Goal: Information Seeking & Learning: Learn about a topic

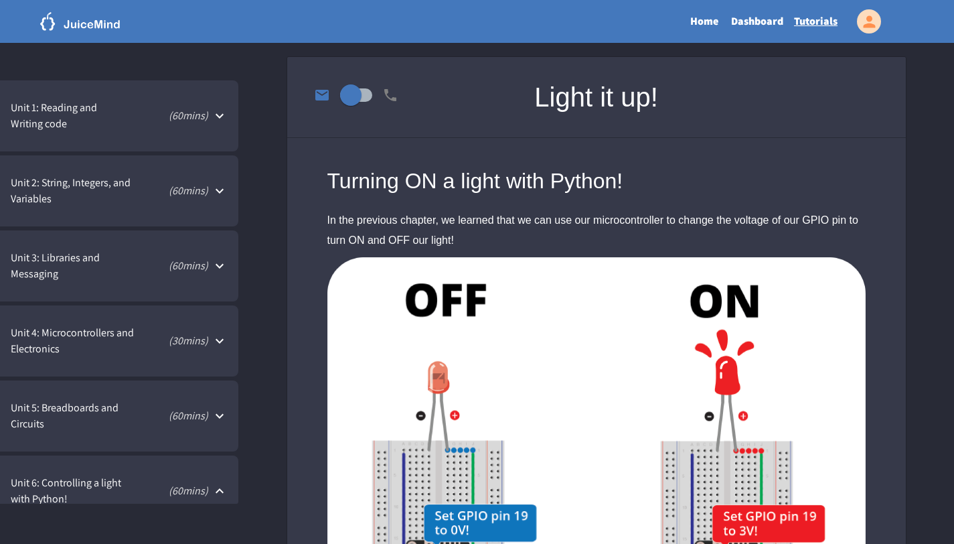
scroll to position [370, 0]
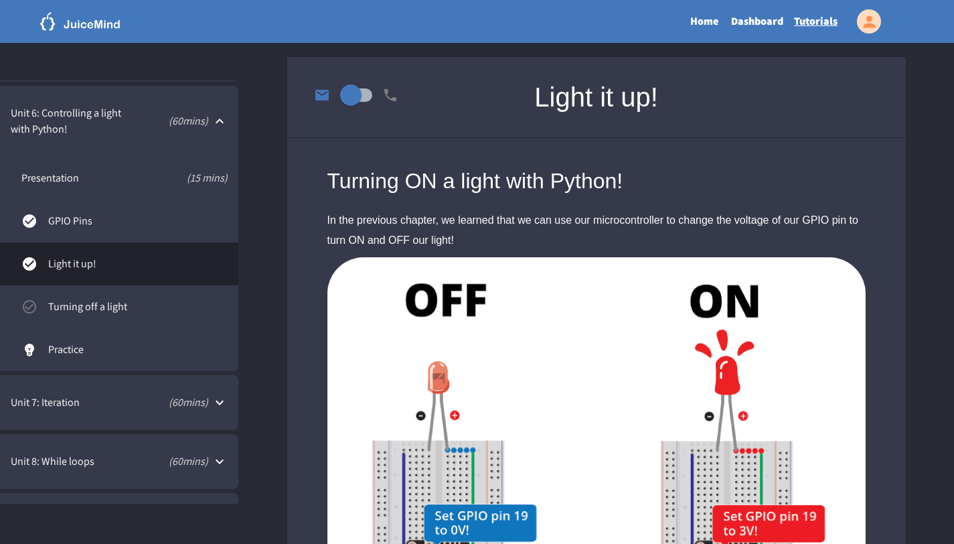
click at [100, 316] on link "Turning off a light" at bounding box center [119, 306] width 238 height 43
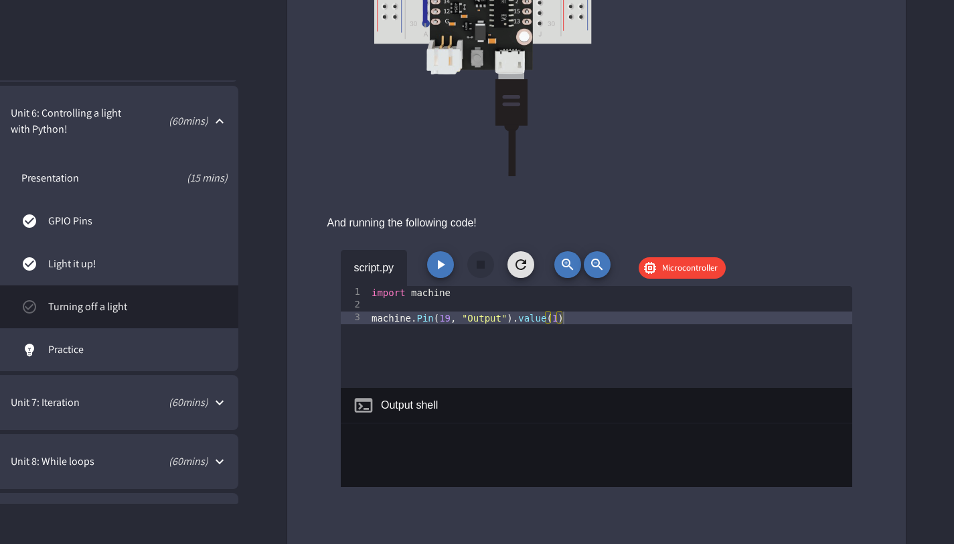
scroll to position [716, 0]
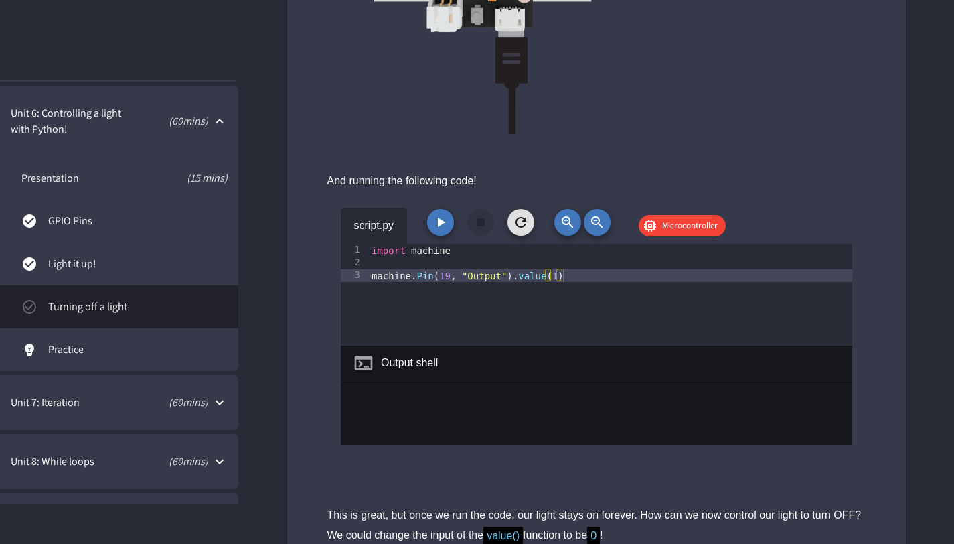
click at [443, 216] on icon "button" at bounding box center [441, 222] width 16 height 16
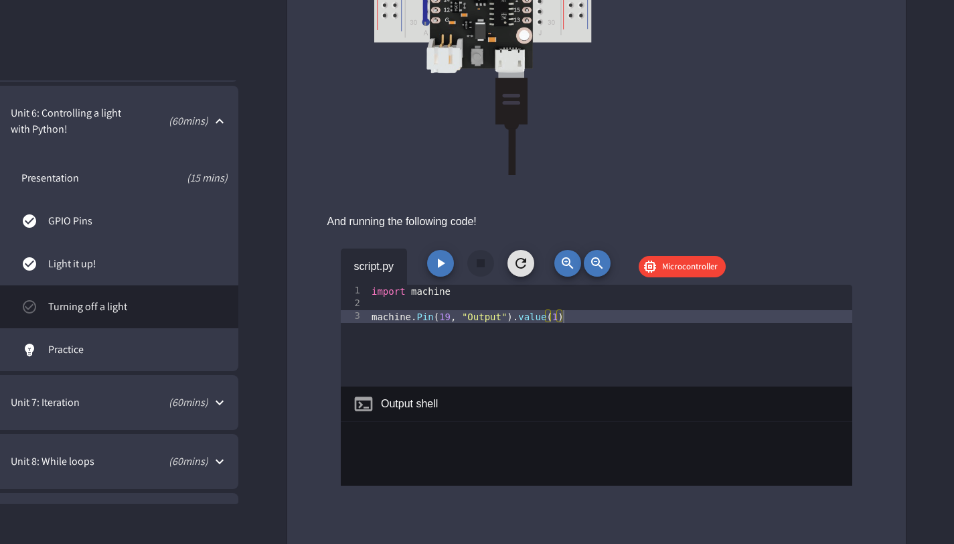
scroll to position [676, 0]
click at [439, 261] on icon "button" at bounding box center [441, 262] width 7 height 9
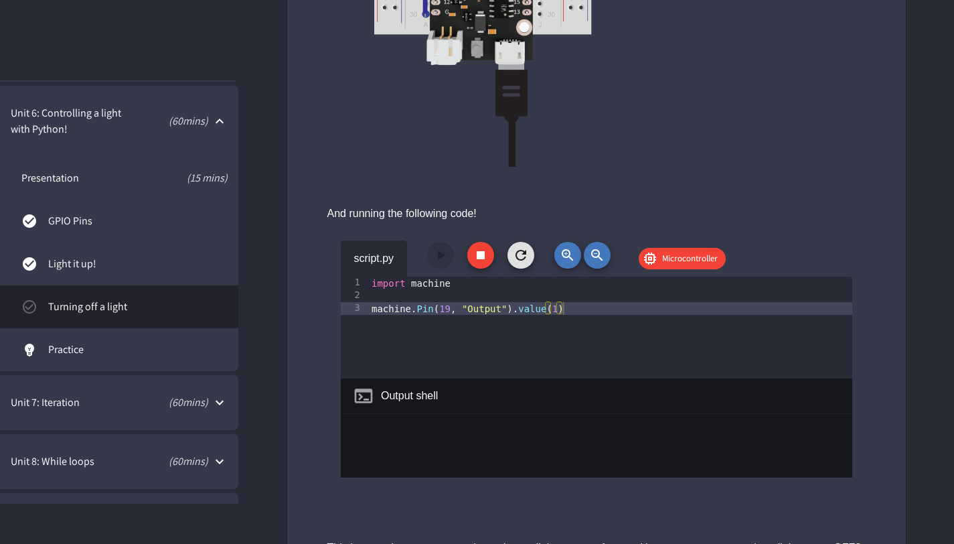
scroll to position [813, 0]
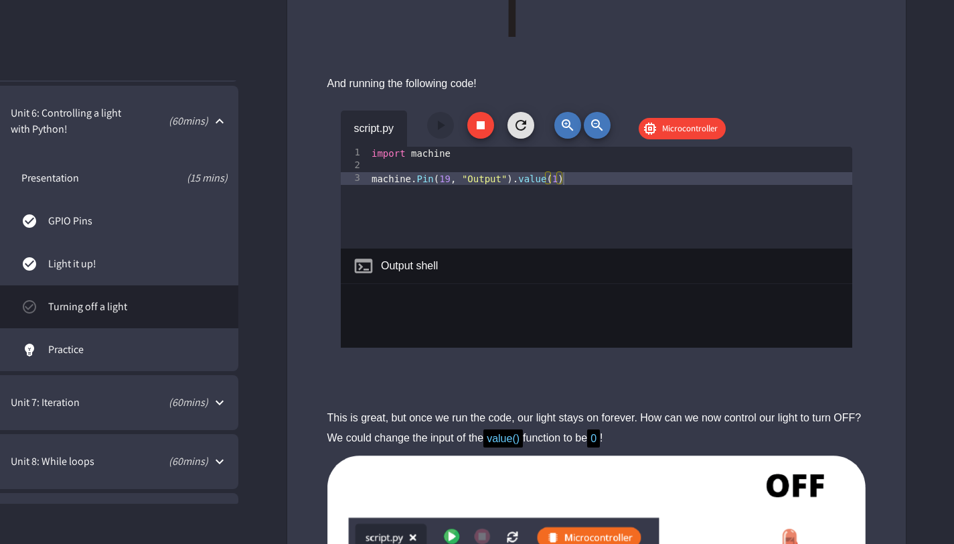
click at [545, 179] on div "import machine machine . Pin ( 19 , "Output" ) . value ( 1 )" at bounding box center [611, 210] width 484 height 127
click at [553, 183] on div "import machine machine . Pin ( 19 , "Output" ) . value ( 1 )" at bounding box center [611, 210] width 484 height 127
click at [555, 183] on div "import machine machine . Pin ( 19 , "Output" ) . value ( 1 )" at bounding box center [611, 210] width 484 height 127
type textarea "**********"
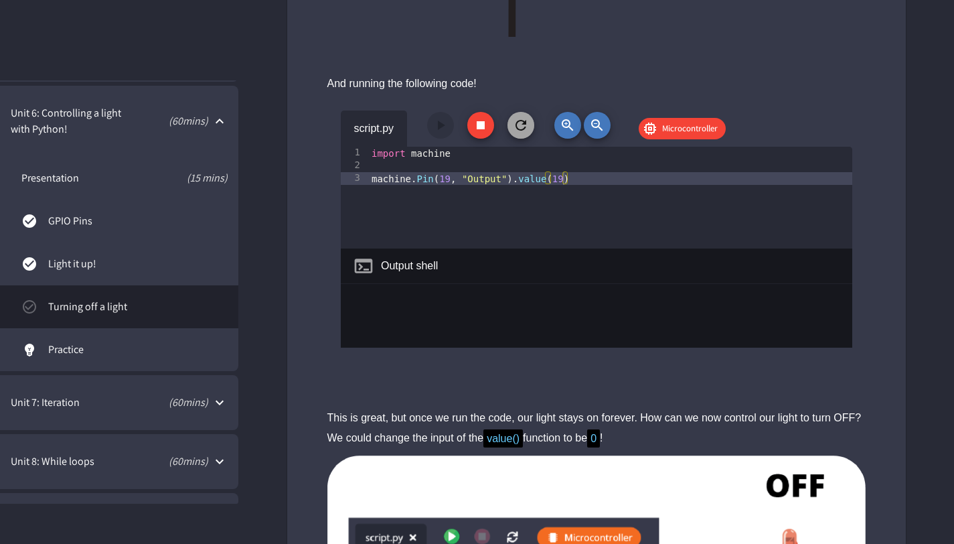
click at [524, 120] on icon "button" at bounding box center [521, 125] width 16 height 16
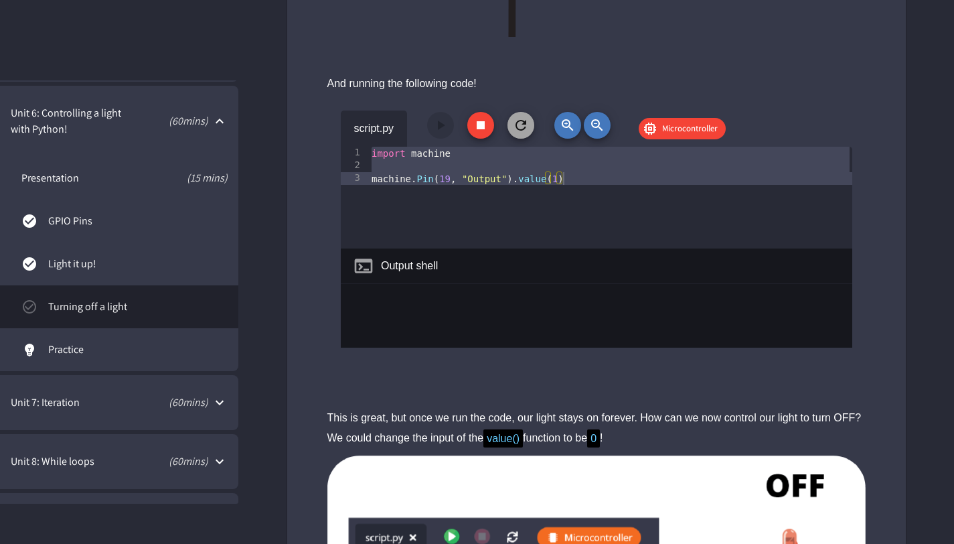
click at [526, 123] on icon "button" at bounding box center [521, 125] width 16 height 16
click at [478, 119] on icon "button" at bounding box center [481, 125] width 16 height 16
click at [472, 129] on button "button" at bounding box center [480, 125] width 27 height 27
drag, startPoint x: 468, startPoint y: 127, endPoint x: 453, endPoint y: 125, distance: 15.5
click at [467, 126] on button "button" at bounding box center [480, 125] width 27 height 27
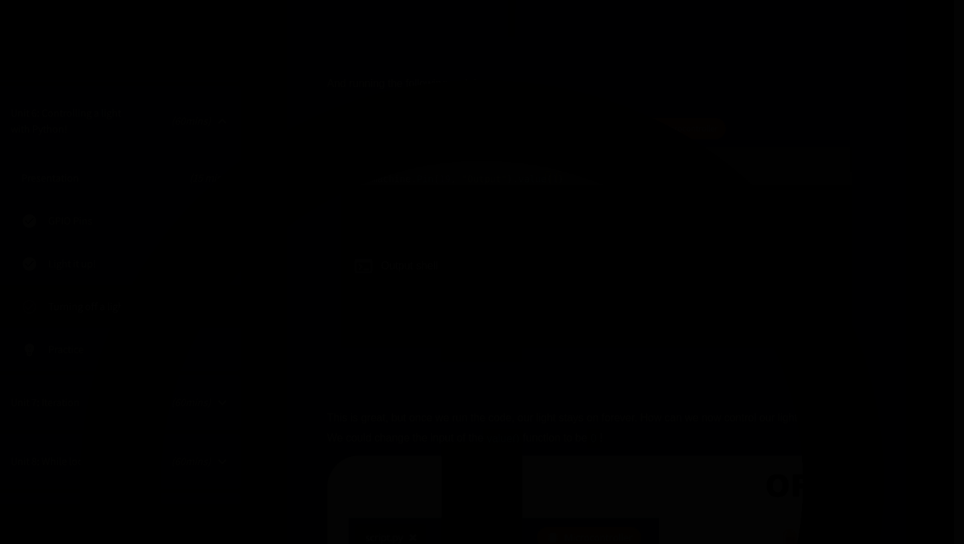
click at [432, 125] on div at bounding box center [482, 272] width 964 height 544
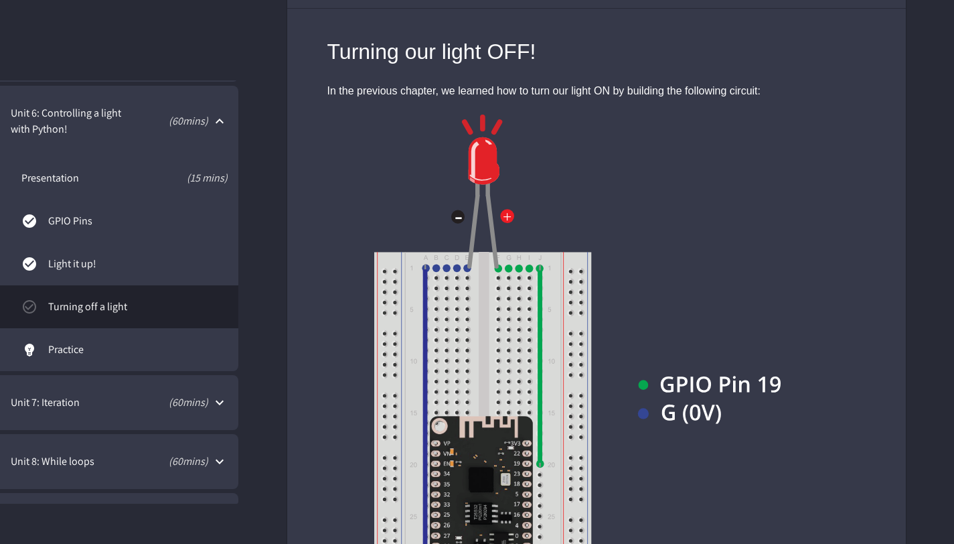
scroll to position [167, 0]
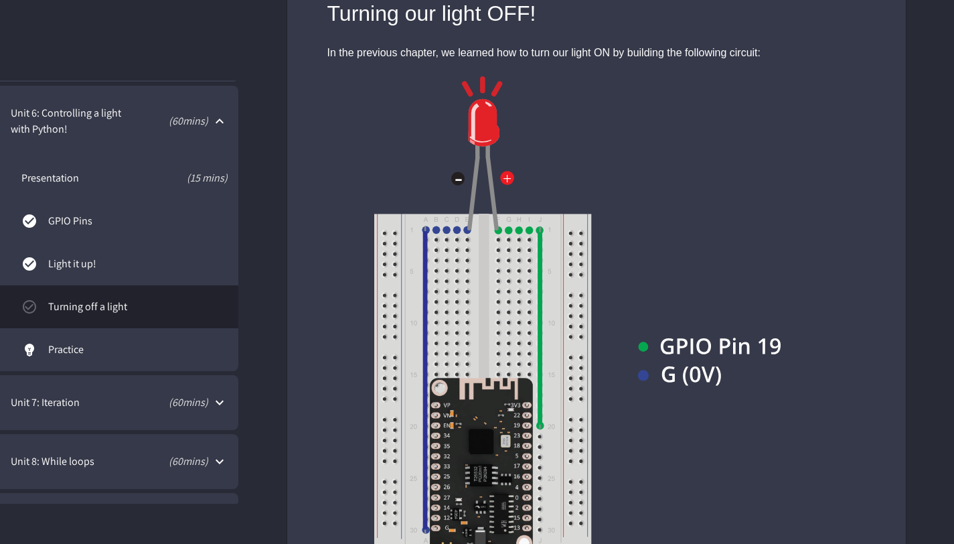
click at [61, 256] on span "Light it up!" at bounding box center [137, 264] width 179 height 16
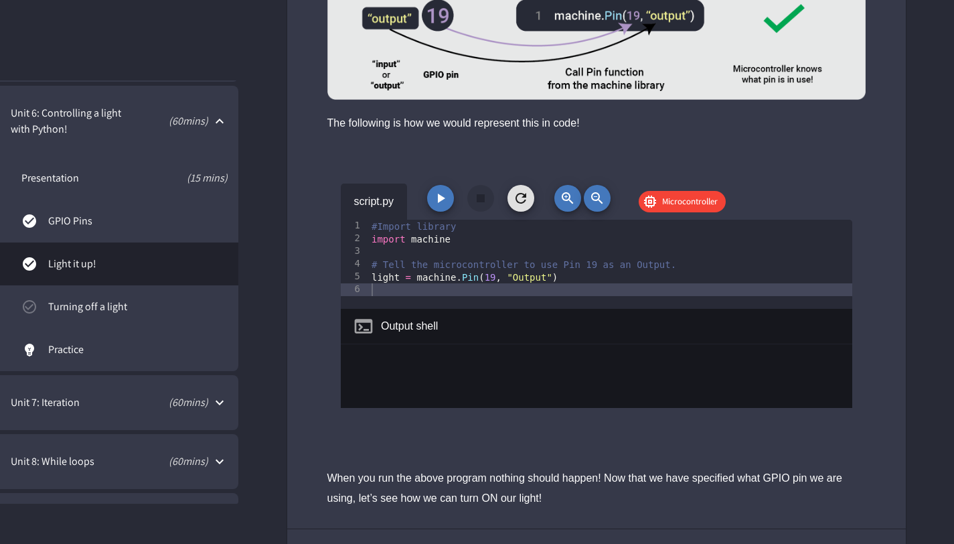
scroll to position [2528, 0]
click at [451, 202] on button "button" at bounding box center [440, 198] width 27 height 27
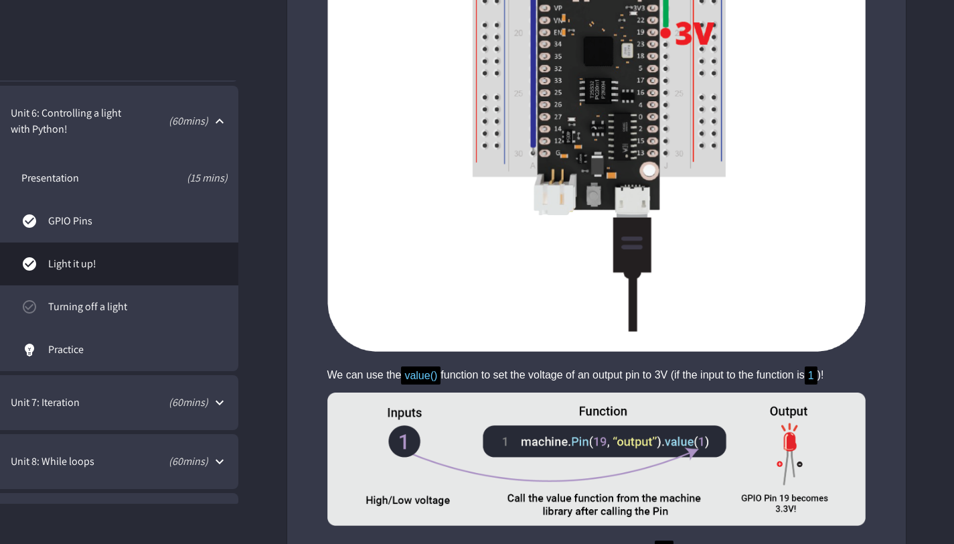
scroll to position [3920, 0]
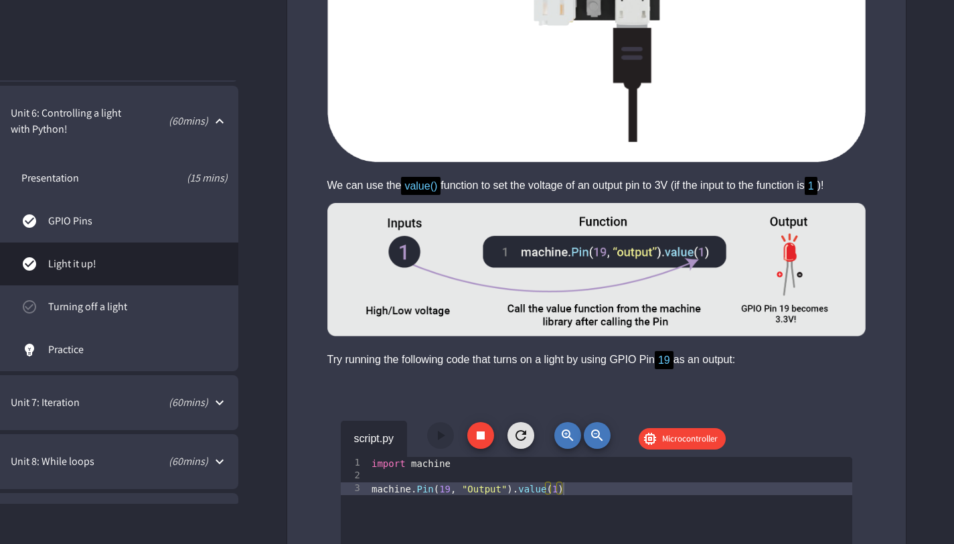
click at [482, 448] on button "button" at bounding box center [480, 435] width 27 height 27
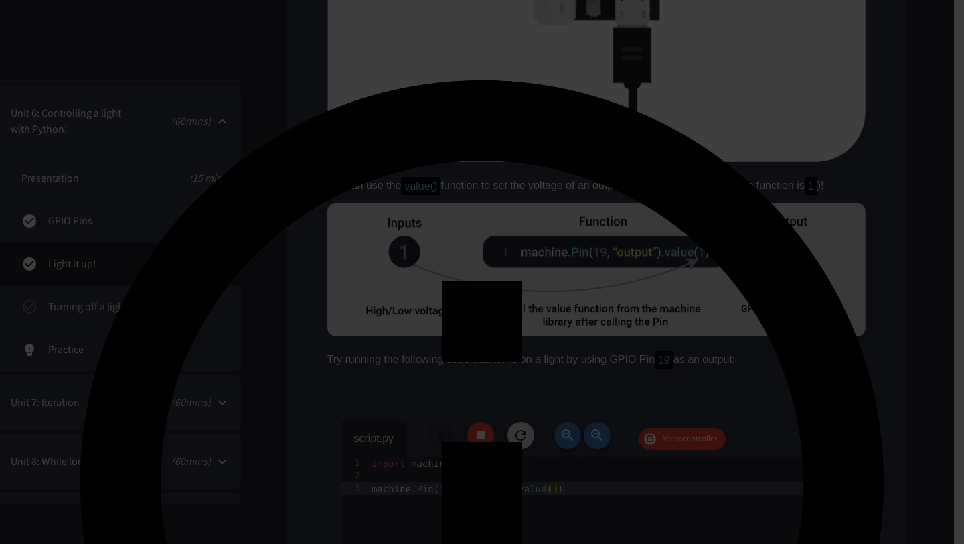
click at [674, 357] on div at bounding box center [482, 272] width 964 height 544
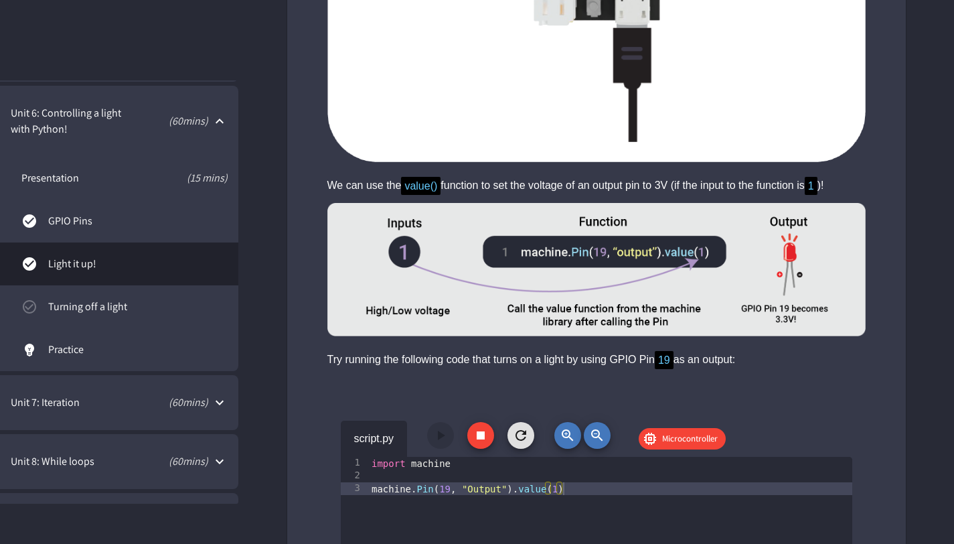
click at [670, 364] on span "19" at bounding box center [664, 360] width 19 height 18
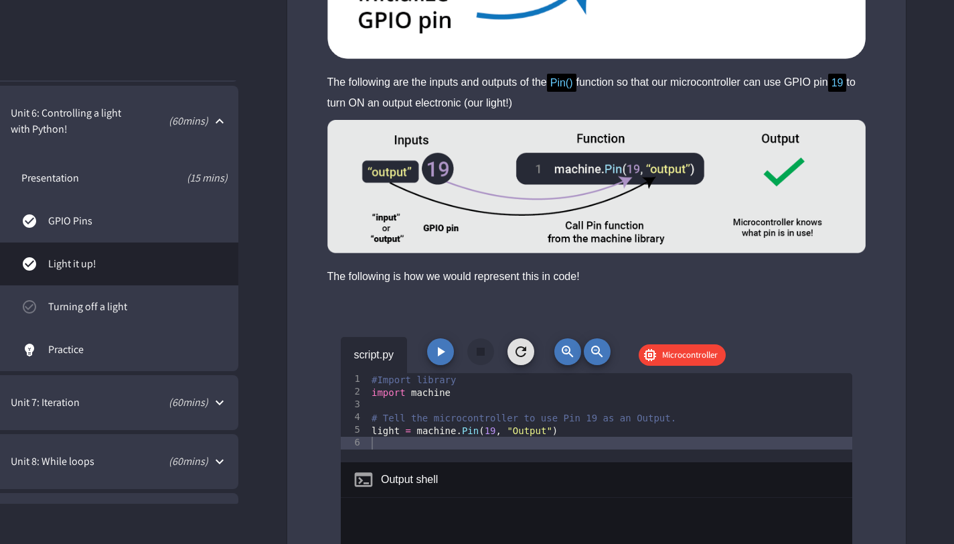
scroll to position [2374, 0]
click at [447, 344] on button "button" at bounding box center [440, 351] width 27 height 27
click at [454, 352] on div "script.py Microcontroller" at bounding box center [597, 355] width 512 height 36
click at [451, 353] on button "button" at bounding box center [440, 351] width 27 height 27
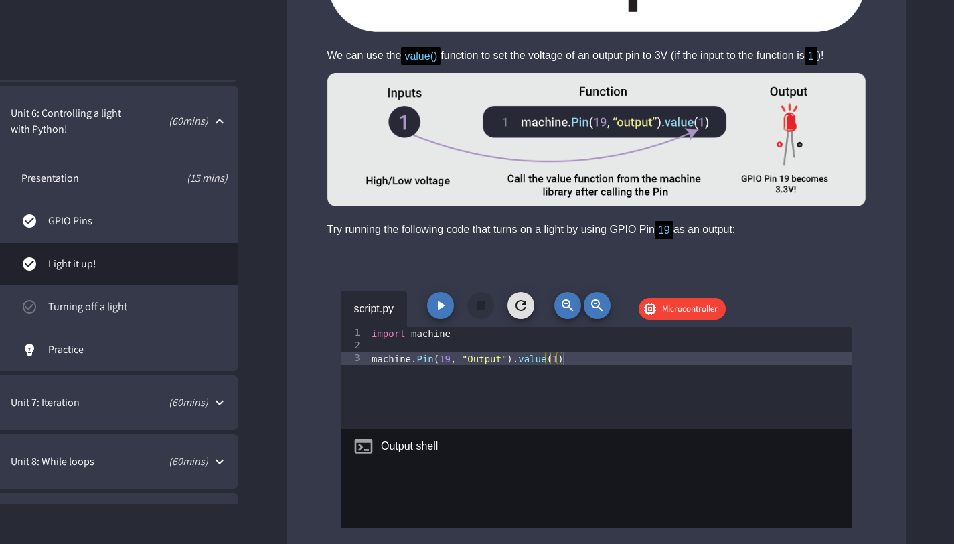
scroll to position [4050, 0]
click at [443, 315] on button "button" at bounding box center [440, 305] width 27 height 27
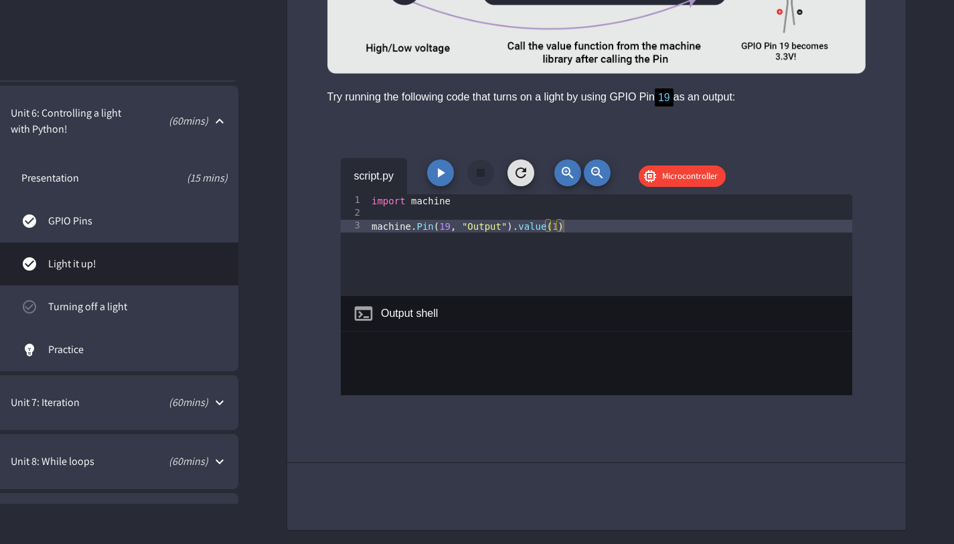
scroll to position [4185, 0]
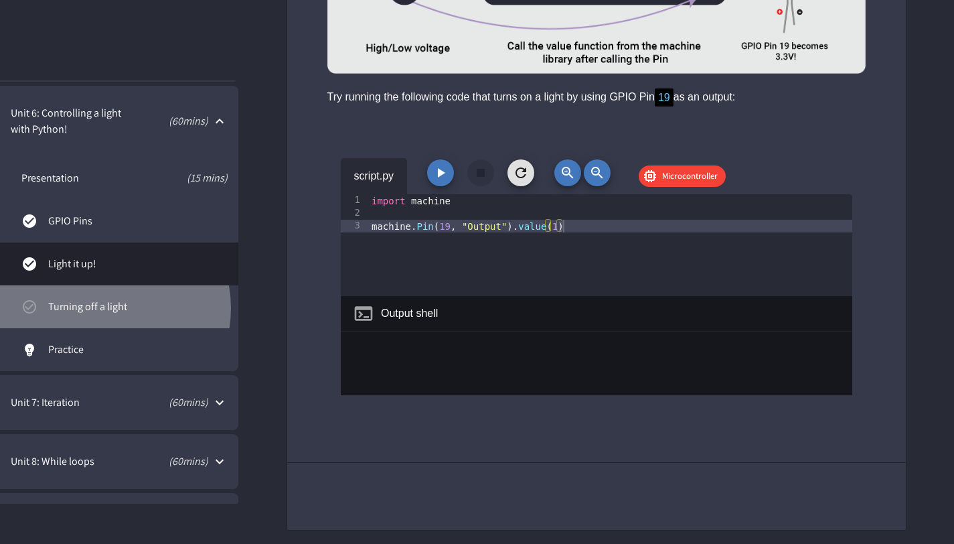
click at [100, 308] on span "Turning off a light" at bounding box center [137, 307] width 179 height 16
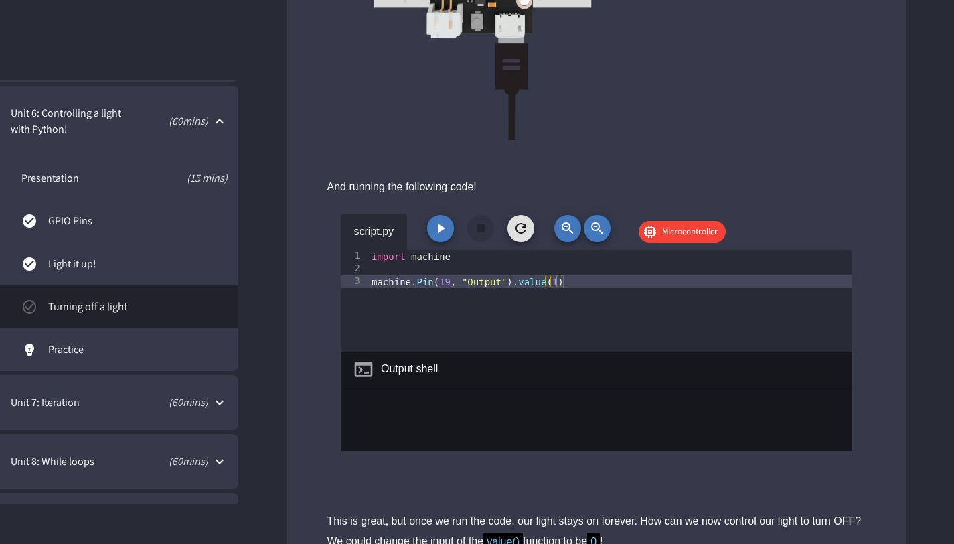
scroll to position [712, 0]
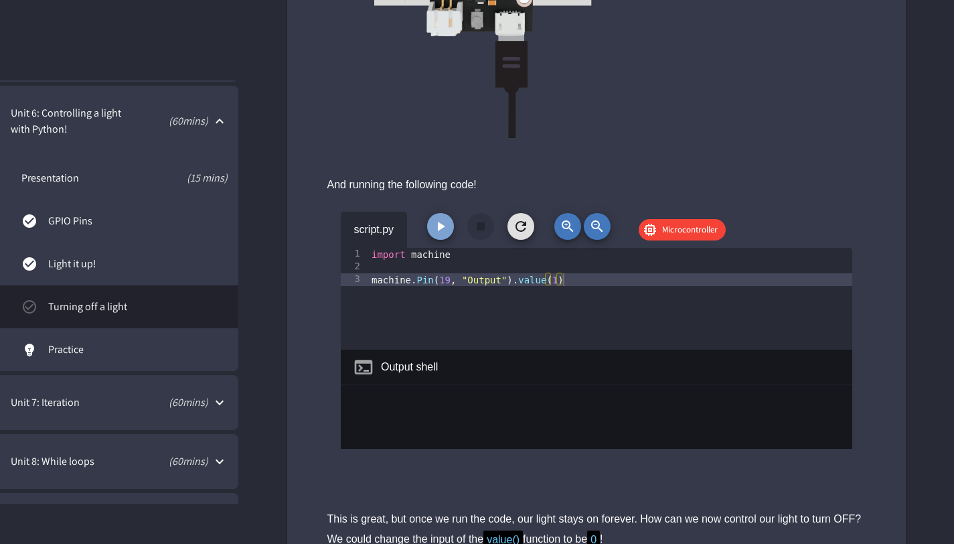
click at [447, 226] on icon "button" at bounding box center [441, 226] width 16 height 16
click at [433, 232] on icon "button" at bounding box center [441, 226] width 16 height 16
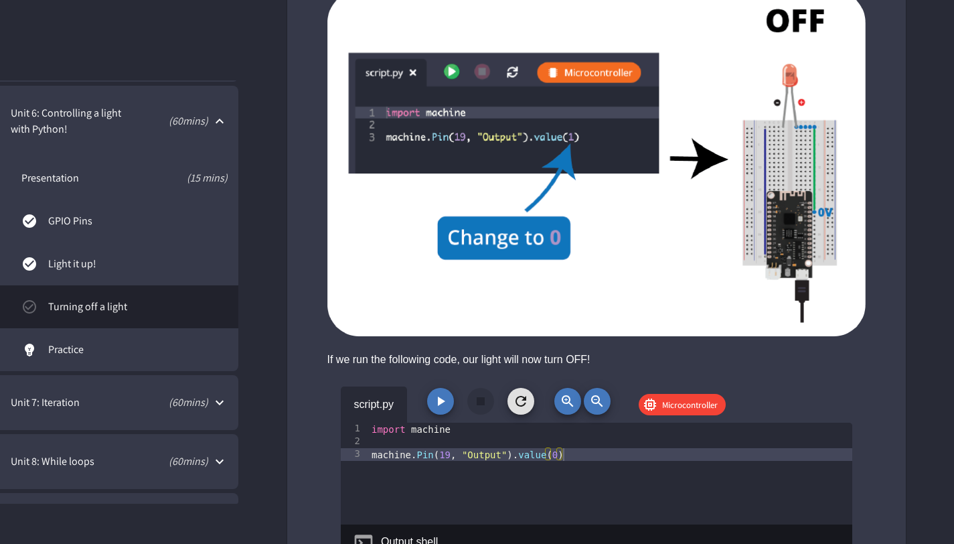
scroll to position [1290, 0]
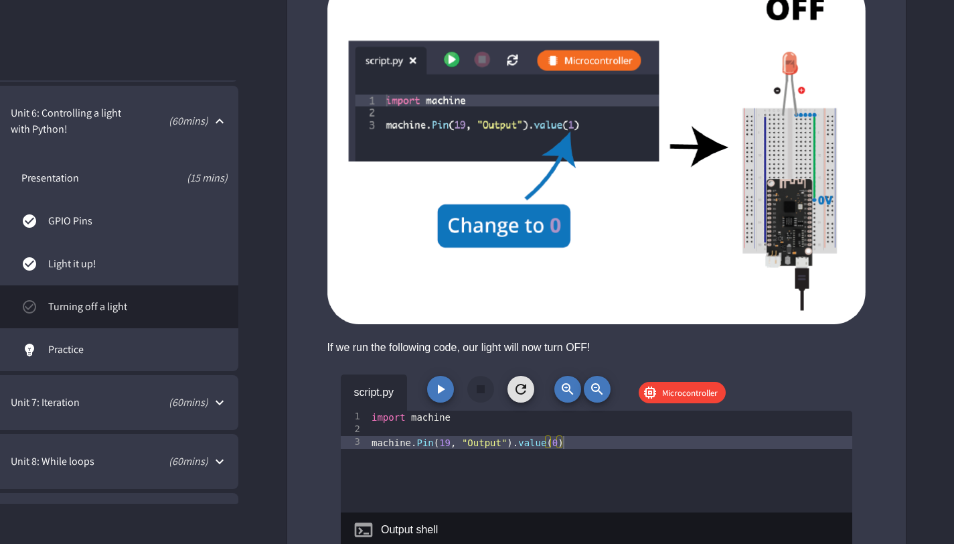
click at [442, 398] on button "button" at bounding box center [440, 389] width 27 height 27
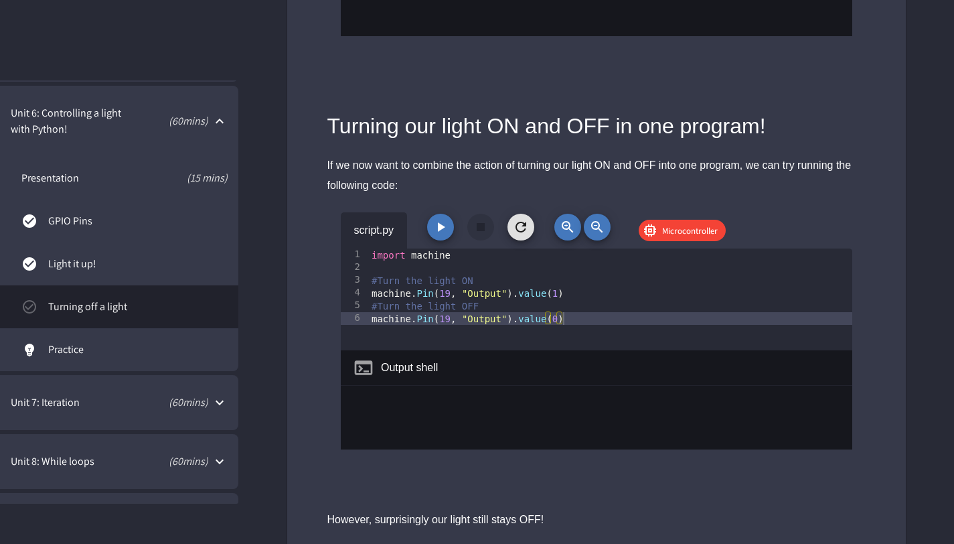
scroll to position [1871, 0]
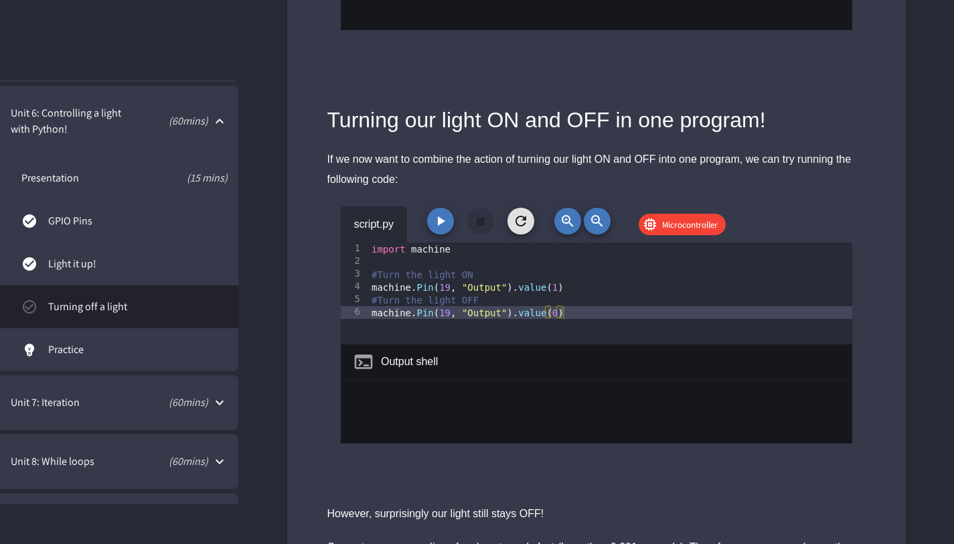
click at [441, 220] on icon "button" at bounding box center [441, 220] width 7 height 9
click at [451, 219] on button "button" at bounding box center [440, 221] width 27 height 27
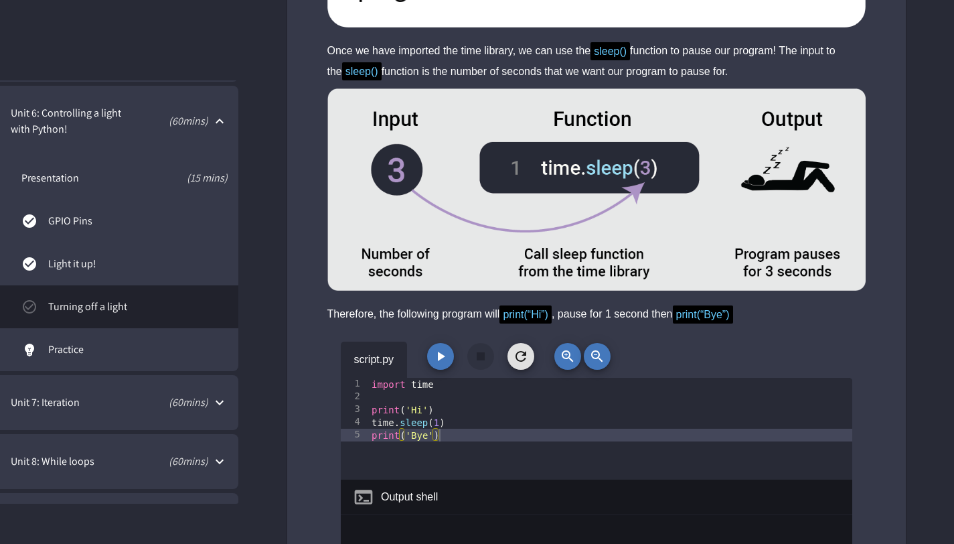
scroll to position [2937, 0]
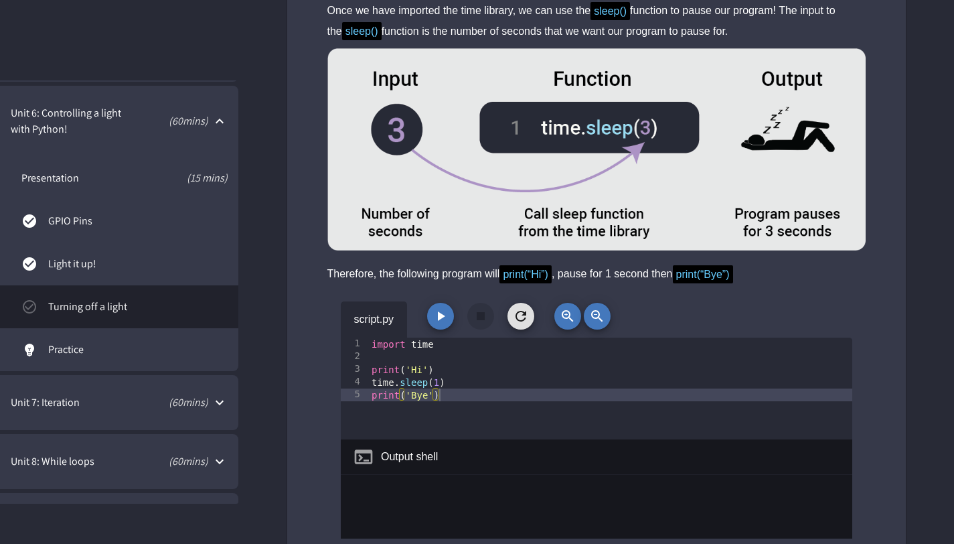
click at [446, 313] on icon "button" at bounding box center [441, 316] width 16 height 16
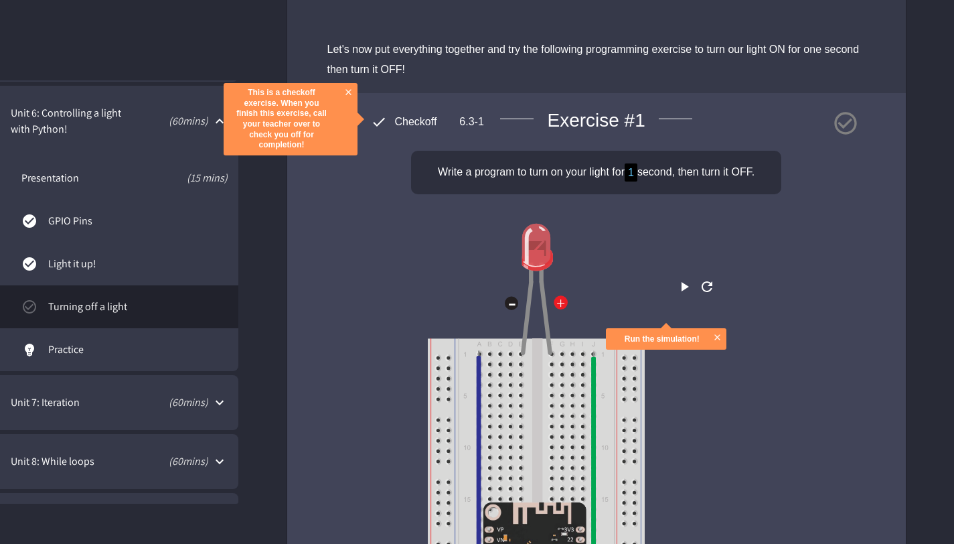
scroll to position [3603, 0]
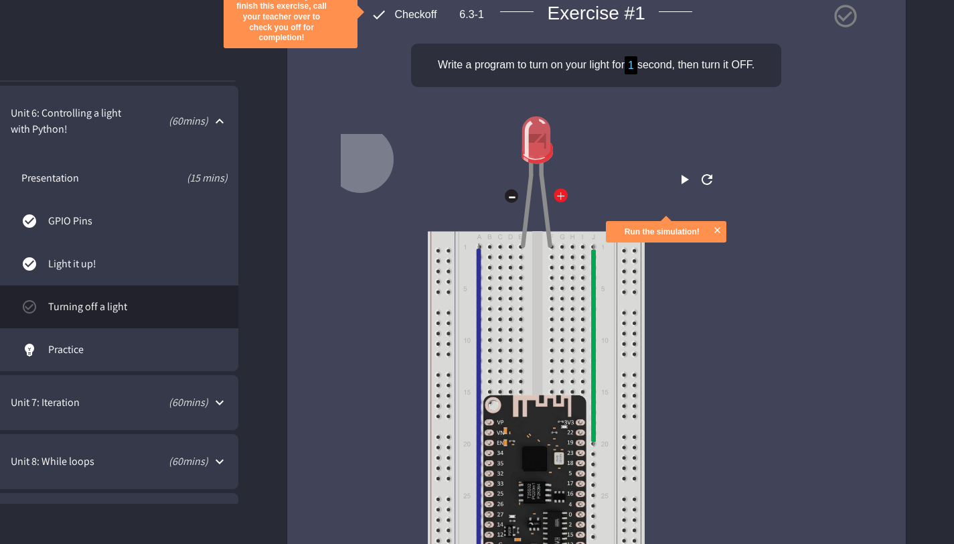
click at [676, 188] on button "play" at bounding box center [684, 179] width 16 height 17
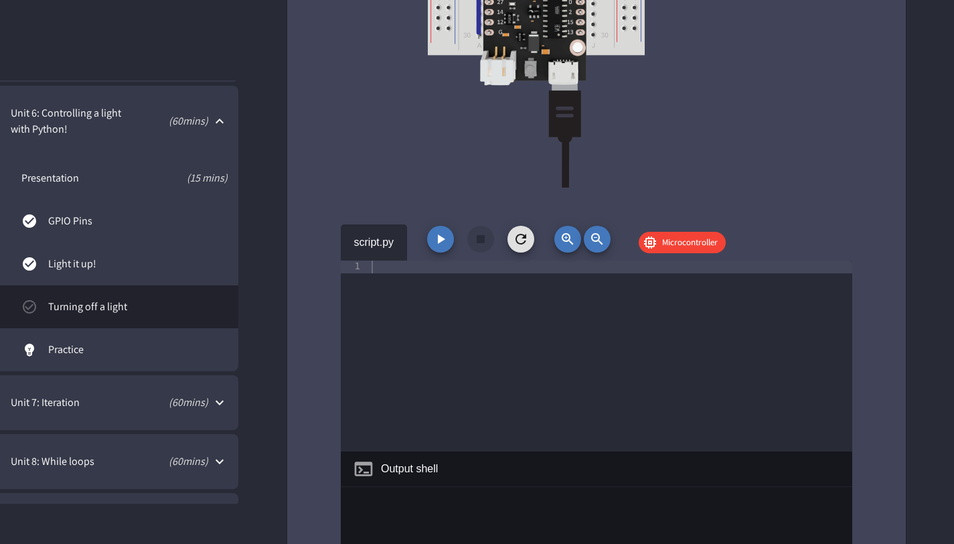
scroll to position [4143, 0]
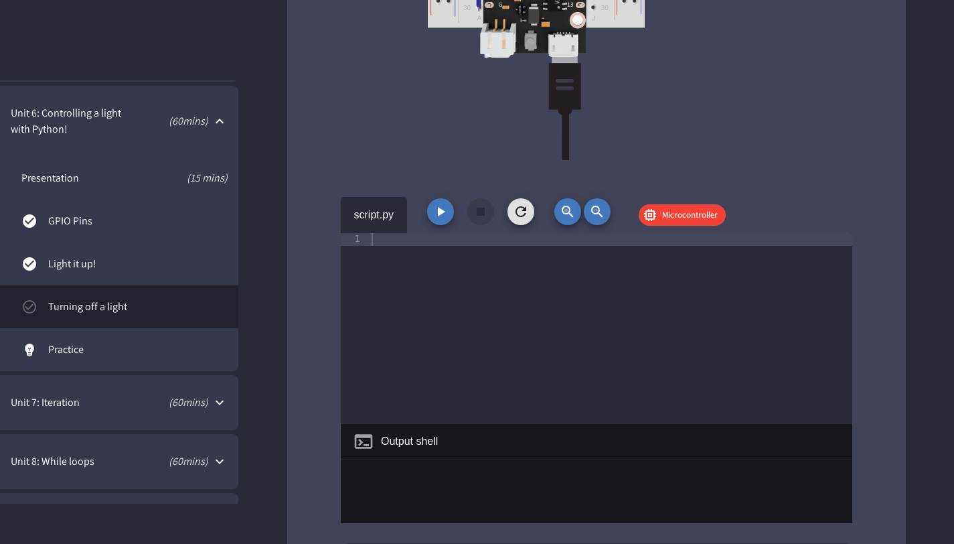
click at [412, 244] on div at bounding box center [611, 341] width 484 height 216
type textarea "**********"
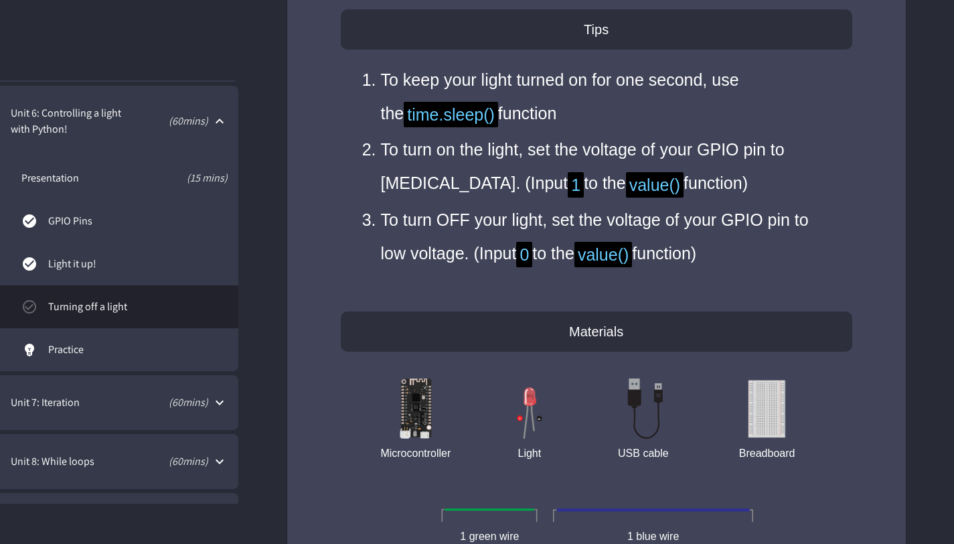
scroll to position [4212, 0]
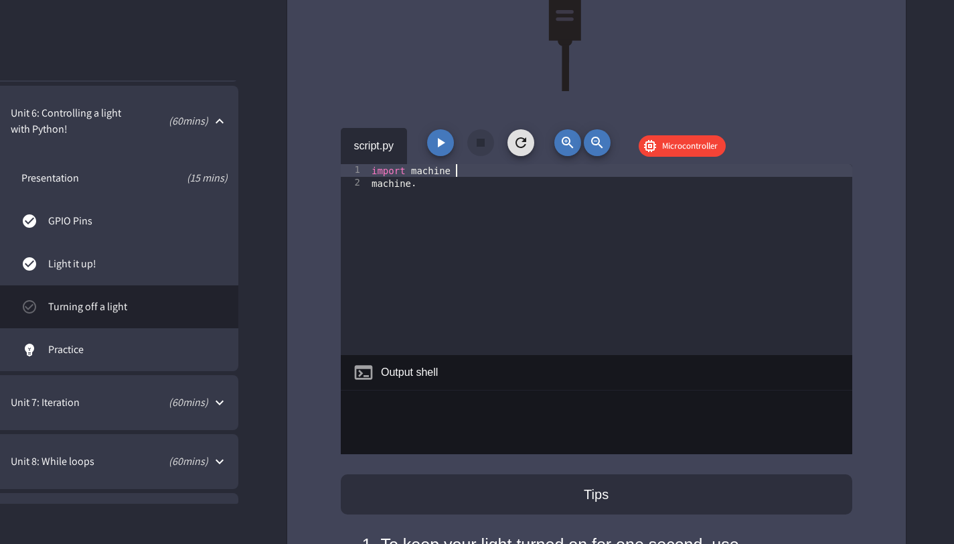
click at [547, 175] on div "import machine machine ." at bounding box center [611, 272] width 484 height 216
type textarea "**********"
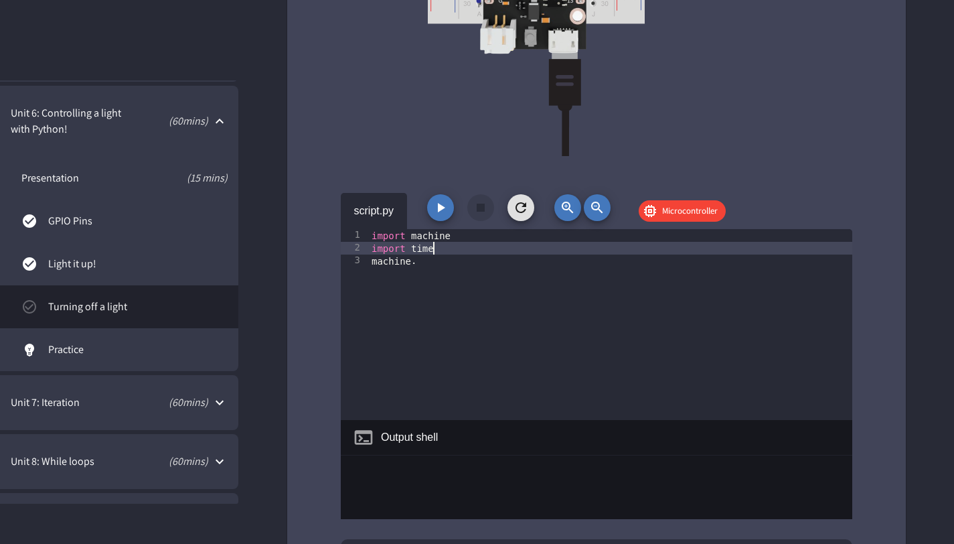
scroll to position [4161, 0]
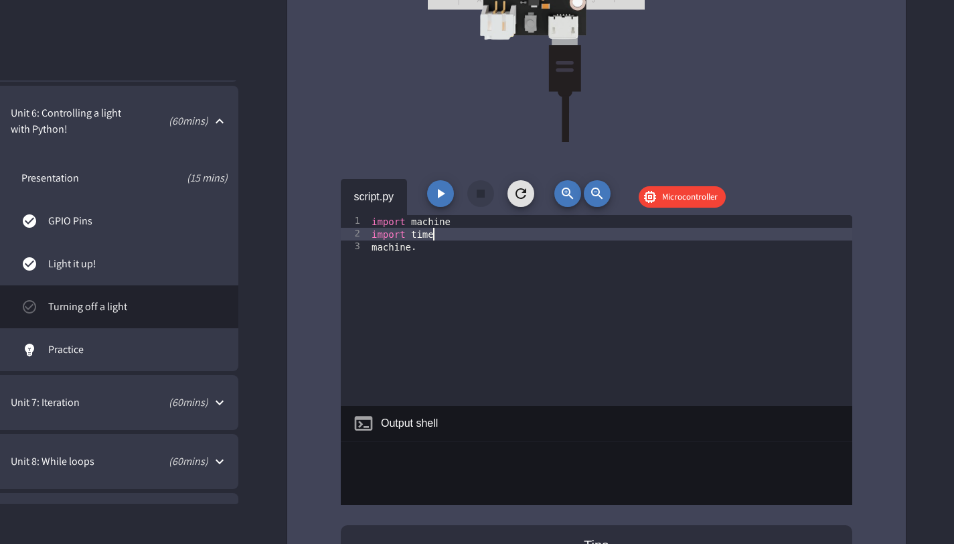
click at [477, 258] on div "import machine import time machine ." at bounding box center [611, 323] width 484 height 216
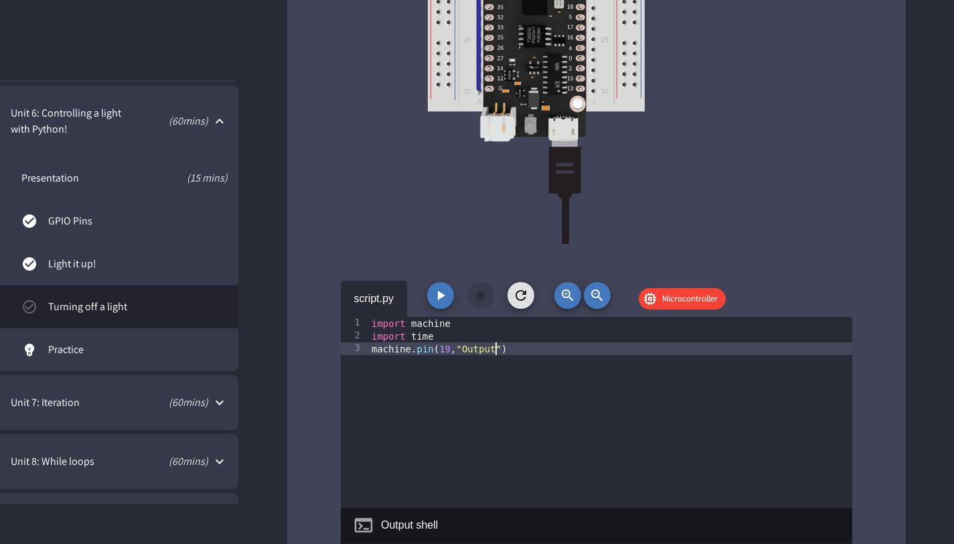
scroll to position [4059, 0]
click at [457, 349] on div "import machine import time machine . pin ( 19 , "Output" )" at bounding box center [611, 425] width 484 height 216
click at [443, 296] on icon "button" at bounding box center [441, 296] width 16 height 16
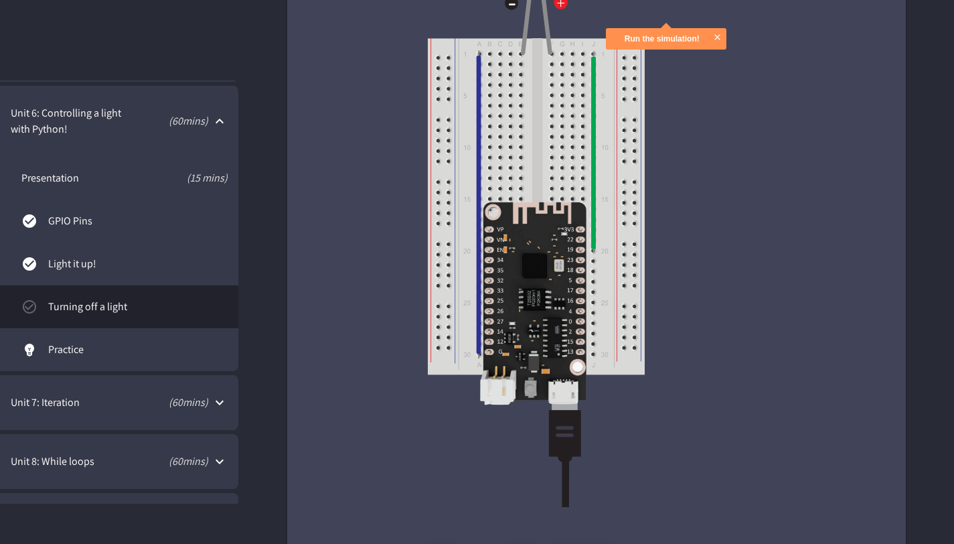
scroll to position [4241, 0]
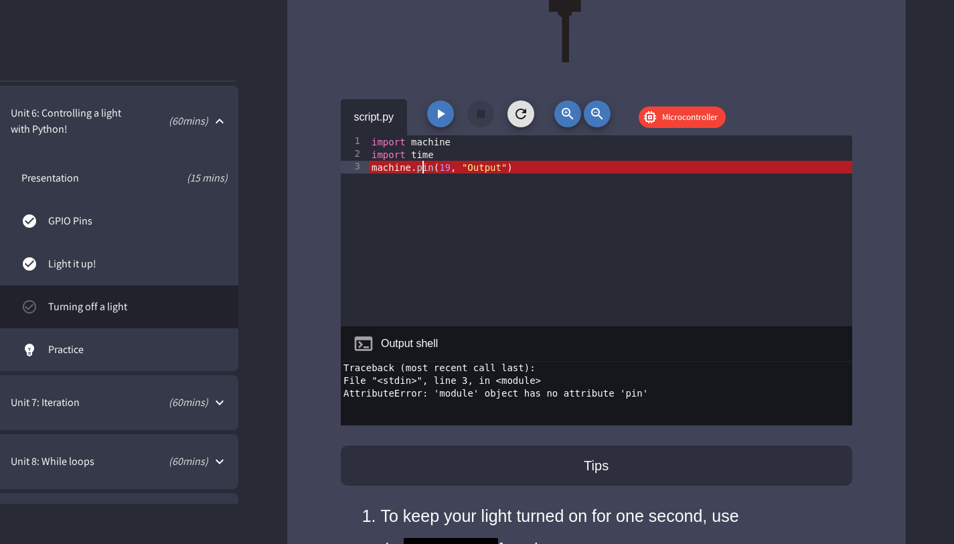
click at [425, 168] on div "import machine import time machine . pin ( 19 , "Output" )" at bounding box center [611, 243] width 484 height 216
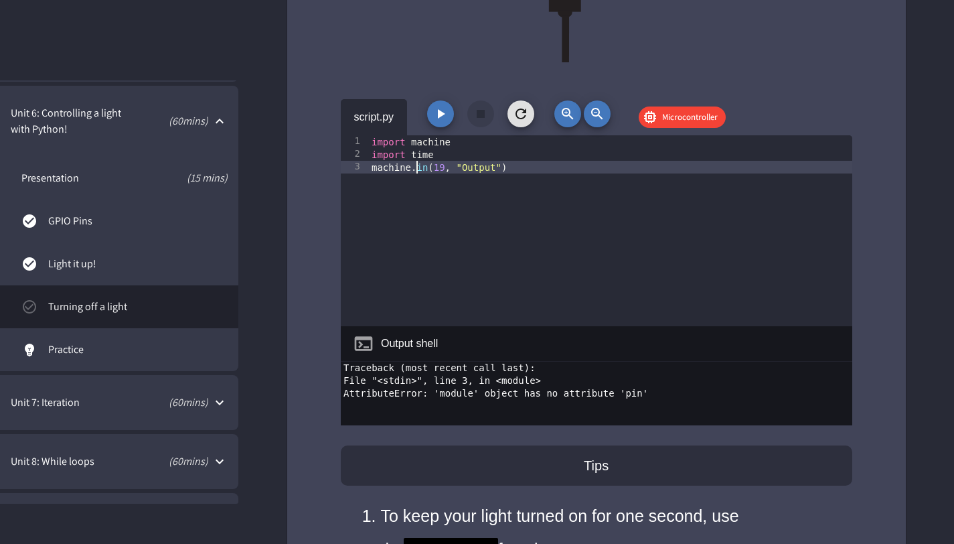
scroll to position [0, 4]
click at [425, 108] on div "script.py Microcontroller" at bounding box center [597, 117] width 512 height 36
click at [432, 108] on button "button" at bounding box center [440, 113] width 27 height 27
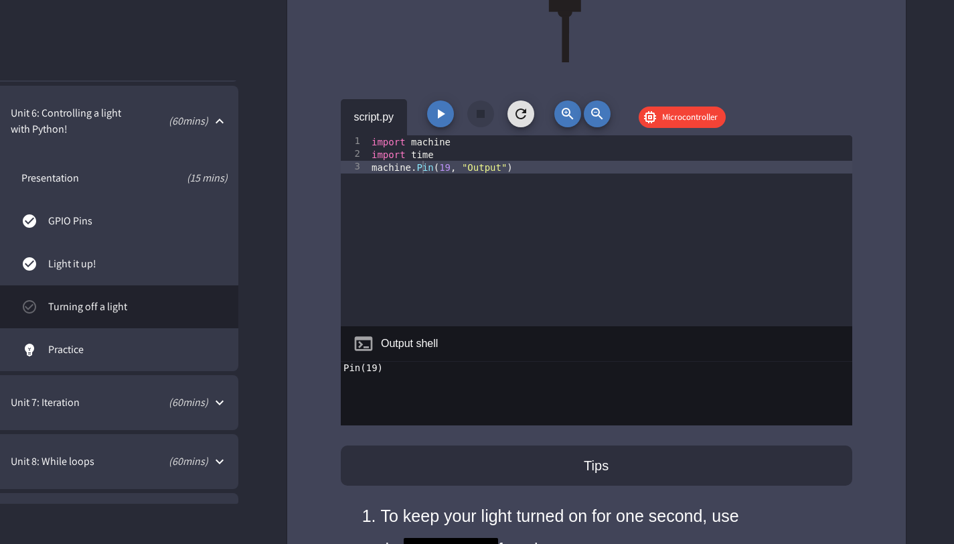
click at [521, 166] on div "import machine import time machine . Pin ( 19 , "Output" )" at bounding box center [611, 243] width 484 height 216
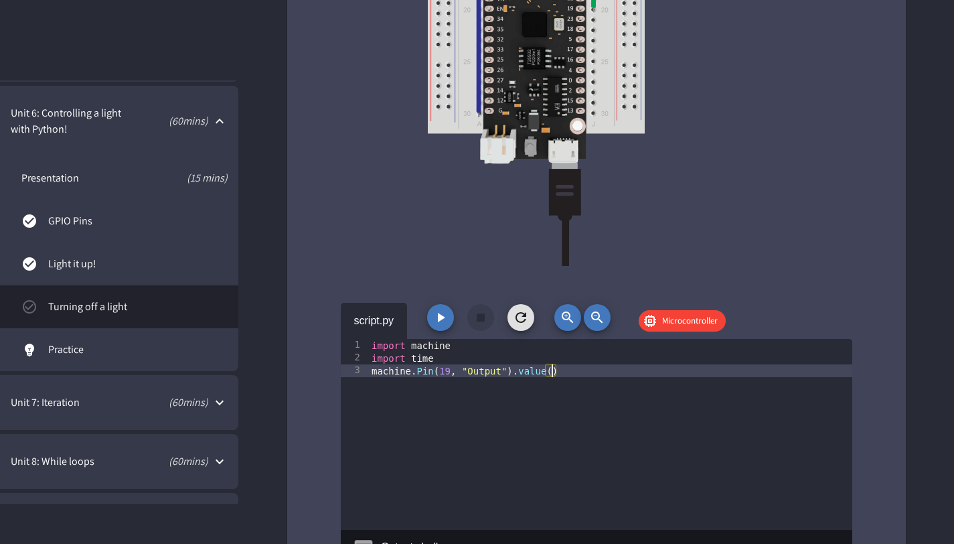
scroll to position [0, 12]
type textarea "**********"
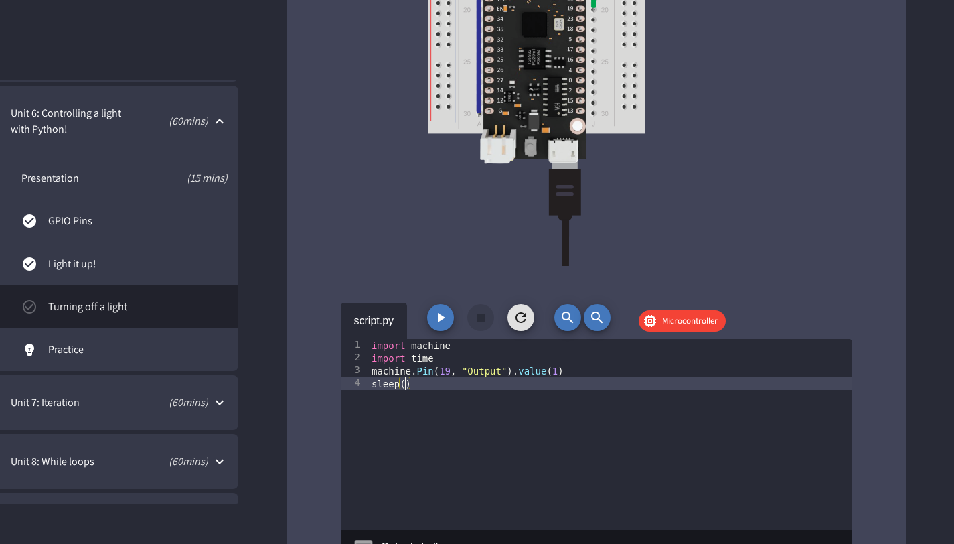
scroll to position [0, 2]
click at [449, 318] on button "button" at bounding box center [440, 317] width 27 height 27
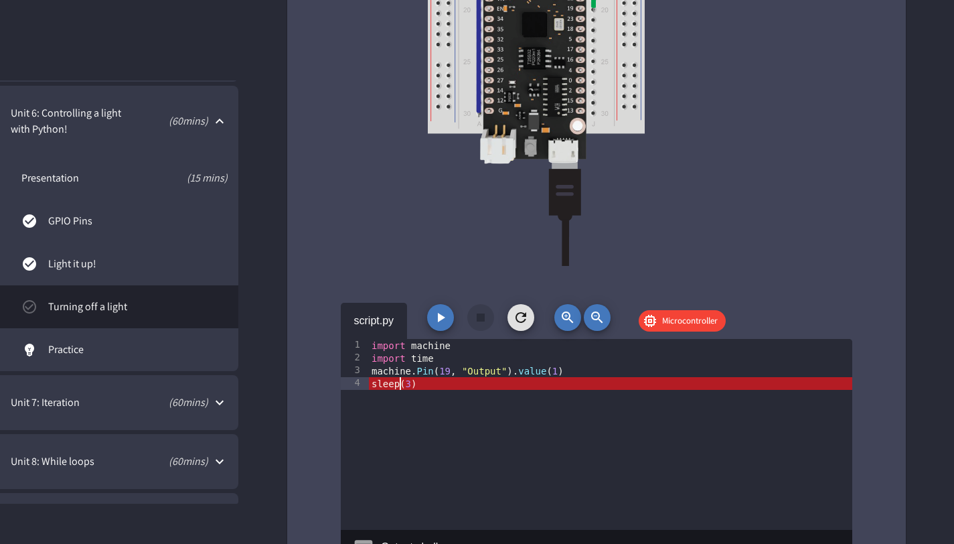
click at [401, 388] on div "import machine import time machine . Pin ( 19 , "Output" ) . value ( 1 ) sleep …" at bounding box center [611, 447] width 484 height 216
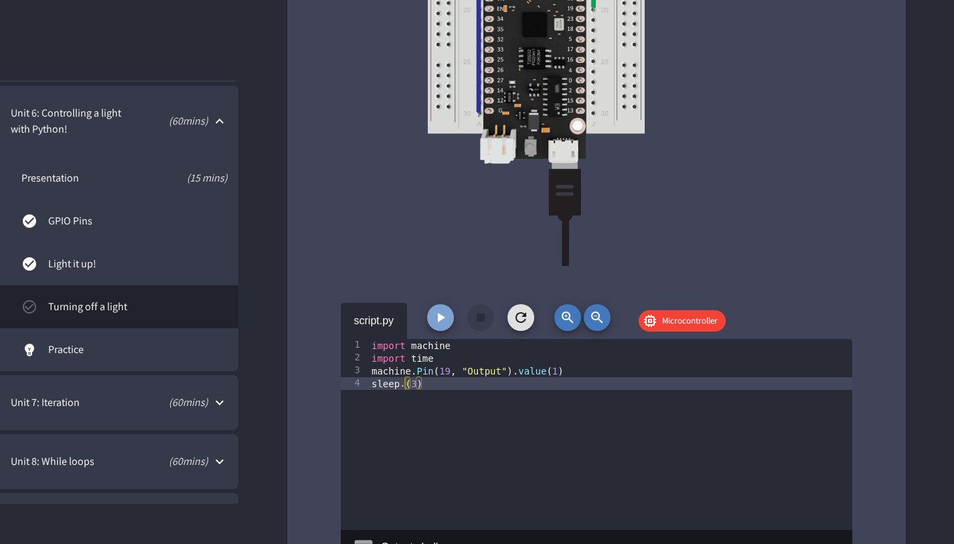
click at [446, 325] on icon "button" at bounding box center [441, 317] width 16 height 16
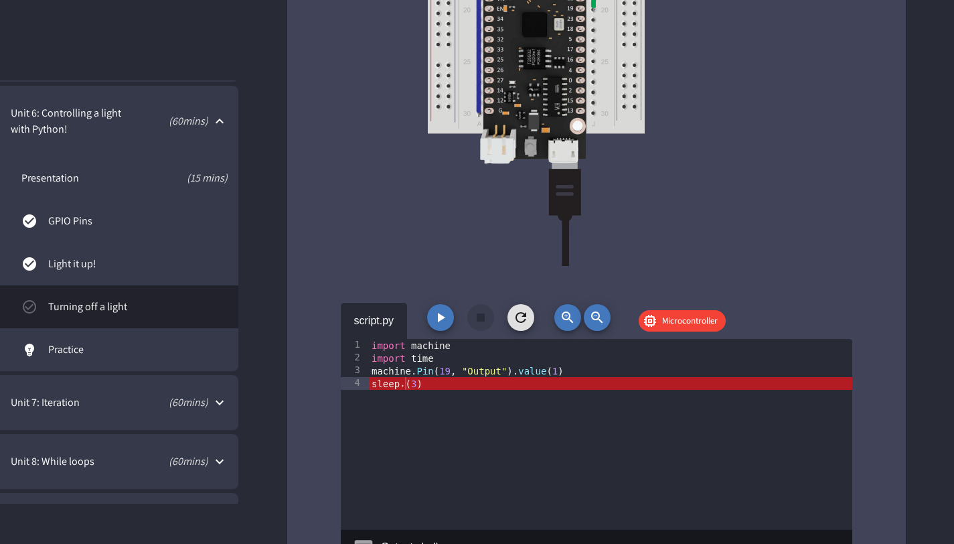
click at [403, 391] on div "import machine import time machine . Pin ( 19 , "Output" ) . value ( 1 ) sleep …" at bounding box center [611, 447] width 484 height 216
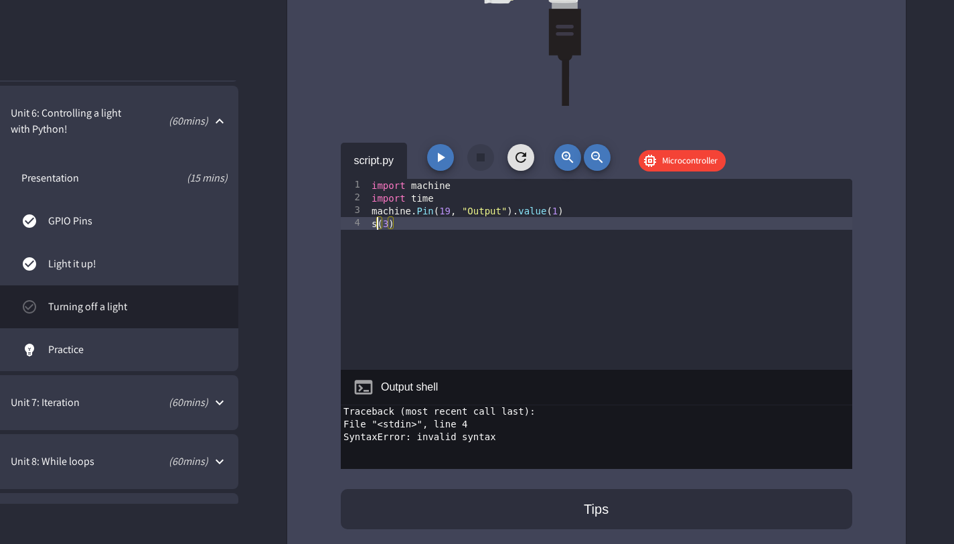
scroll to position [0, 1]
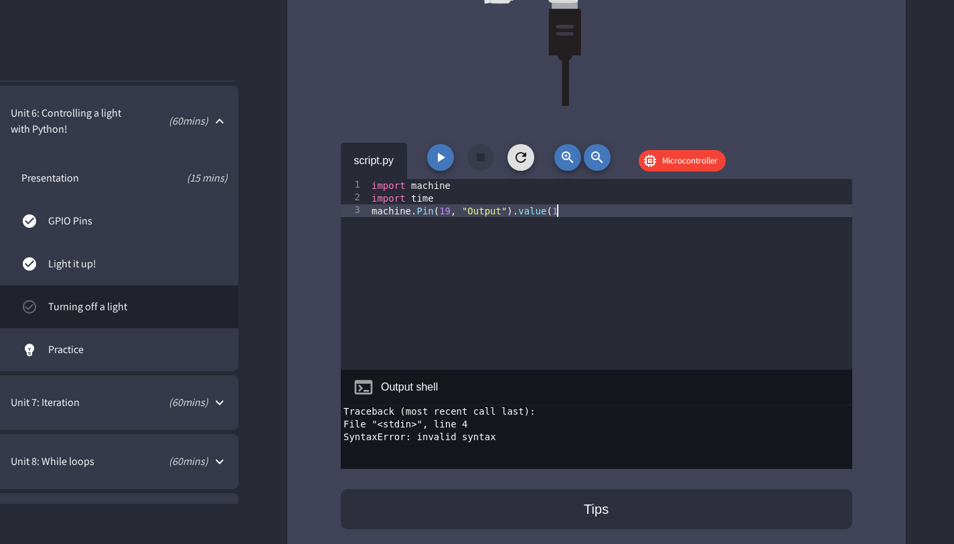
type textarea "**********"
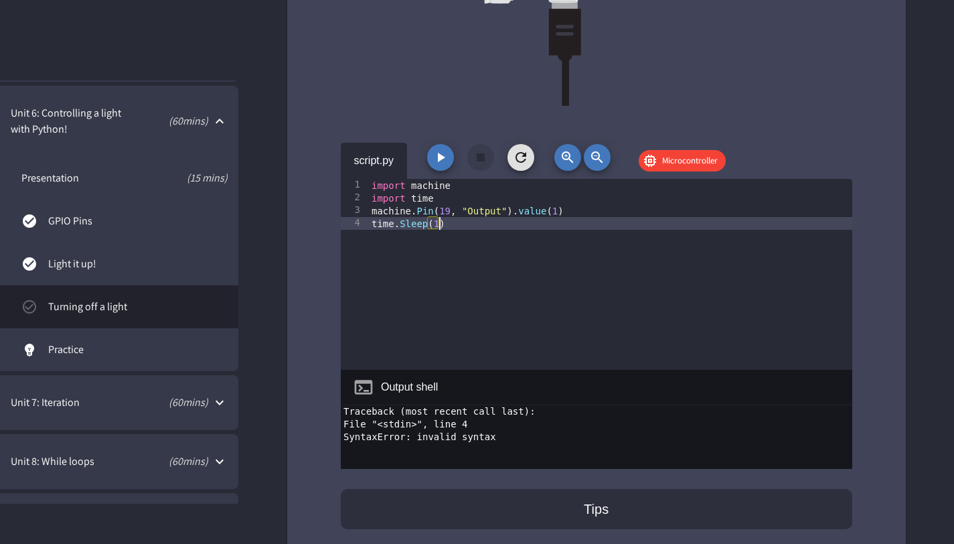
scroll to position [0, 4]
click at [449, 159] on button "button" at bounding box center [440, 157] width 27 height 27
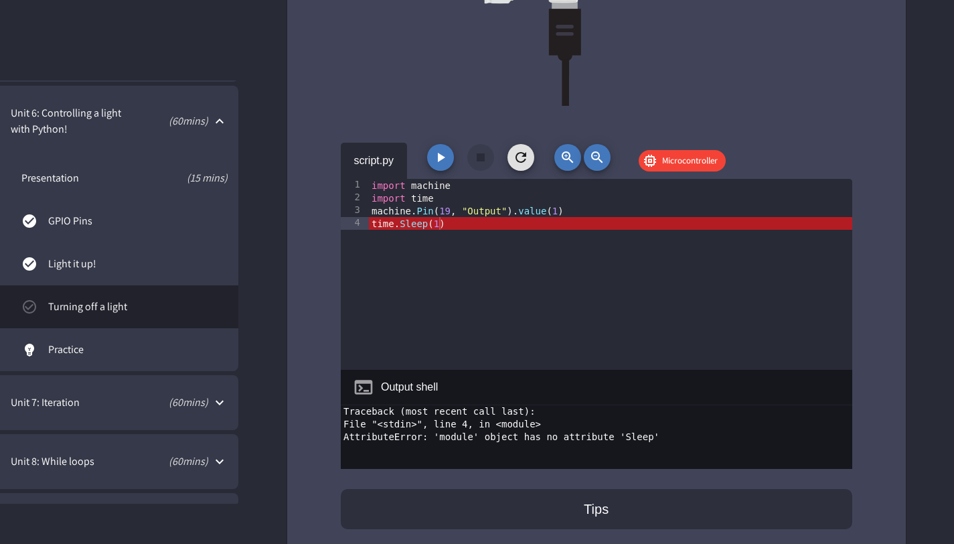
click at [408, 224] on div "import machine import time machine . Pin ( 19 , "Output" ) . value ( 1 ) time .…" at bounding box center [611, 287] width 484 height 216
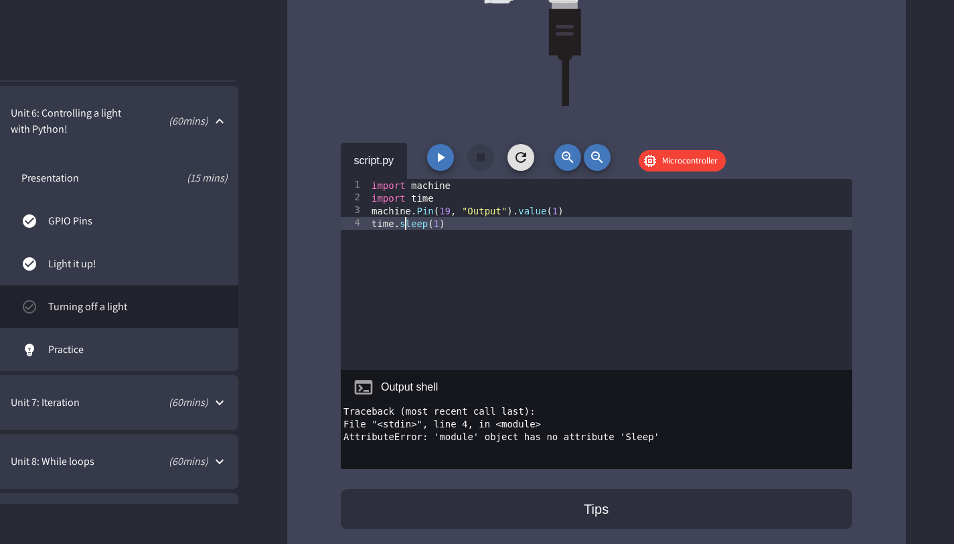
scroll to position [0, 3]
type textarea "**********"
click at [431, 160] on button "button" at bounding box center [440, 157] width 27 height 27
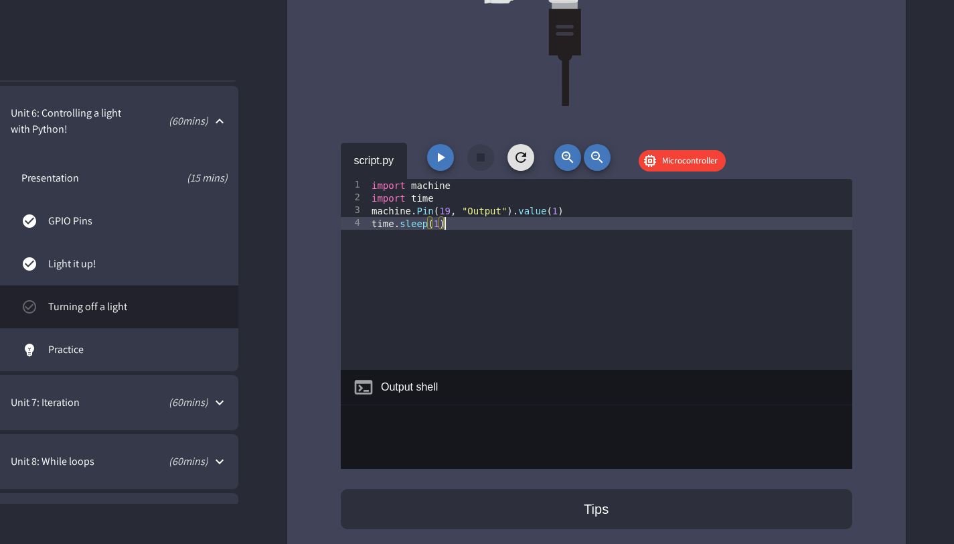
click at [461, 229] on div "import machine import time machine . Pin ( 19 , "Output" ) . value ( 1 ) time .…" at bounding box center [611, 287] width 484 height 216
click at [465, 221] on div "import machine import time machine . Pin ( 19 , "Output" ) . value ( 1 ) time .…" at bounding box center [611, 287] width 484 height 216
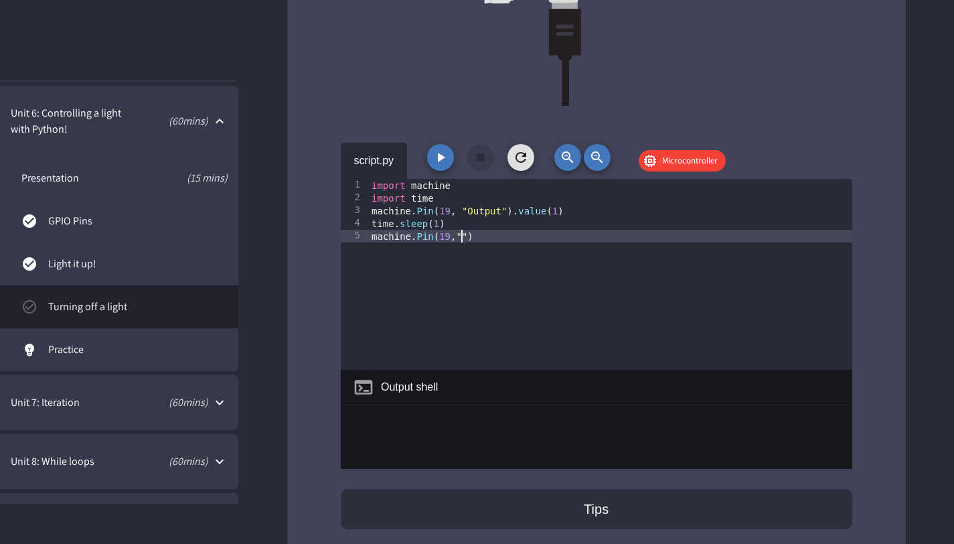
scroll to position [0, 6]
click at [459, 215] on div "import machine import time machine . Pin ( 19 , "Output" ) . value ( 1 ) time .…" at bounding box center [611, 287] width 484 height 216
click at [463, 244] on div "import machine import time machine . Pin ( 19 , "Output" ) . value ( 1 ) time .…" at bounding box center [611, 287] width 484 height 216
click at [608, 248] on div "import machine import time machine . Pin ( 19 , "Output" ) . value ( 1 ) time .…" at bounding box center [611, 287] width 484 height 216
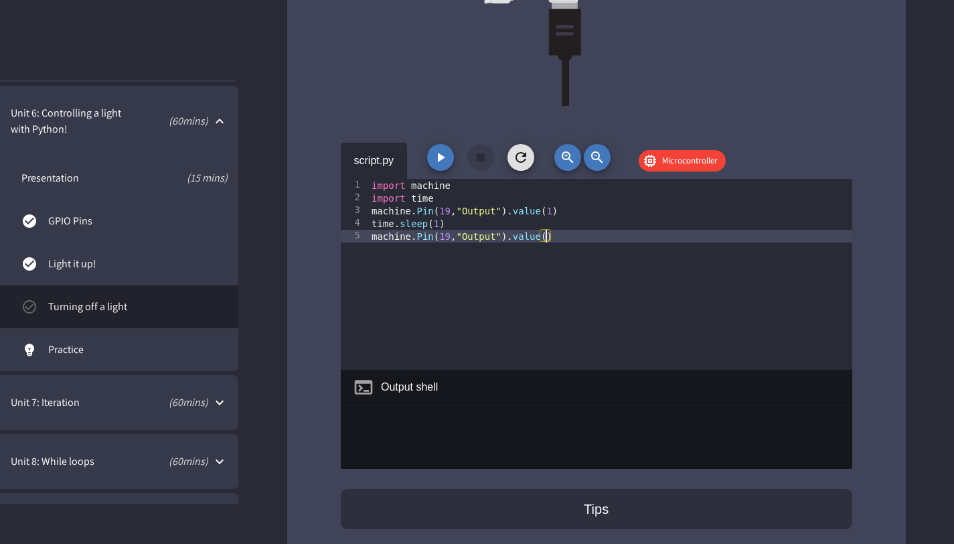
scroll to position [0, 12]
type textarea "**********"
click at [445, 158] on icon "button" at bounding box center [441, 157] width 16 height 16
click at [445, 157] on icon "button" at bounding box center [441, 157] width 16 height 16
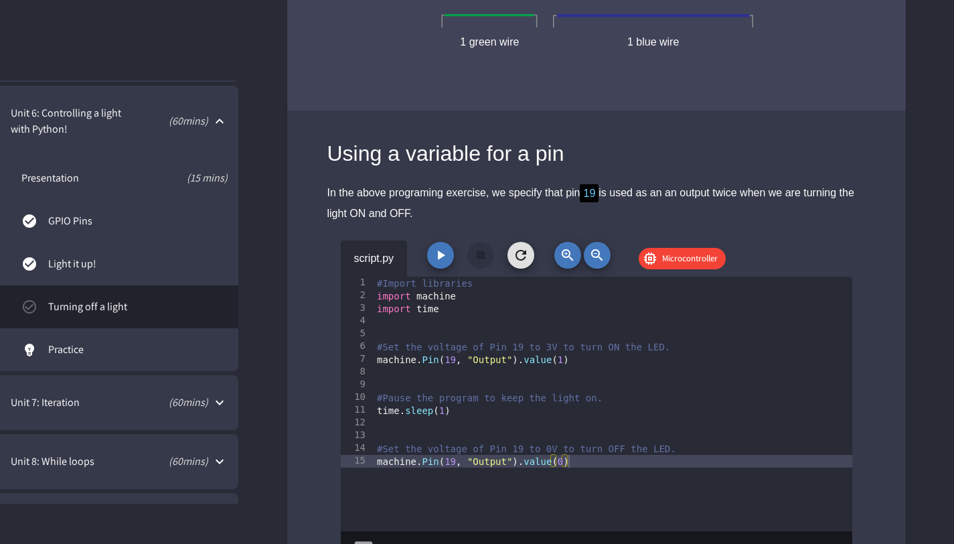
scroll to position [5173, 0]
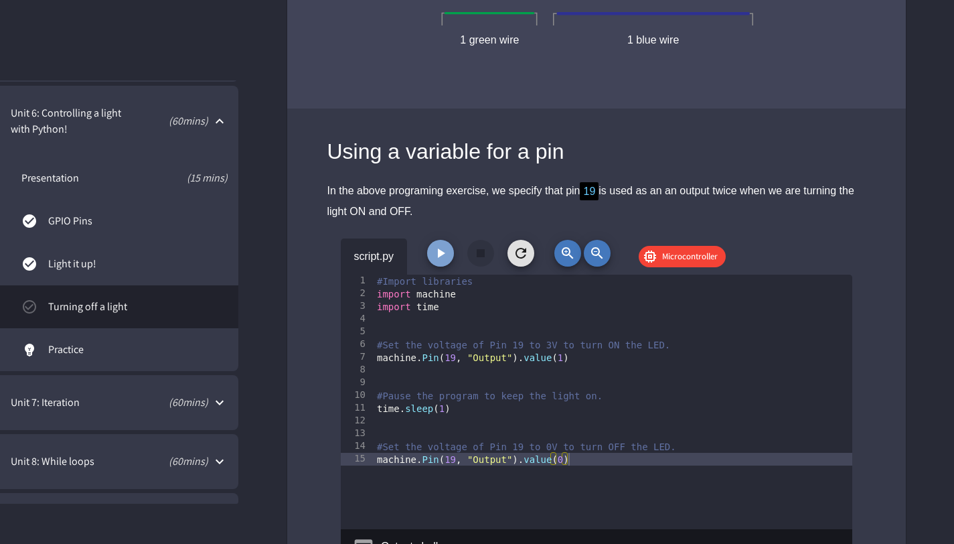
click at [443, 252] on icon "button" at bounding box center [441, 253] width 16 height 16
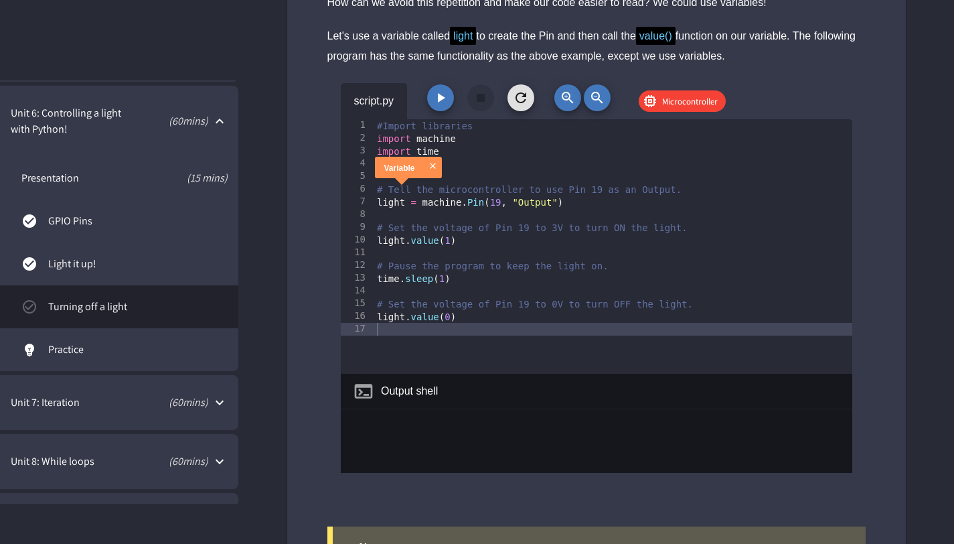
scroll to position [5893, 0]
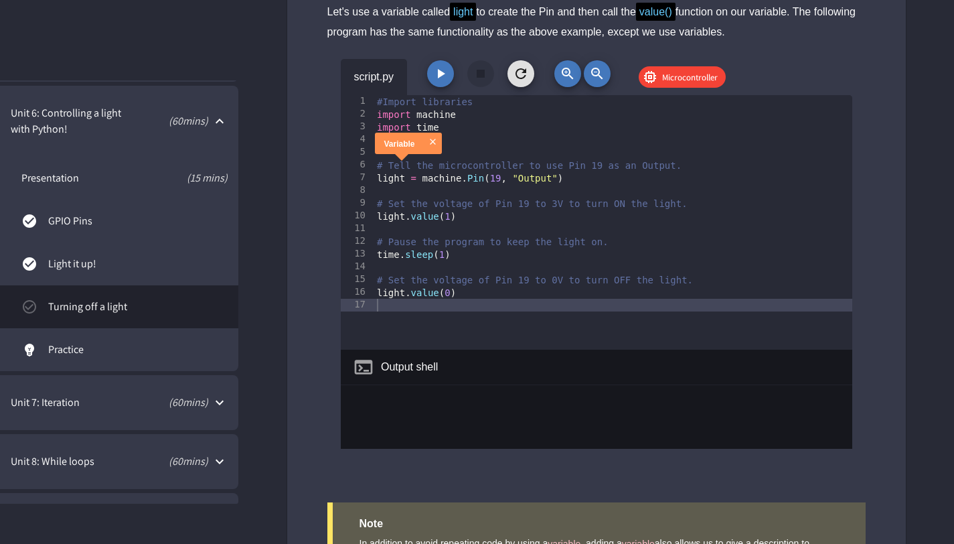
click at [439, 82] on icon "button" at bounding box center [441, 74] width 16 height 16
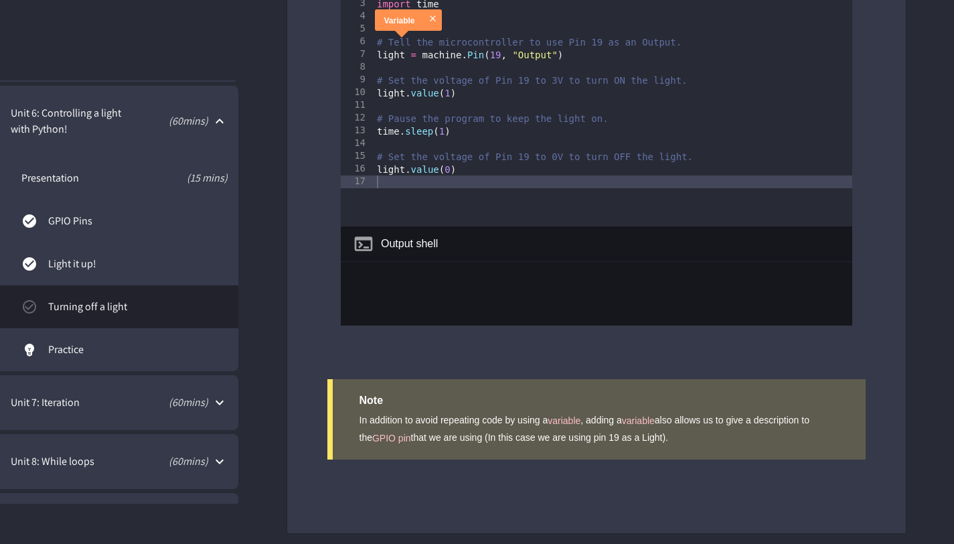
scroll to position [6023, 0]
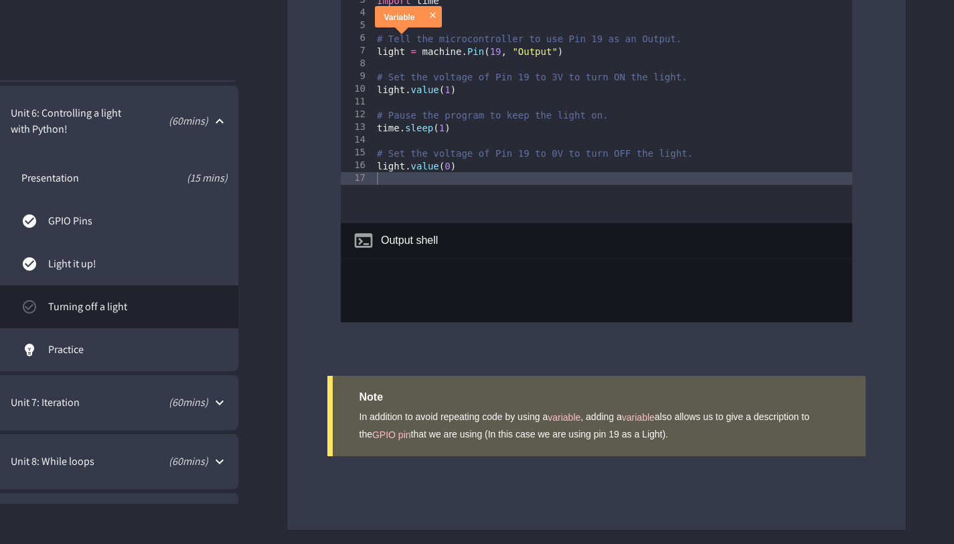
click at [150, 400] on p "( 60 mins)" at bounding box center [155, 402] width 106 height 16
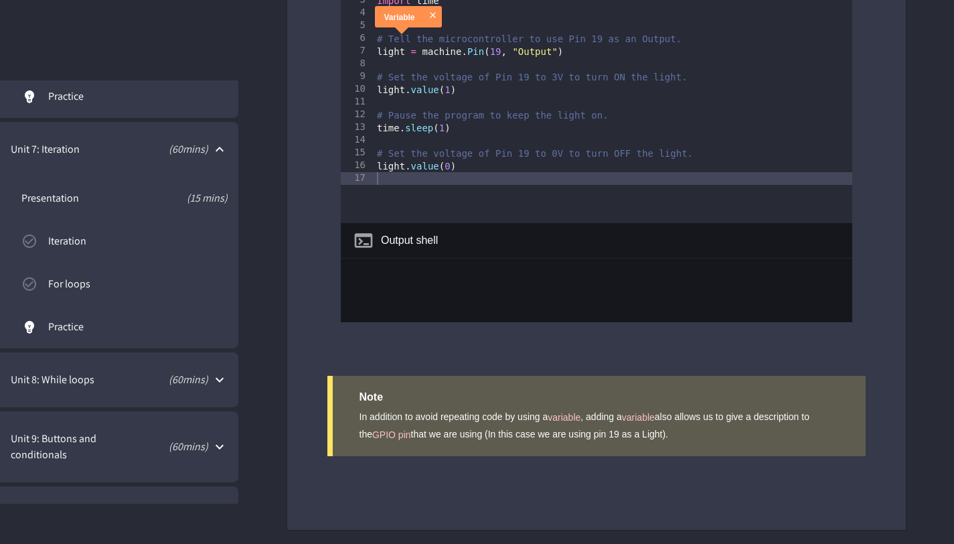
scroll to position [620, 0]
click at [132, 242] on span "Iteration" at bounding box center [137, 244] width 179 height 16
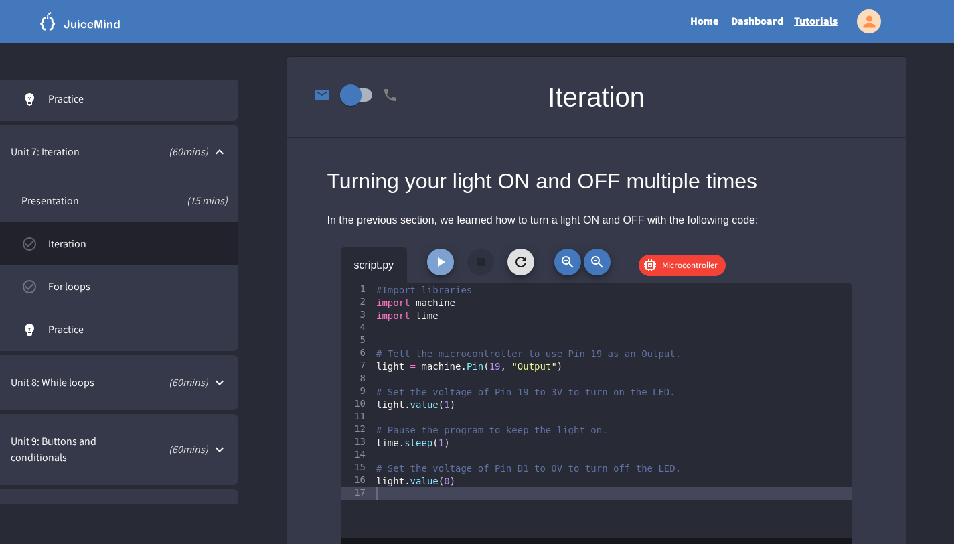
click at [441, 264] on icon "button" at bounding box center [441, 262] width 16 height 16
click at [439, 277] on div "script.py Microcontroller" at bounding box center [597, 265] width 512 height 36
drag, startPoint x: 440, startPoint y: 259, endPoint x: 448, endPoint y: 263, distance: 8.7
click at [442, 261] on icon "button" at bounding box center [441, 261] width 7 height 9
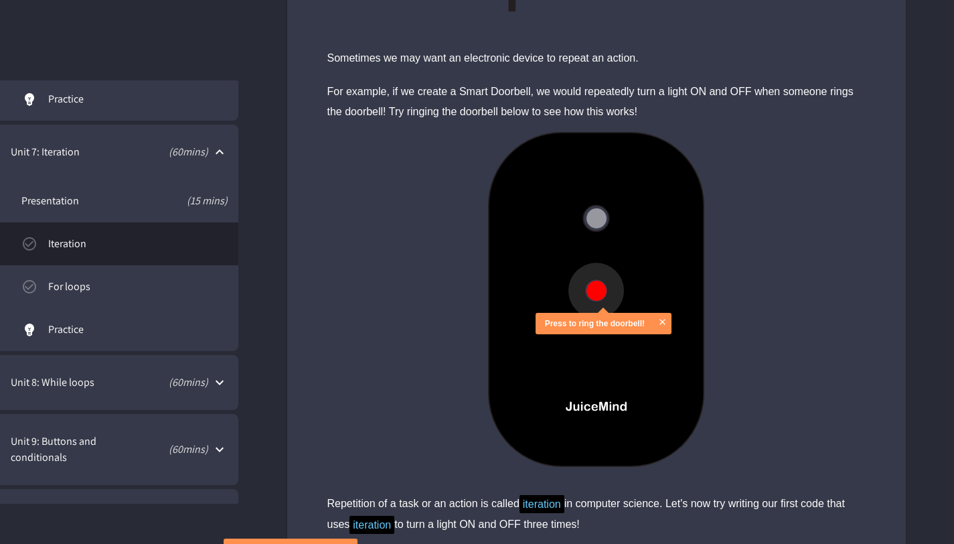
scroll to position [1305, 0]
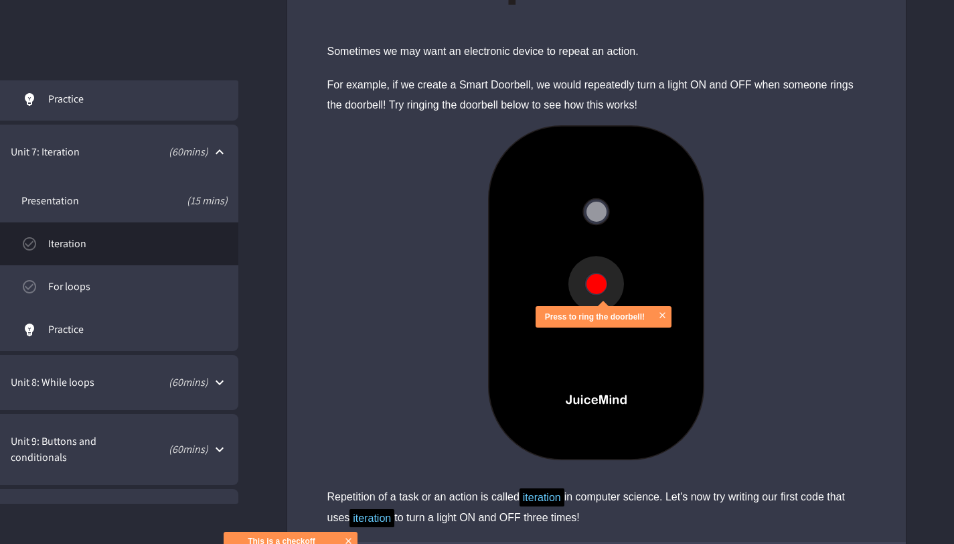
click at [600, 289] on button at bounding box center [597, 284] width 20 height 20
click at [599, 285] on button at bounding box center [597, 284] width 20 height 20
click at [597, 279] on button at bounding box center [597, 284] width 20 height 20
click at [661, 311] on icon "close" at bounding box center [663, 315] width 10 height 10
click at [606, 283] on button at bounding box center [597, 284] width 20 height 20
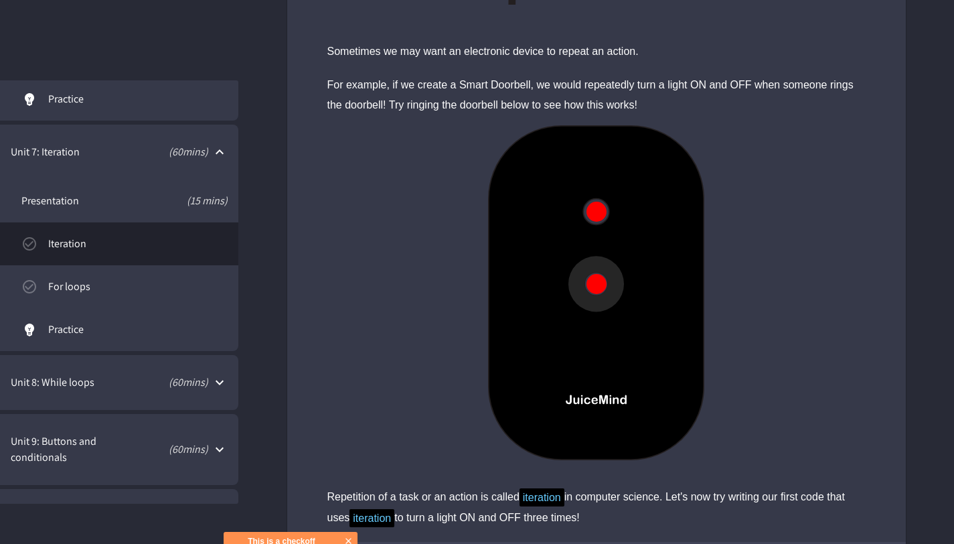
click at [601, 288] on button at bounding box center [597, 284] width 20 height 20
click at [602, 283] on button at bounding box center [597, 284] width 20 height 20
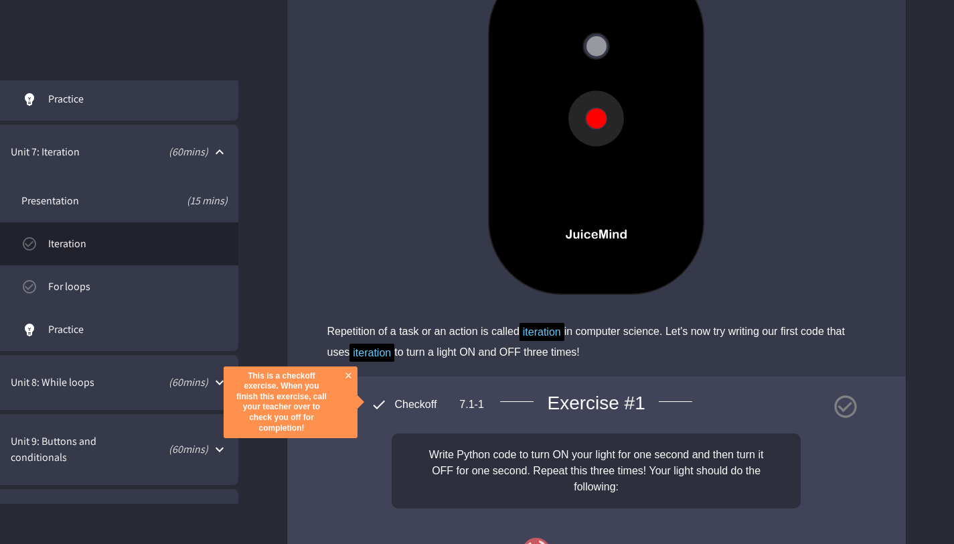
scroll to position [1472, 0]
click at [604, 121] on button at bounding box center [597, 117] width 20 height 20
click at [394, 354] on span "iteration" at bounding box center [372, 351] width 45 height 18
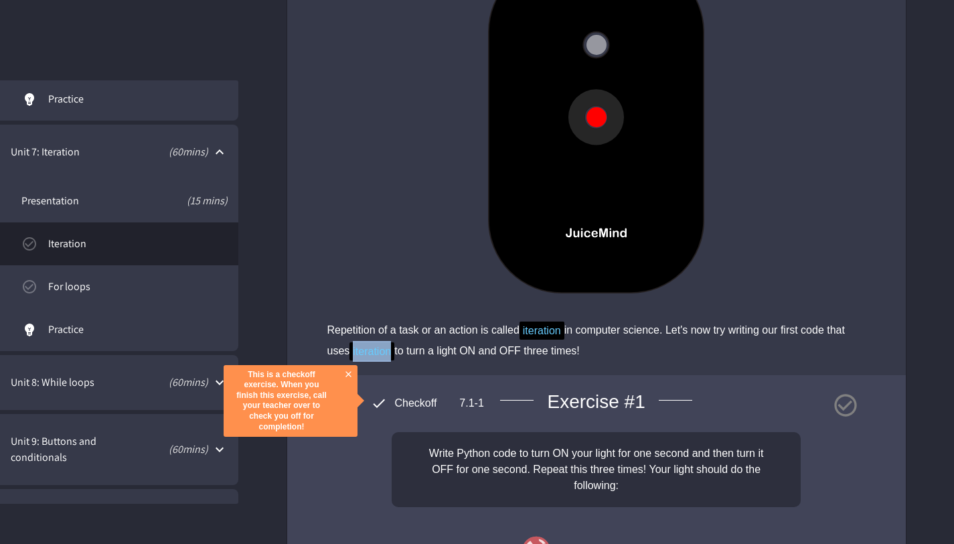
drag, startPoint x: 394, startPoint y: 351, endPoint x: 353, endPoint y: 355, distance: 41.1
click at [353, 355] on span "iteration" at bounding box center [372, 351] width 45 height 18
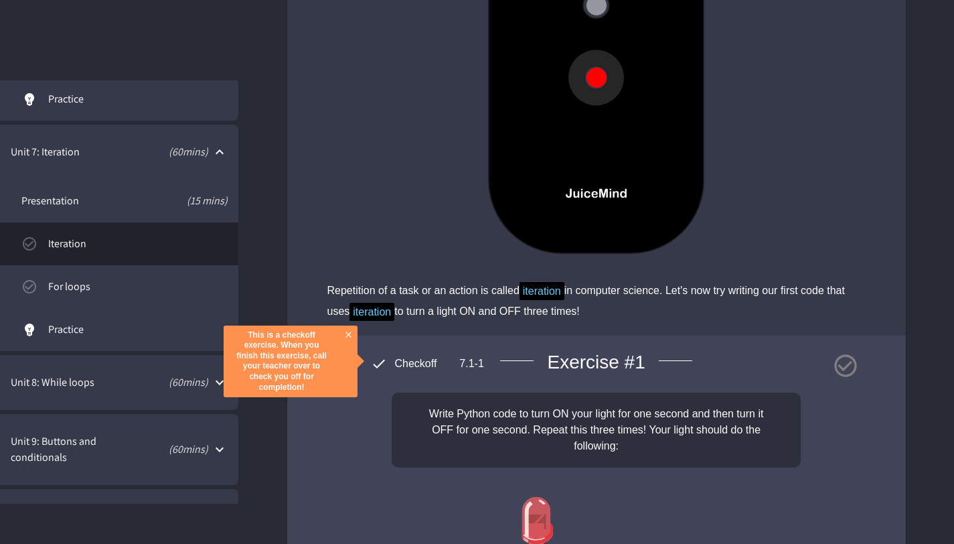
scroll to position [1523, 0]
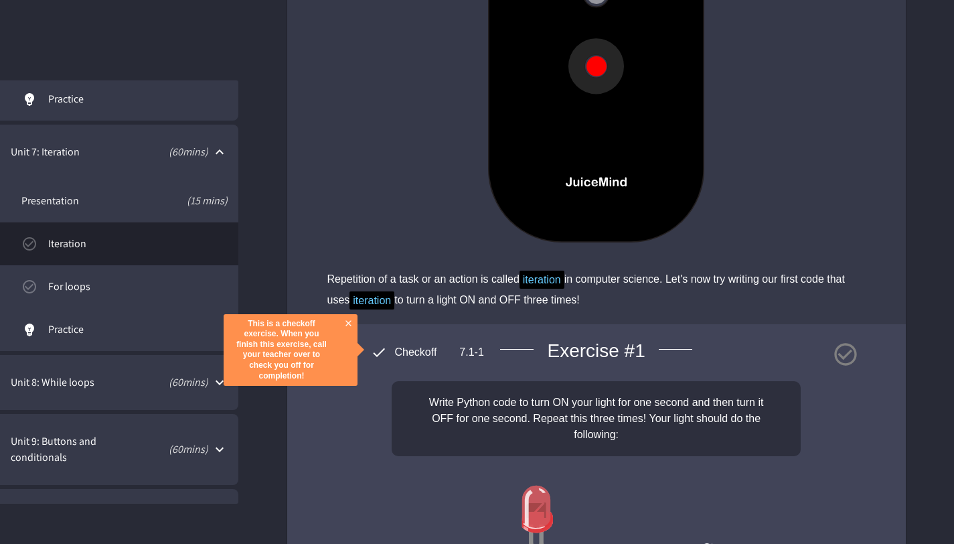
click at [352, 322] on icon "close" at bounding box center [349, 323] width 10 height 10
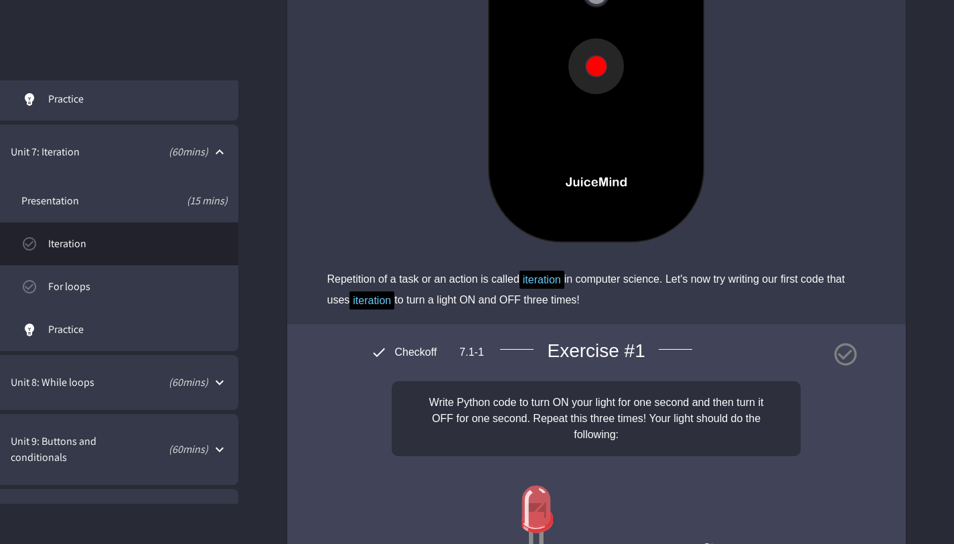
click at [382, 354] on icon at bounding box center [379, 352] width 16 height 16
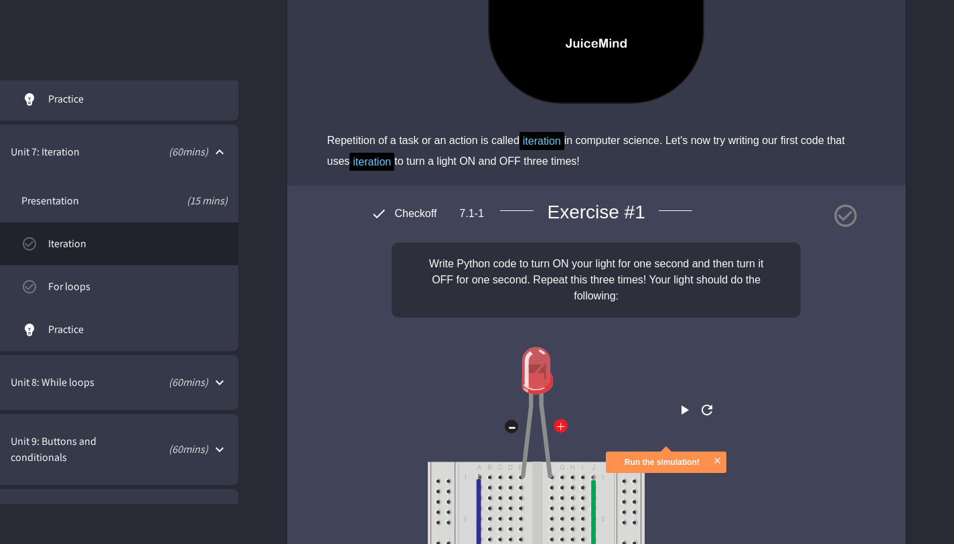
scroll to position [1859, 0]
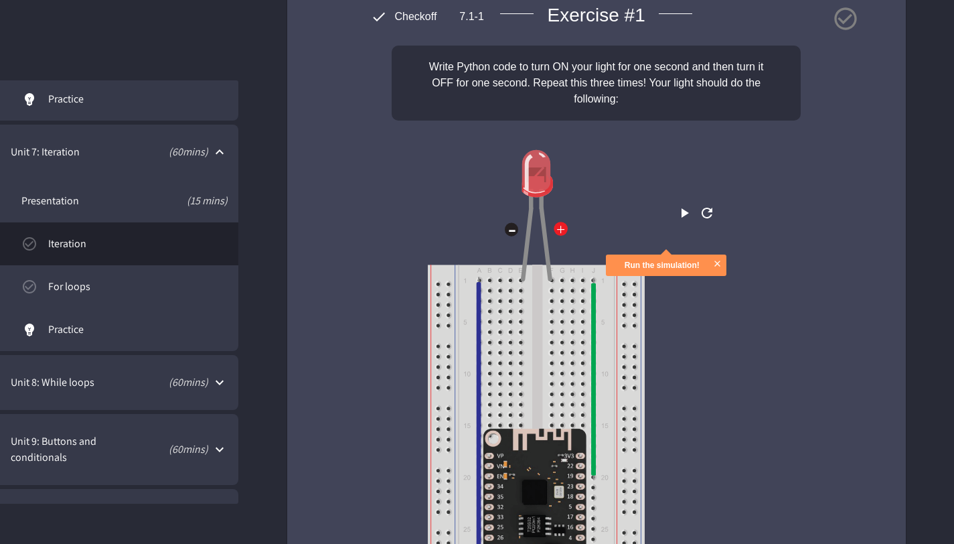
click at [676, 221] on icon "play" at bounding box center [684, 213] width 16 height 16
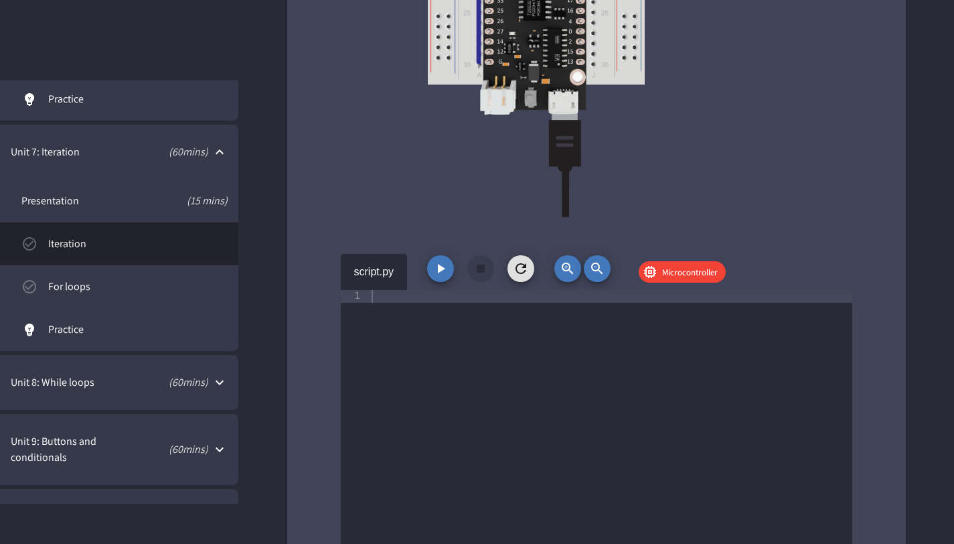
scroll to position [2547, 0]
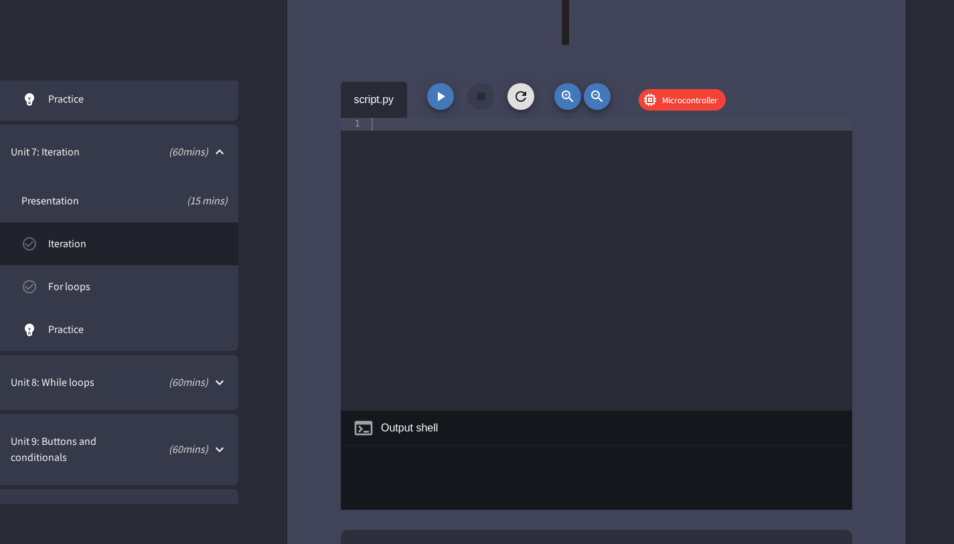
click at [496, 136] on div at bounding box center [611, 277] width 484 height 318
type textarea "**********"
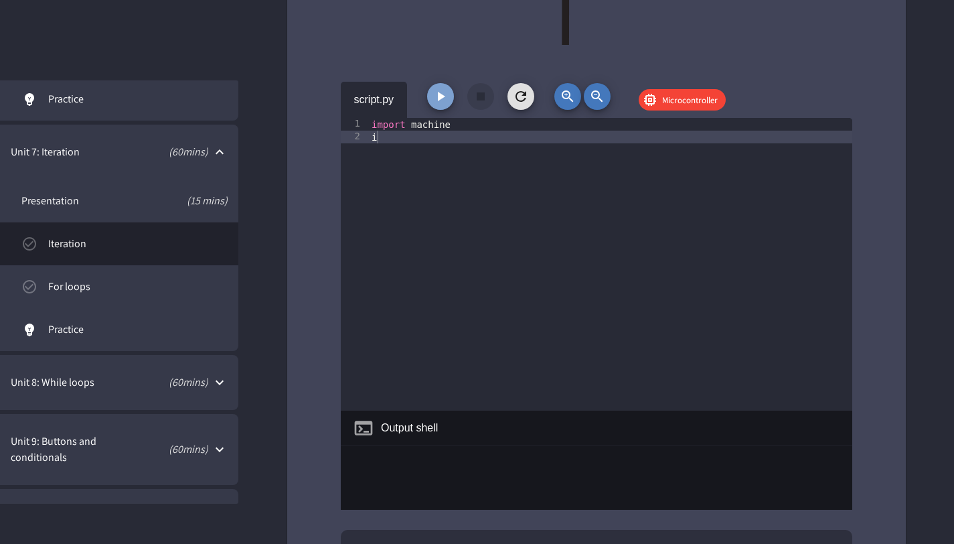
click at [447, 108] on button "button" at bounding box center [440, 96] width 27 height 27
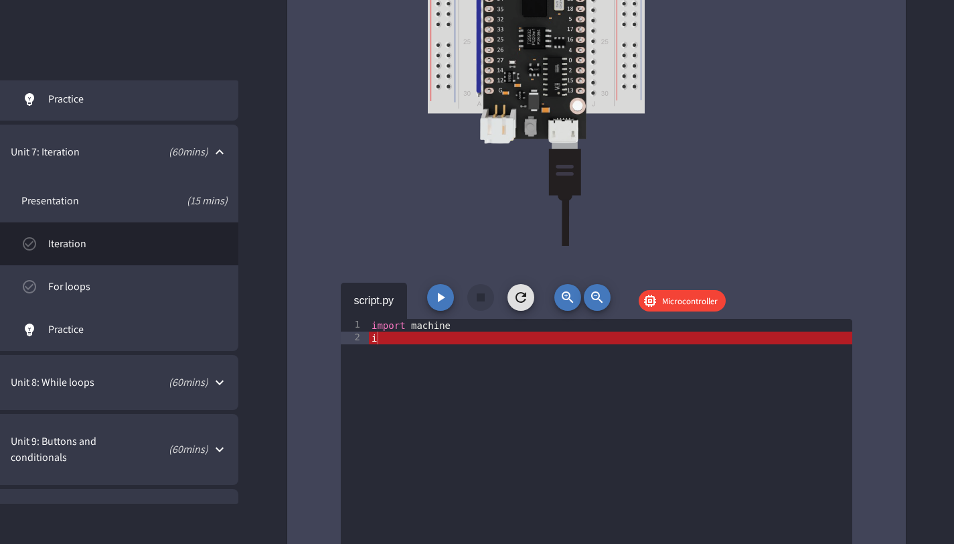
scroll to position [2599, 0]
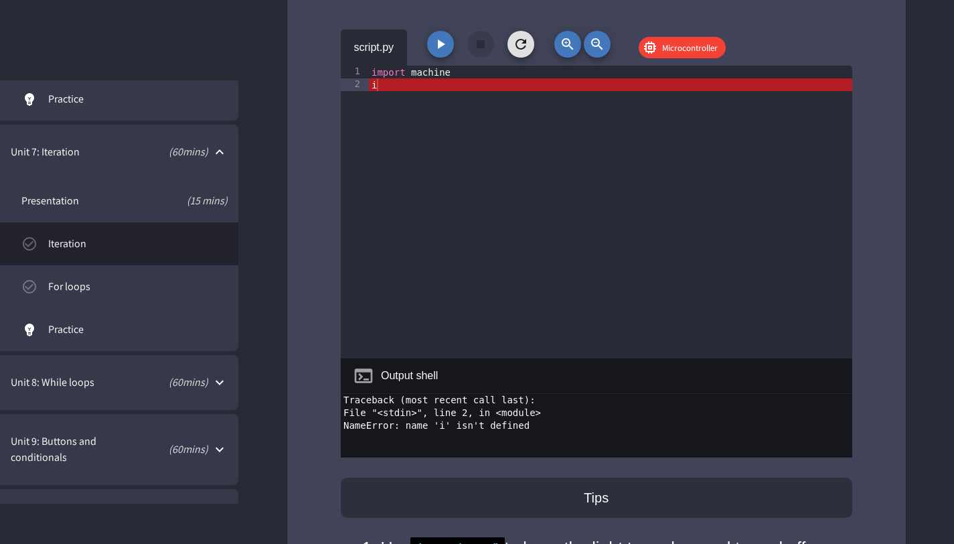
click at [386, 88] on div "import machine i" at bounding box center [611, 225] width 484 height 318
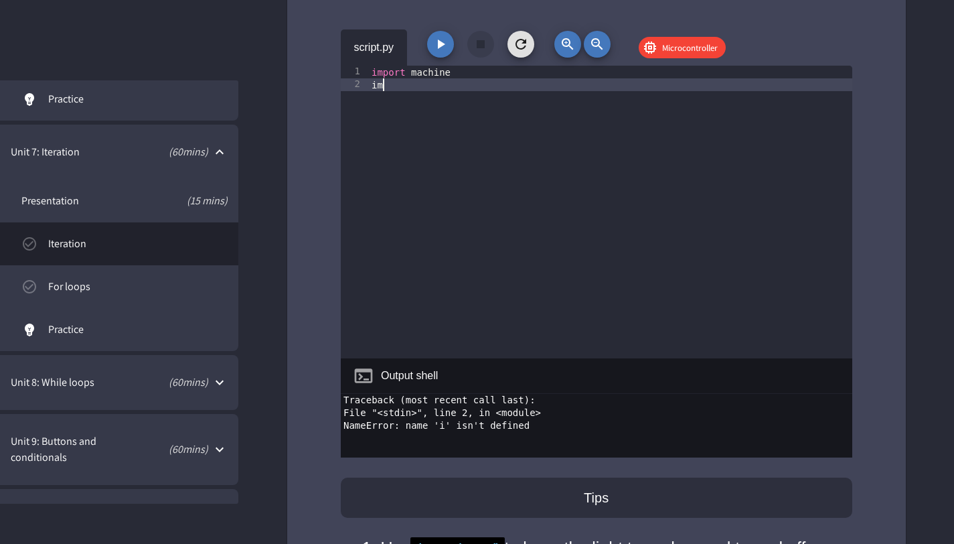
scroll to position [0, 0]
type textarea "**********"
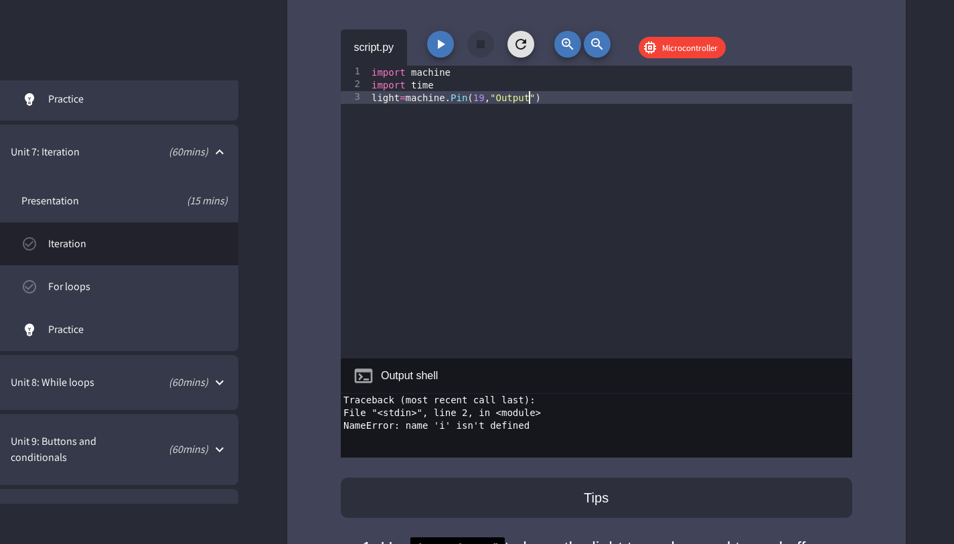
scroll to position [0, 11]
type textarea "**********"
click at [429, 45] on button "button" at bounding box center [440, 44] width 27 height 27
click at [562, 95] on div "import machine import time light = machine . Pin ( 19 , "Output" )" at bounding box center [611, 225] width 484 height 318
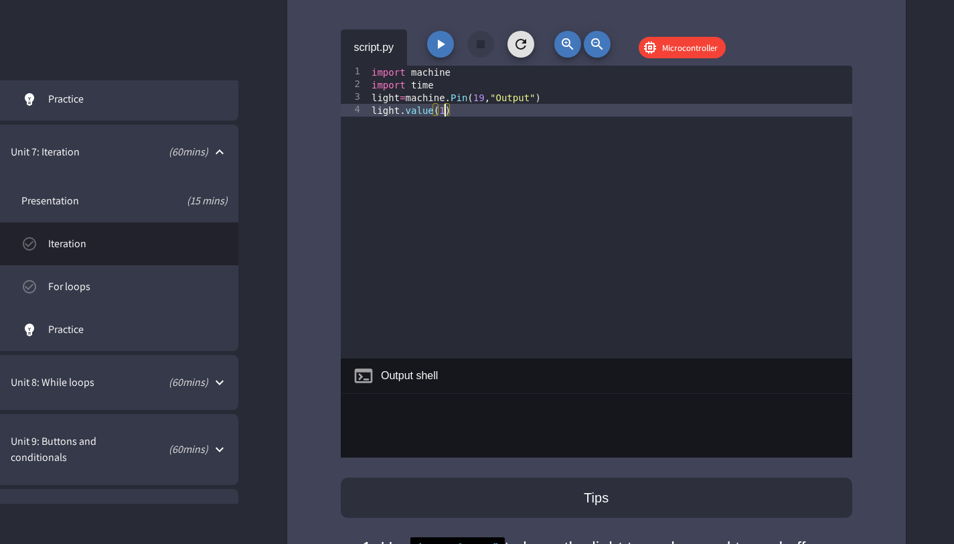
scroll to position [0, 0]
type textarea "**********"
click at [436, 47] on icon "button" at bounding box center [441, 44] width 16 height 16
click at [440, 48] on icon "button" at bounding box center [441, 44] width 7 height 9
click at [480, 48] on div "script.py Microcontroller" at bounding box center [597, 47] width 512 height 36
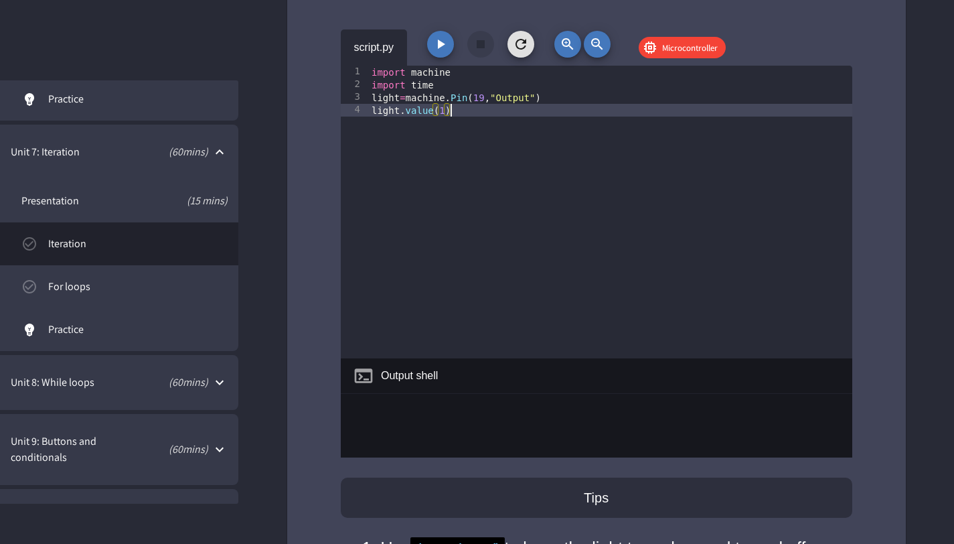
click at [476, 117] on div "import machine import time light = machine . Pin ( 19 , "Output" ) light . valu…" at bounding box center [611, 225] width 484 height 318
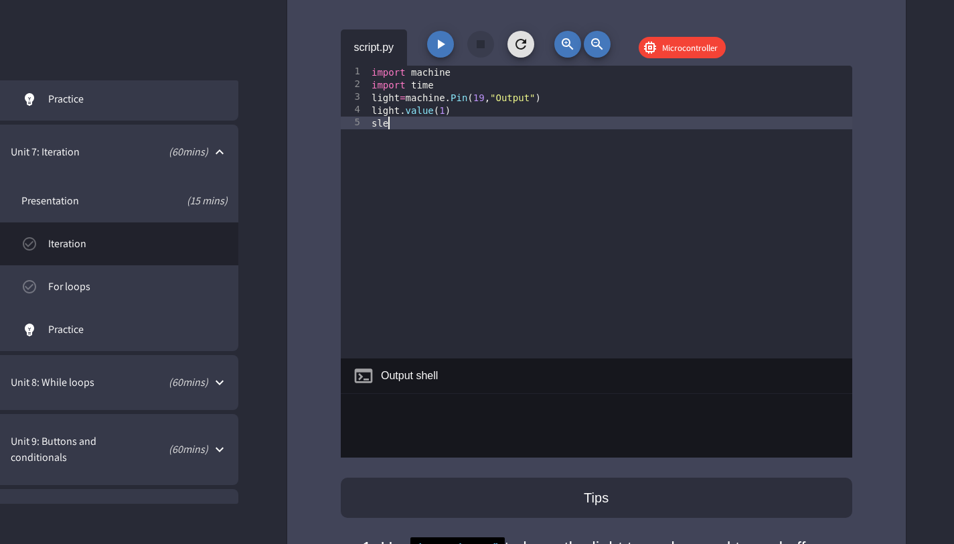
type textarea "*"
type textarea "**********"
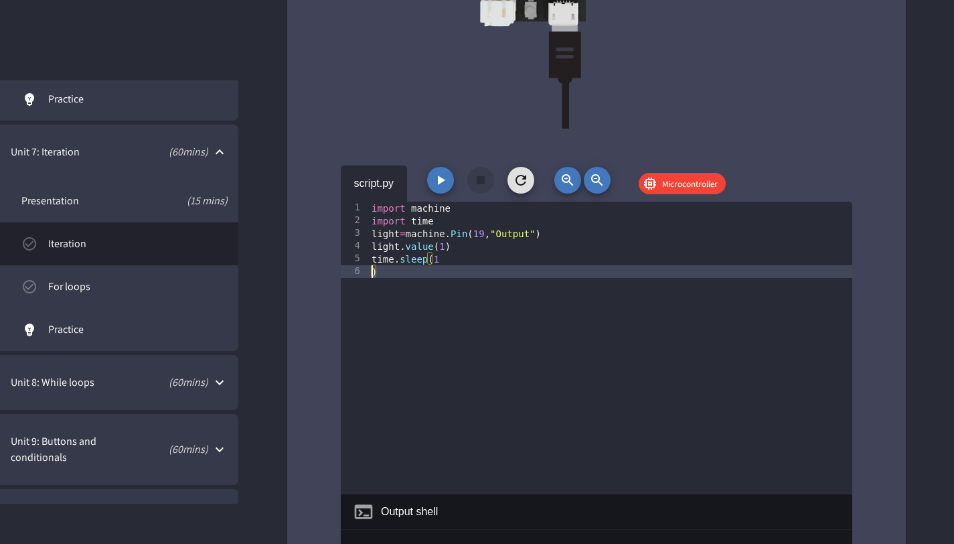
type textarea "**********"
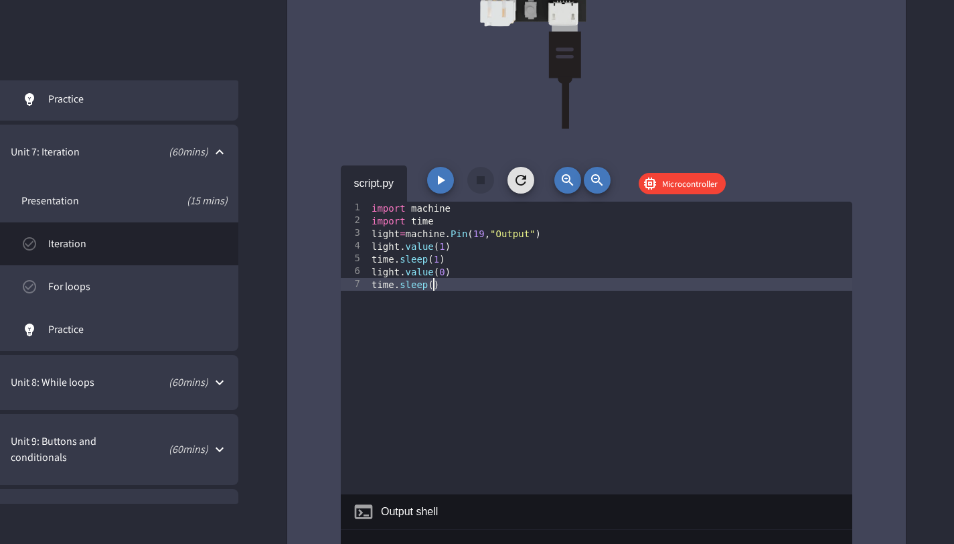
scroll to position [0, 3]
type textarea "**********"
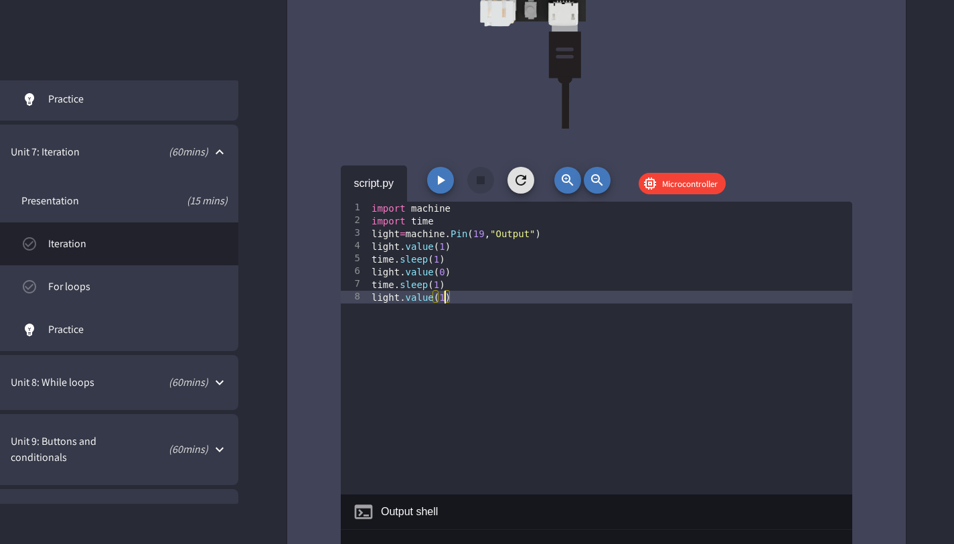
type textarea "**********"
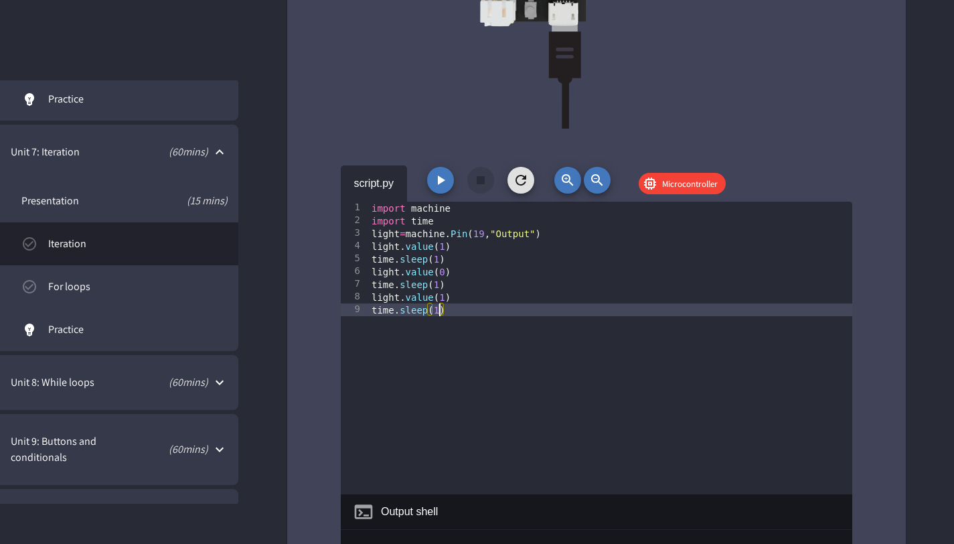
type textarea "**********"
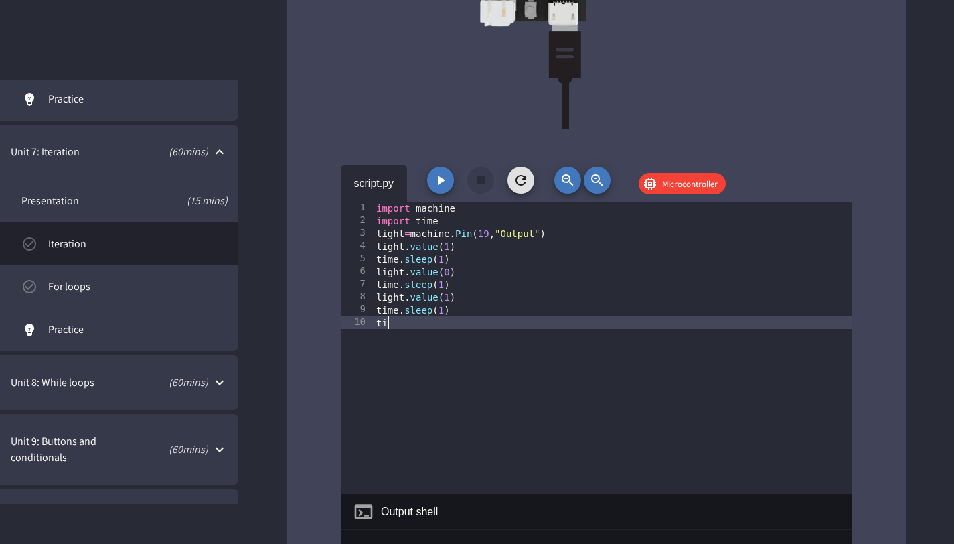
scroll to position [0, 0]
type textarea "*"
type textarea "**********"
click at [444, 180] on icon "button" at bounding box center [441, 180] width 16 height 16
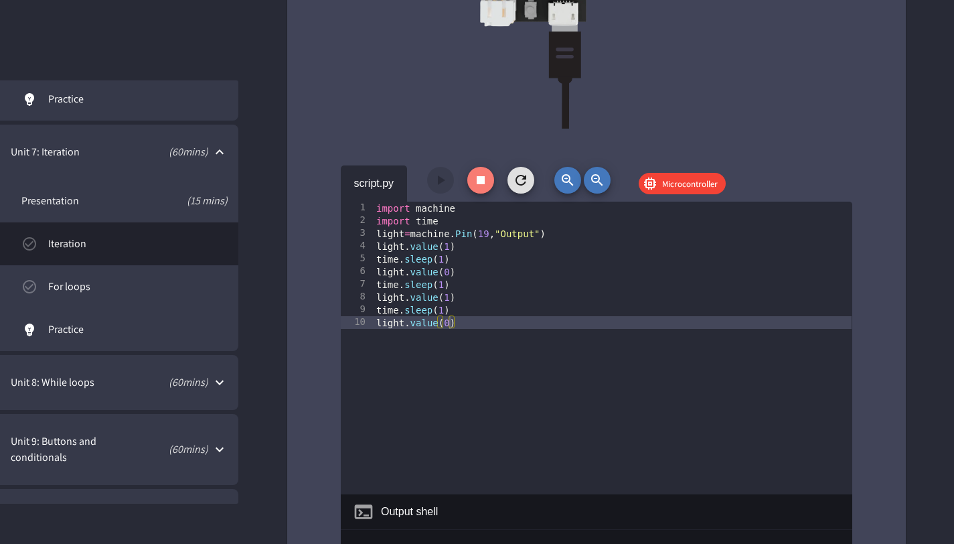
click at [479, 180] on icon "button" at bounding box center [481, 180] width 8 height 8
click at [526, 185] on icon "button" at bounding box center [521, 180] width 16 height 16
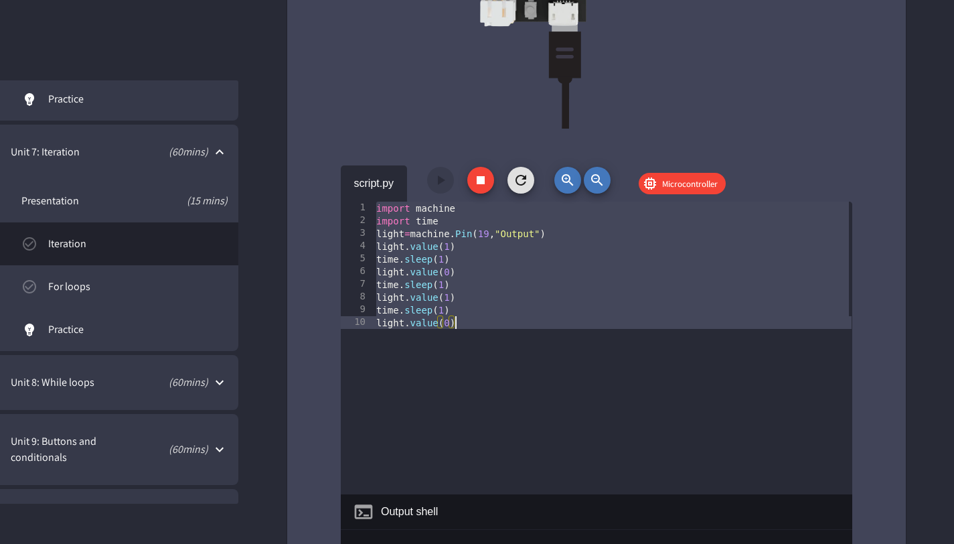
click at [474, 328] on div "import machine import time light = machine . Pin ( 19 , "Output" ) light . valu…" at bounding box center [613, 361] width 478 height 318
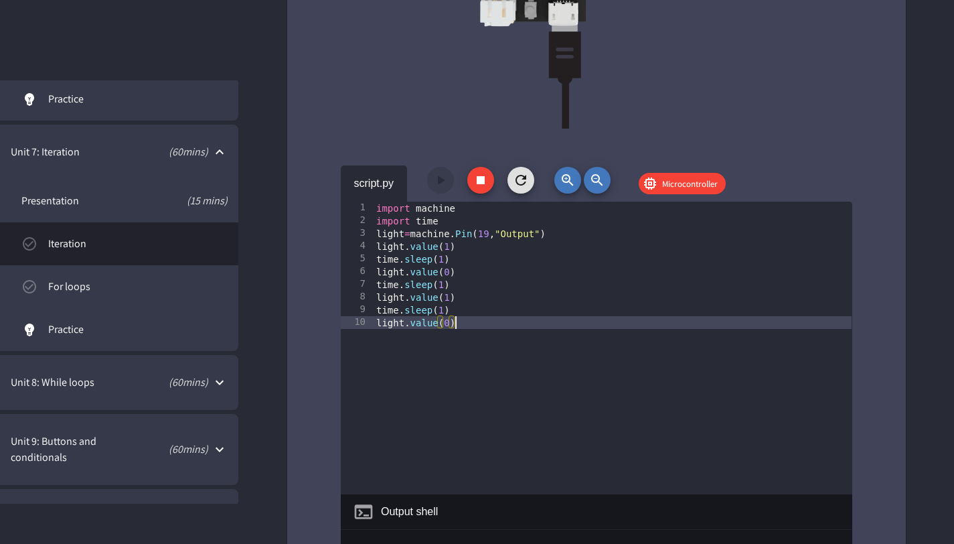
click at [487, 394] on div "import machine import time light = machine . Pin ( 19 , "Output" ) light . valu…" at bounding box center [613, 361] width 478 height 318
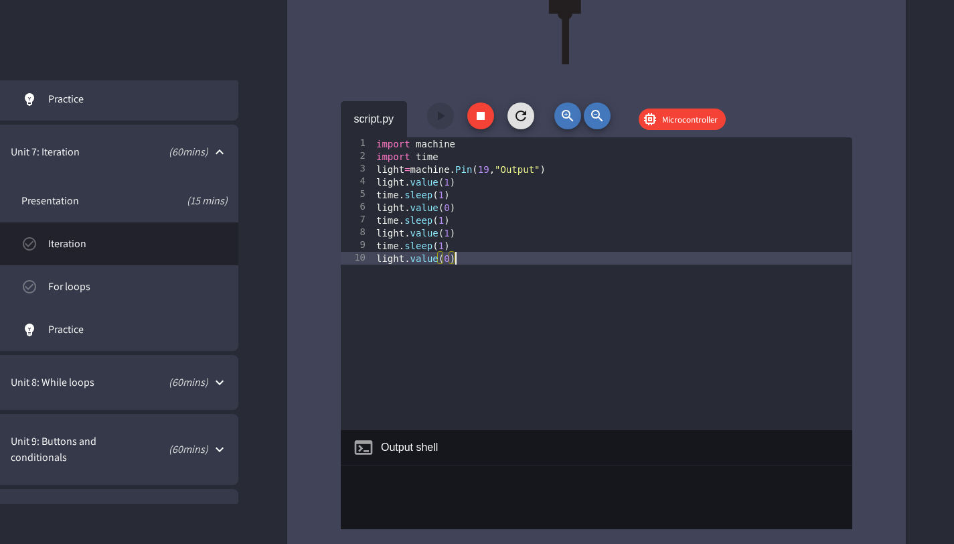
scroll to position [2562, 0]
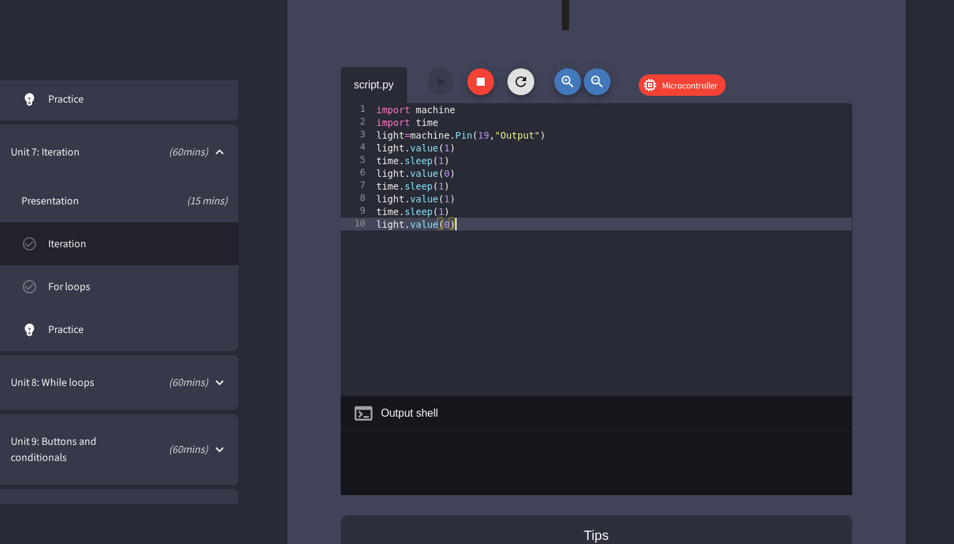
click at [410, 137] on div "import machine import time light = machine . Pin ( 19 , "Output" ) light . valu…" at bounding box center [613, 262] width 478 height 318
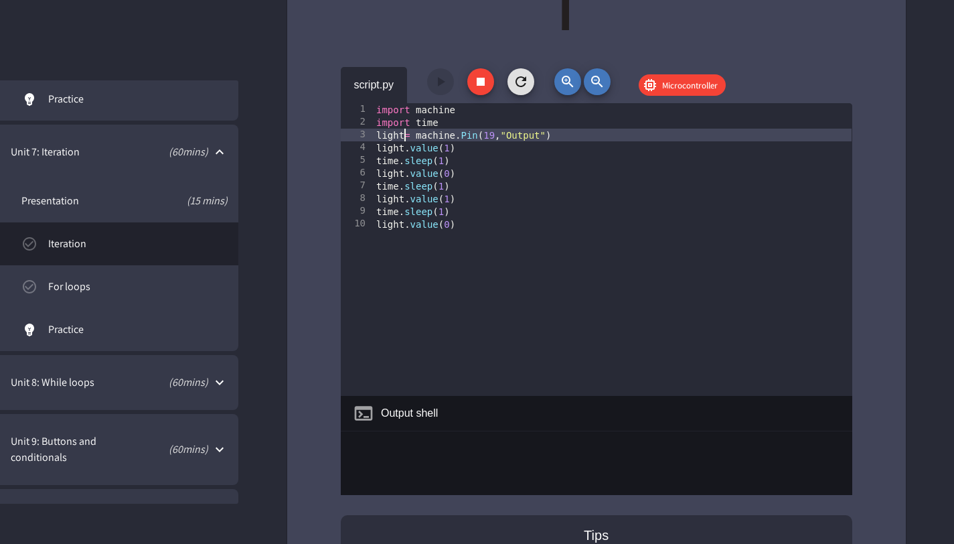
click at [407, 138] on div "import machine import time light = machine . Pin ( 19 , "Output" ) light . valu…" at bounding box center [613, 262] width 478 height 318
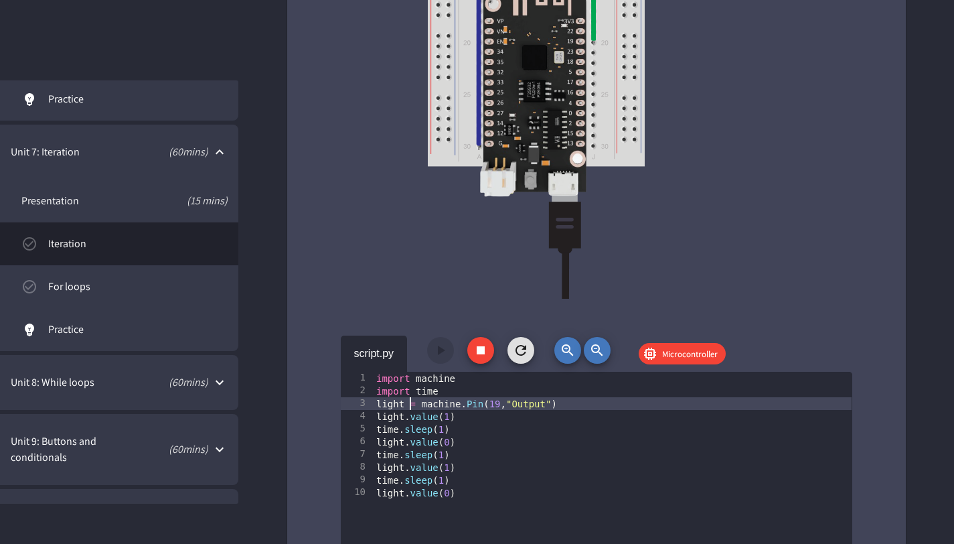
scroll to position [2296, 0]
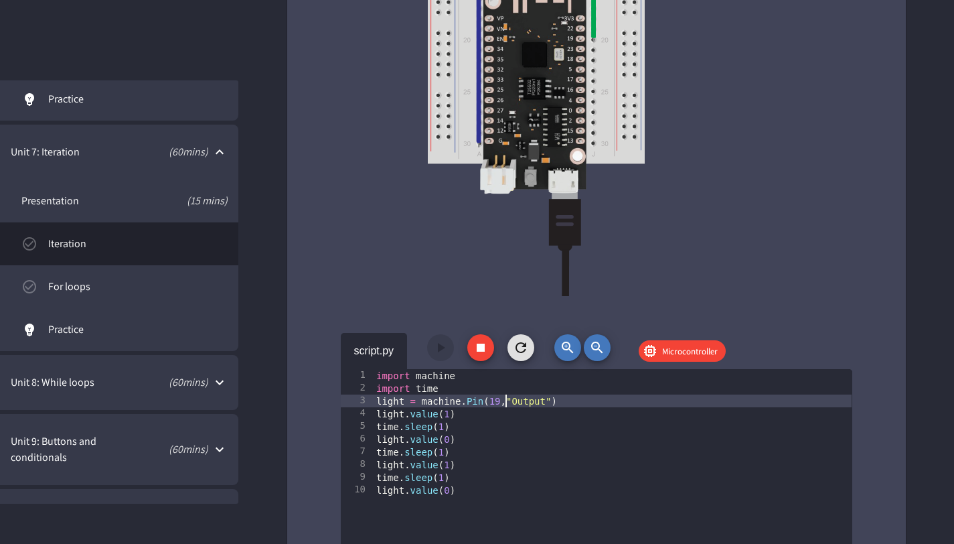
click at [506, 402] on div "import machine import time light = machine . Pin ( 19 , "Output" ) light . valu…" at bounding box center [613, 528] width 478 height 318
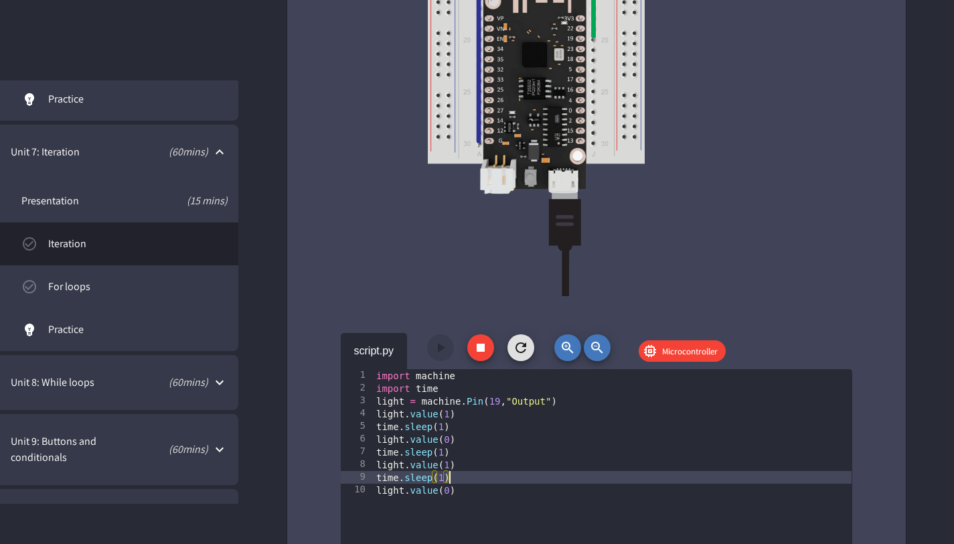
click at [563, 480] on div "import machine import time light = machine . Pin ( 19 , "Output" ) light . valu…" at bounding box center [613, 528] width 478 height 318
click at [562, 480] on div "import machine import time light = machine . Pin ( 19 , "Output" ) light . valu…" at bounding box center [613, 528] width 478 height 318
click at [540, 484] on div "import machine import time light = machine . Pin ( 19 , "Output" ) light . valu…" at bounding box center [613, 528] width 478 height 318
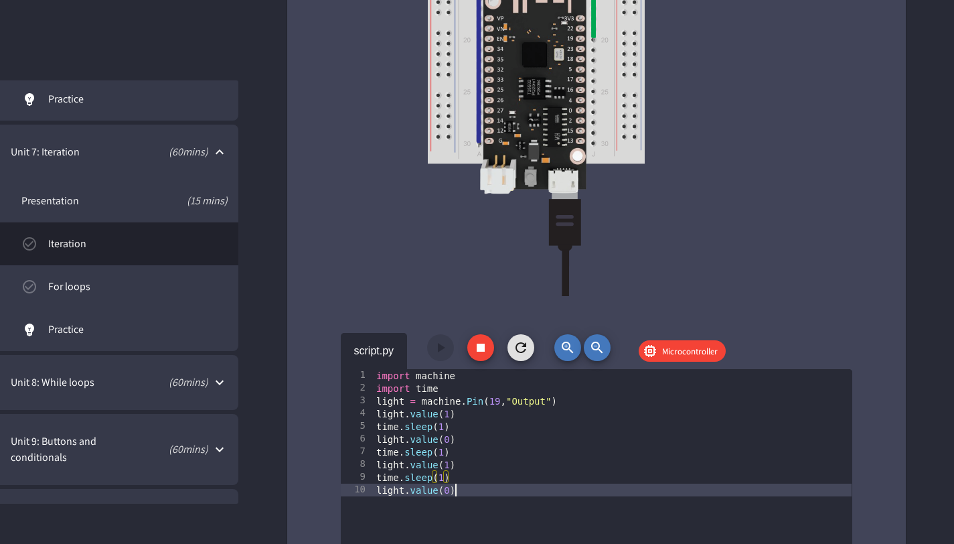
click at [542, 489] on div "import machine import time light = machine . Pin ( 19 , "Output" ) light . valu…" at bounding box center [613, 528] width 478 height 318
type textarea "**********"
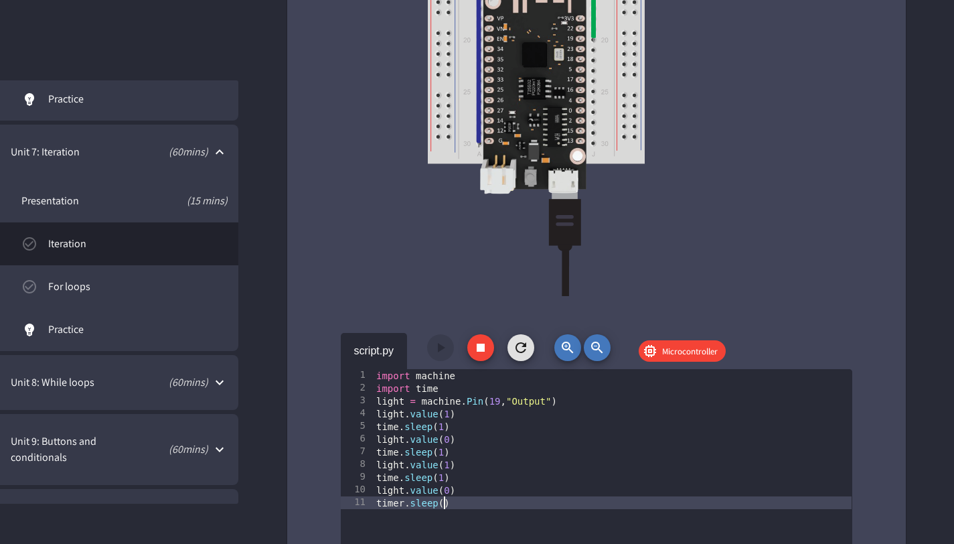
scroll to position [0, 4]
type textarea "**********"
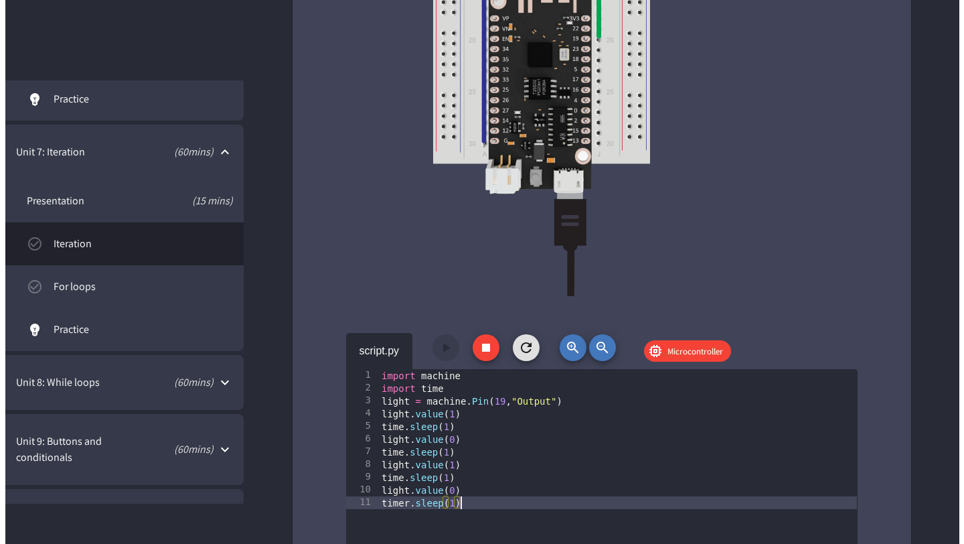
scroll to position [0, 0]
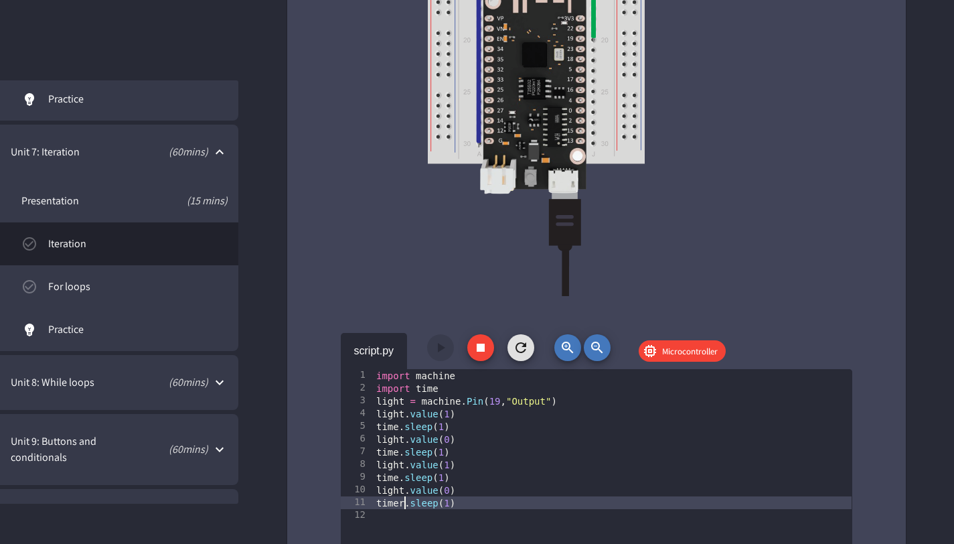
click at [407, 504] on div "import machine import time light = machine . Pin ( 19 , "Output" ) light . valu…" at bounding box center [613, 528] width 478 height 318
type textarea "**********"
click at [445, 355] on div "script.py Microcontroller" at bounding box center [597, 351] width 512 height 36
click at [447, 354] on div "script.py Microcontroller" at bounding box center [597, 351] width 512 height 36
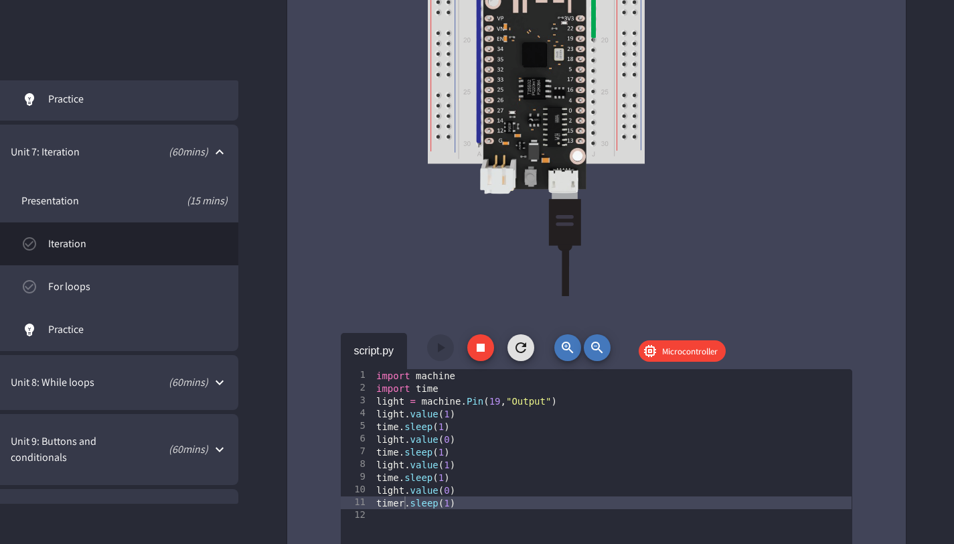
click at [684, 353] on span "Microcontroller" at bounding box center [690, 351] width 72 height 13
click at [484, 357] on button "button" at bounding box center [480, 347] width 27 height 27
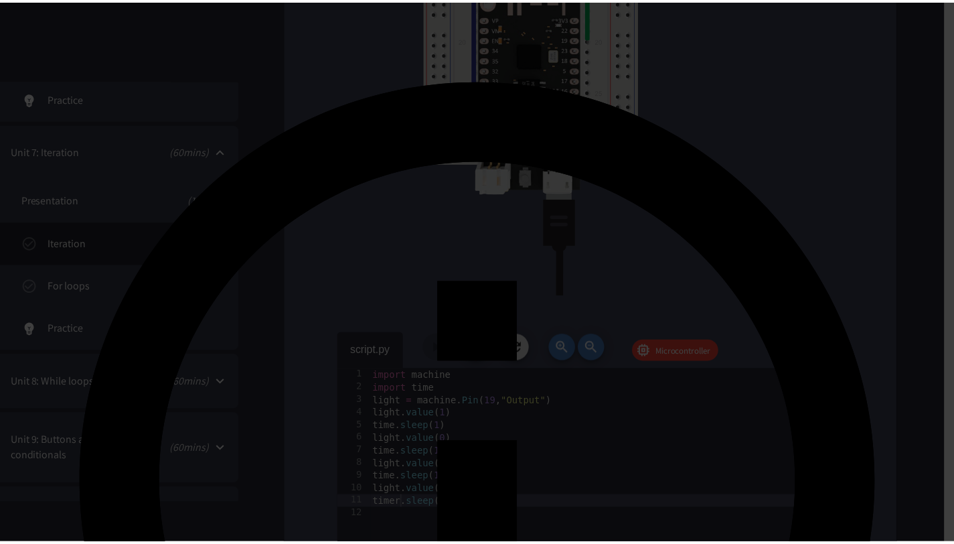
scroll to position [70, 0]
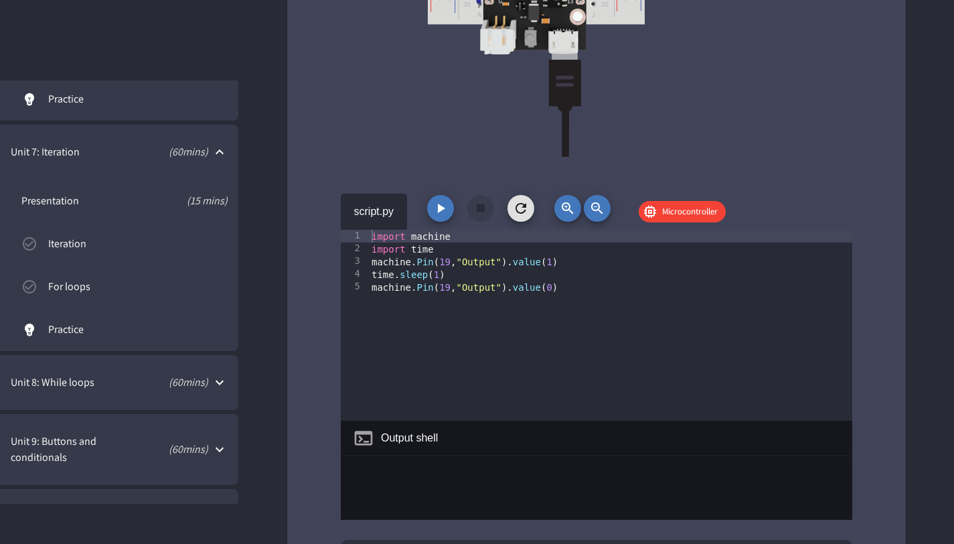
scroll to position [4055, 0]
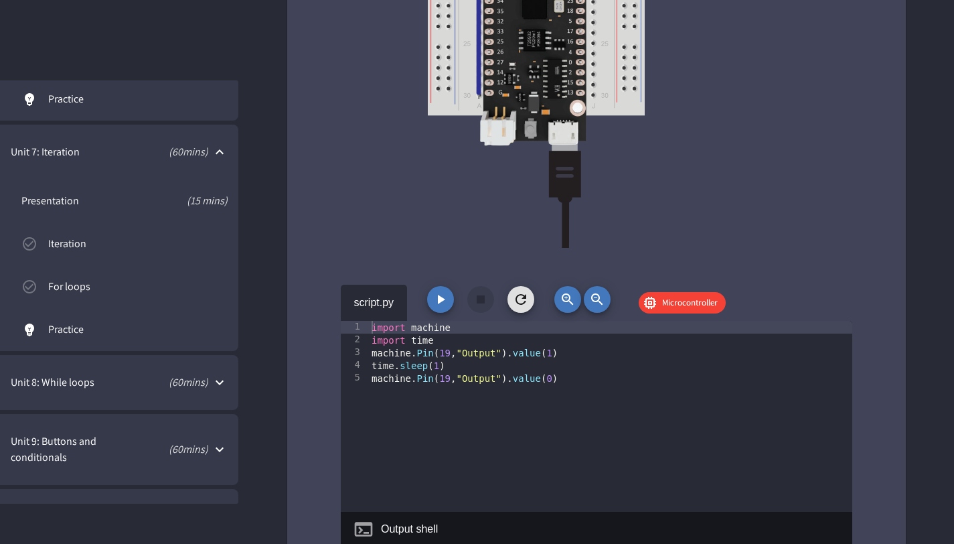
click at [175, 255] on link "Iteration" at bounding box center [119, 243] width 238 height 43
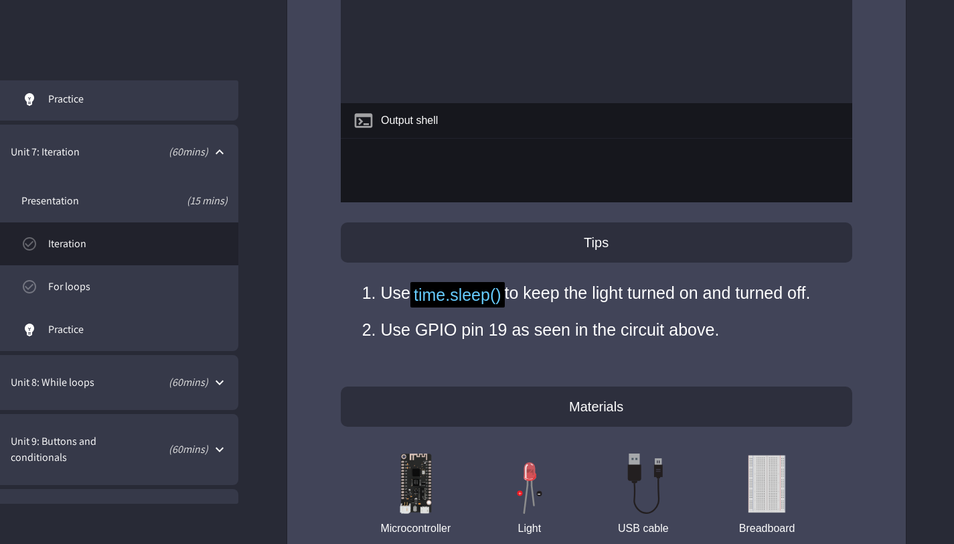
scroll to position [2576, 0]
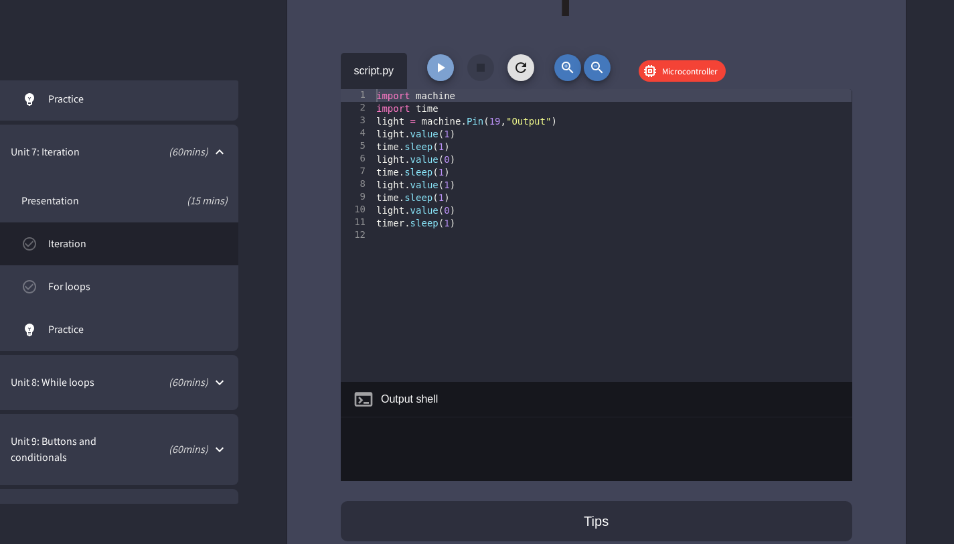
click at [436, 64] on icon "button" at bounding box center [441, 68] width 16 height 16
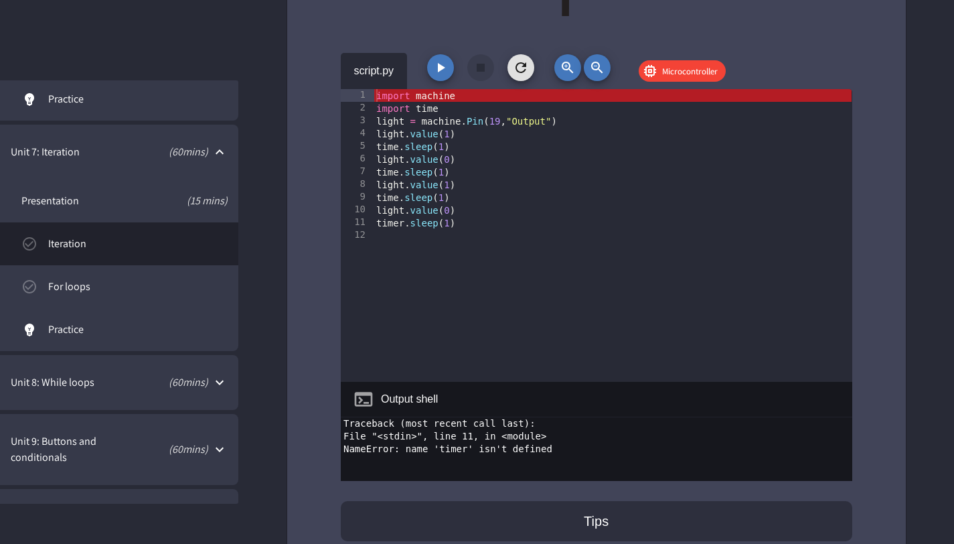
click at [411, 224] on div "import machine import time light = machine . Pin ( 19 , "Output" ) light . valu…" at bounding box center [613, 248] width 478 height 318
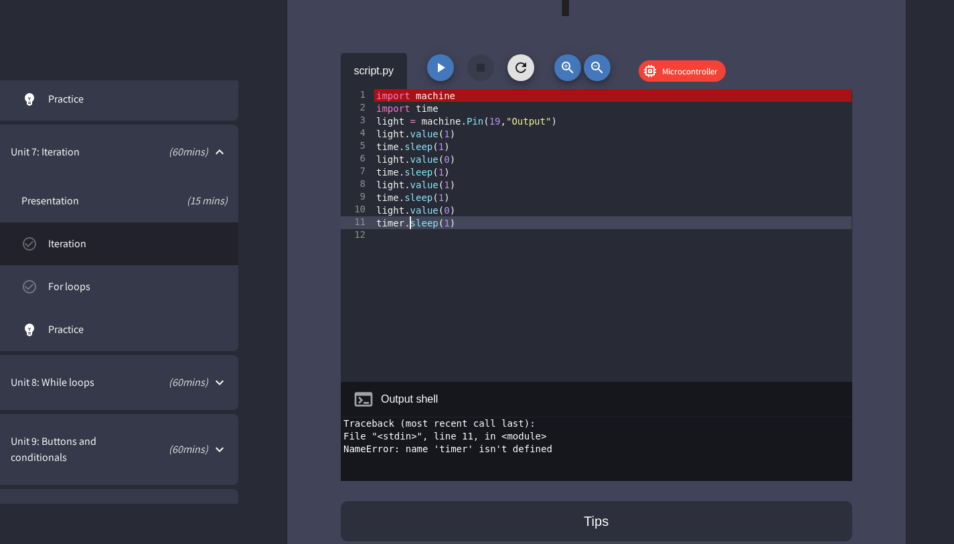
click at [403, 223] on div "import machine import time light = machine . Pin ( 19 , "Output" ) light . valu…" at bounding box center [613, 248] width 478 height 318
type textarea "**********"
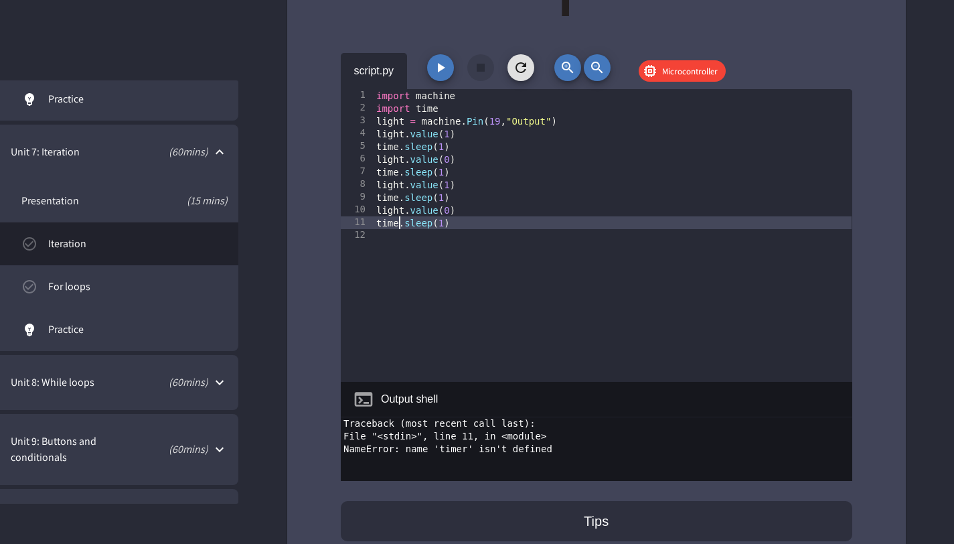
click at [453, 224] on div "import machine import time light = machine . Pin ( 19 , "Output" ) light . valu…" at bounding box center [613, 248] width 478 height 318
click at [441, 237] on div "import machine import time light = machine . Pin ( 19 , "Output" ) light . valu…" at bounding box center [613, 248] width 478 height 318
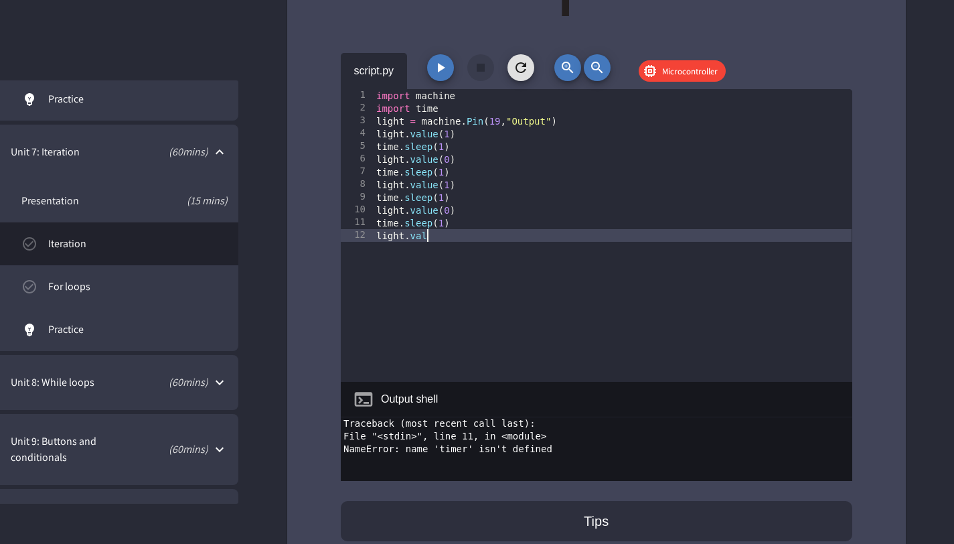
scroll to position [0, 3]
type textarea "**********"
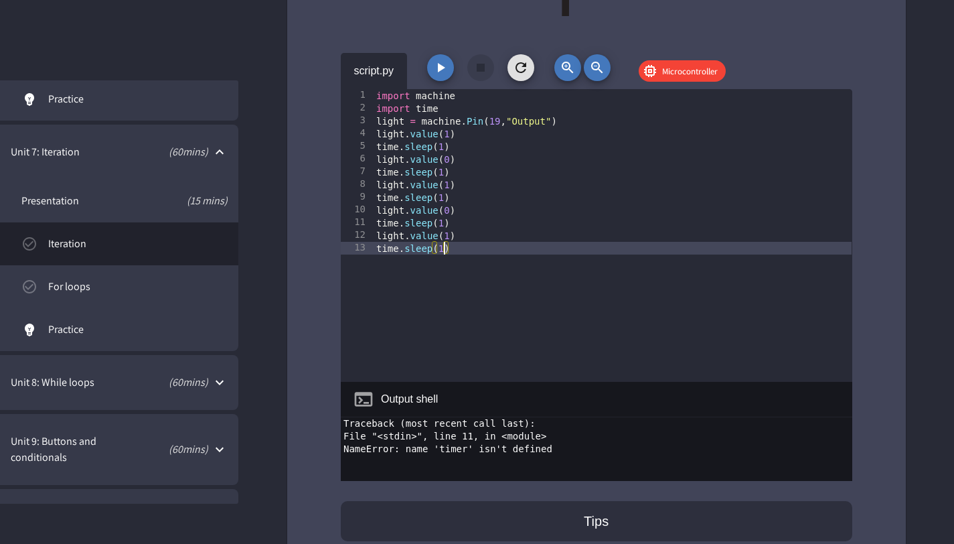
type textarea "**********"
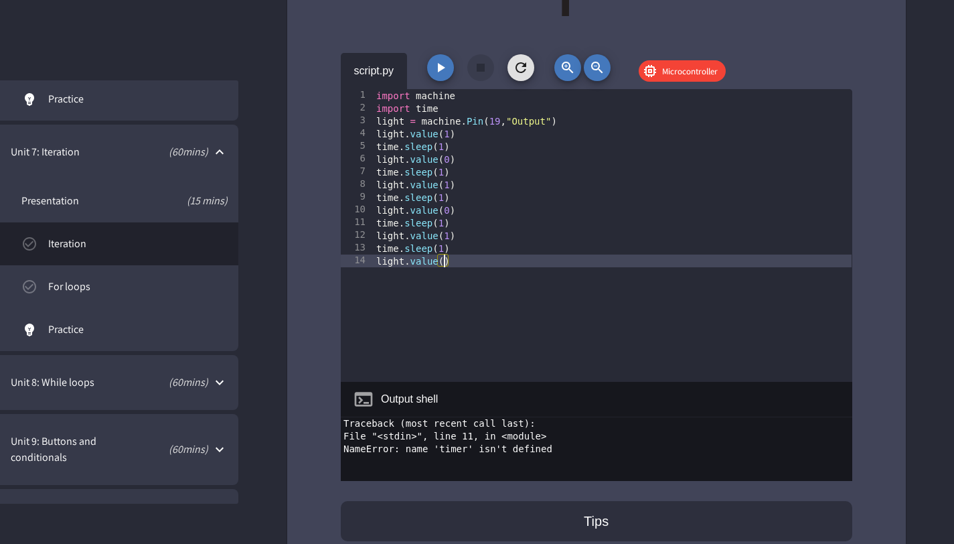
scroll to position [0, 4]
type textarea "**********"
click at [443, 72] on icon "button" at bounding box center [441, 68] width 16 height 16
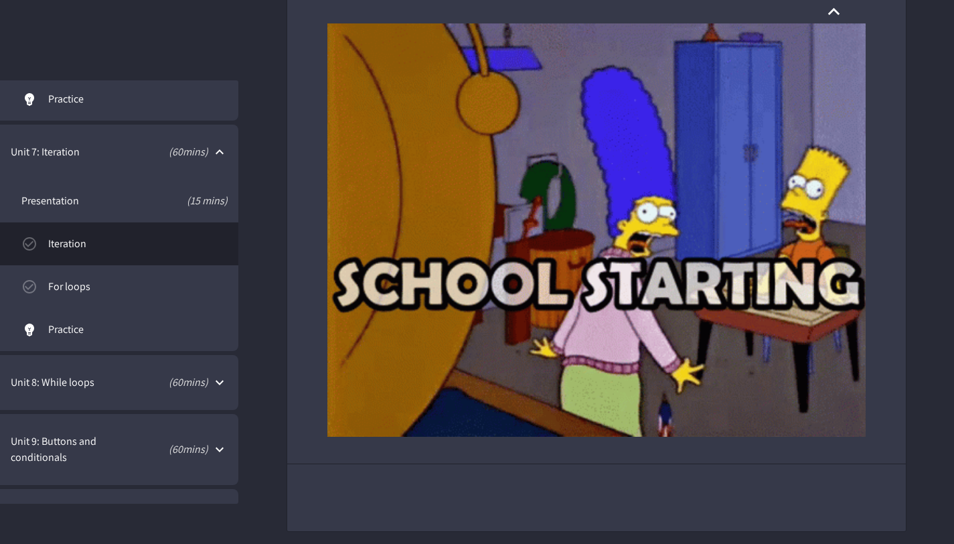
scroll to position [4306, 0]
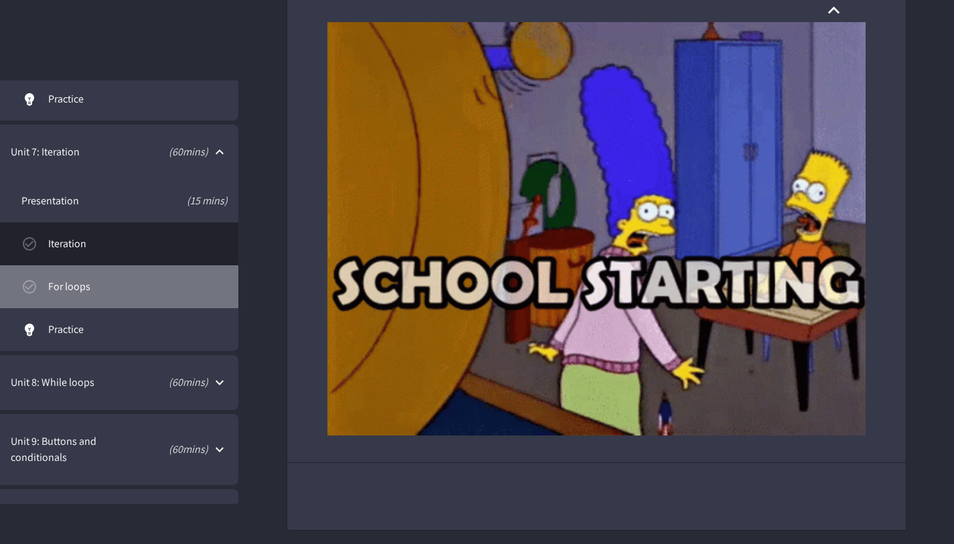
click at [129, 285] on span "For loops" at bounding box center [137, 287] width 179 height 16
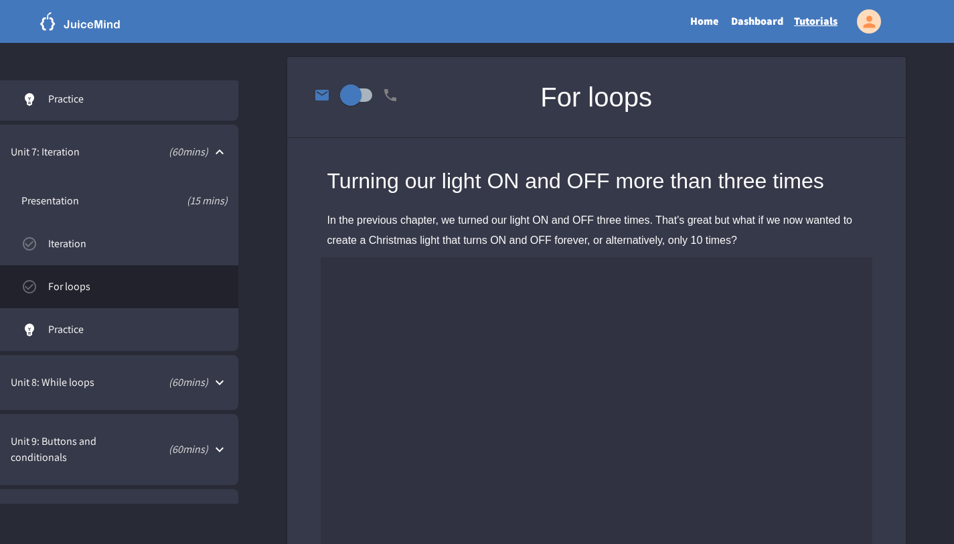
click at [129, 273] on link "For loops" at bounding box center [119, 286] width 238 height 43
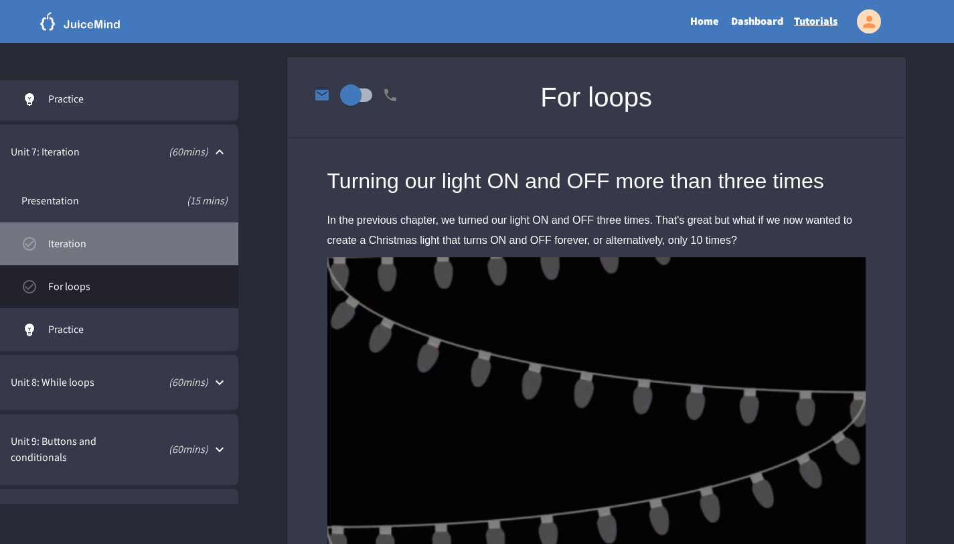
click at [131, 261] on link "Iteration" at bounding box center [119, 243] width 238 height 43
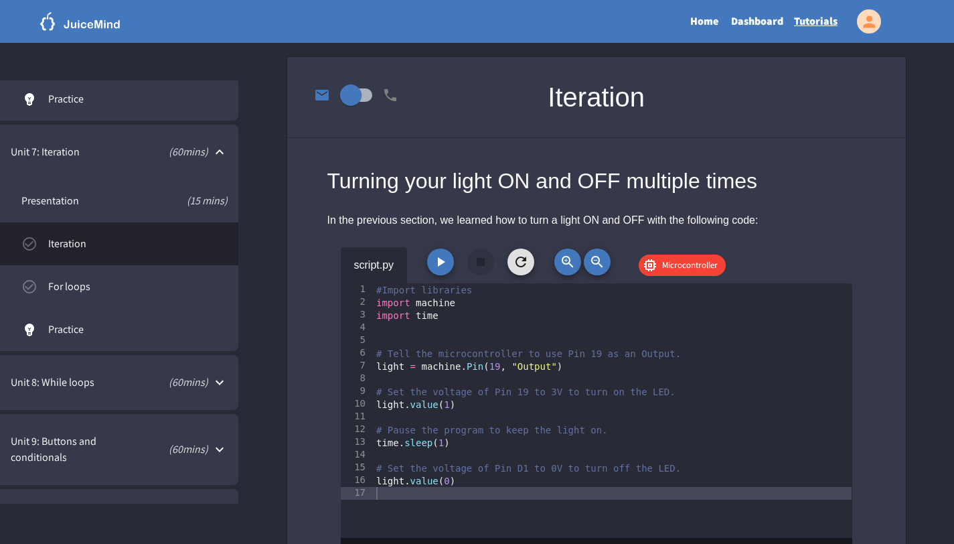
click at [439, 274] on button "button" at bounding box center [440, 261] width 27 height 27
click at [432, 267] on button "button" at bounding box center [440, 261] width 27 height 27
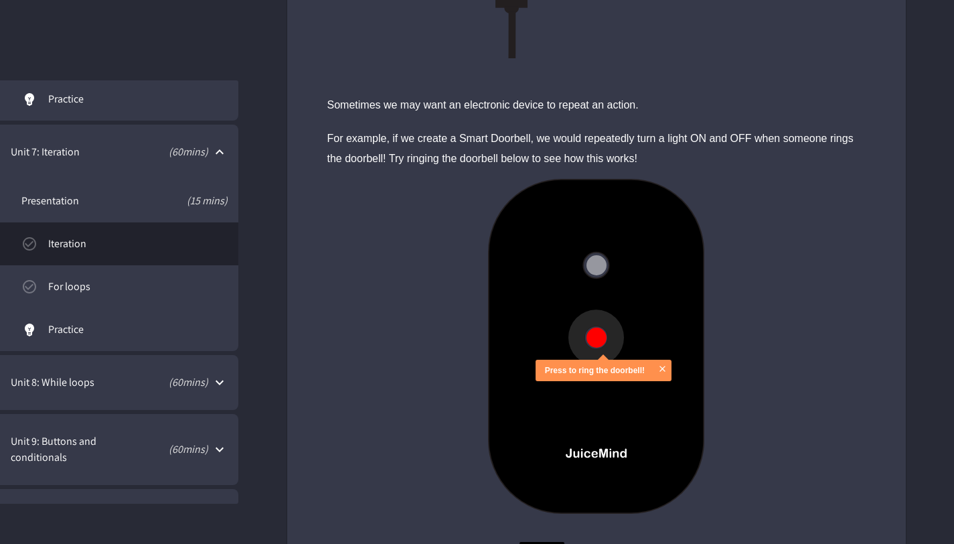
scroll to position [1252, 0]
click at [587, 336] on button at bounding box center [597, 338] width 20 height 20
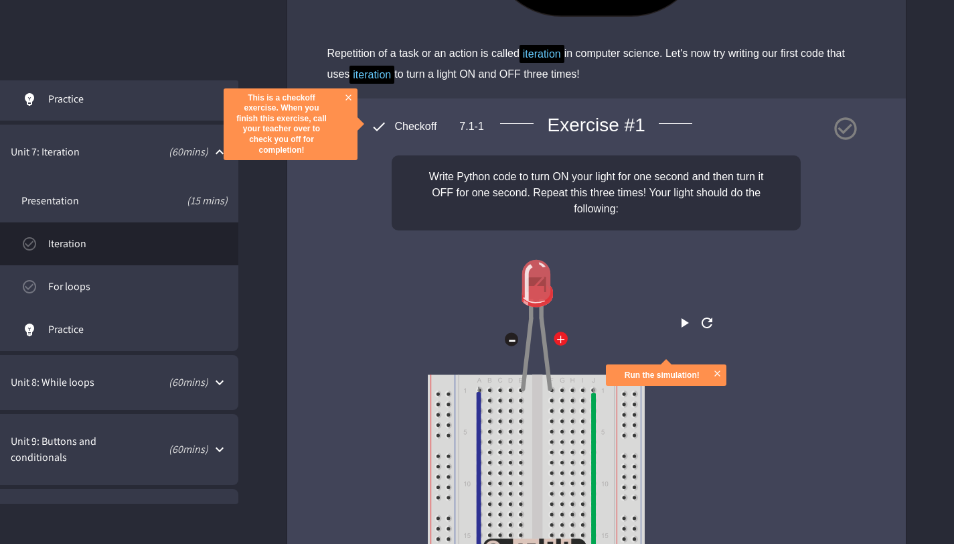
scroll to position [1753, 0]
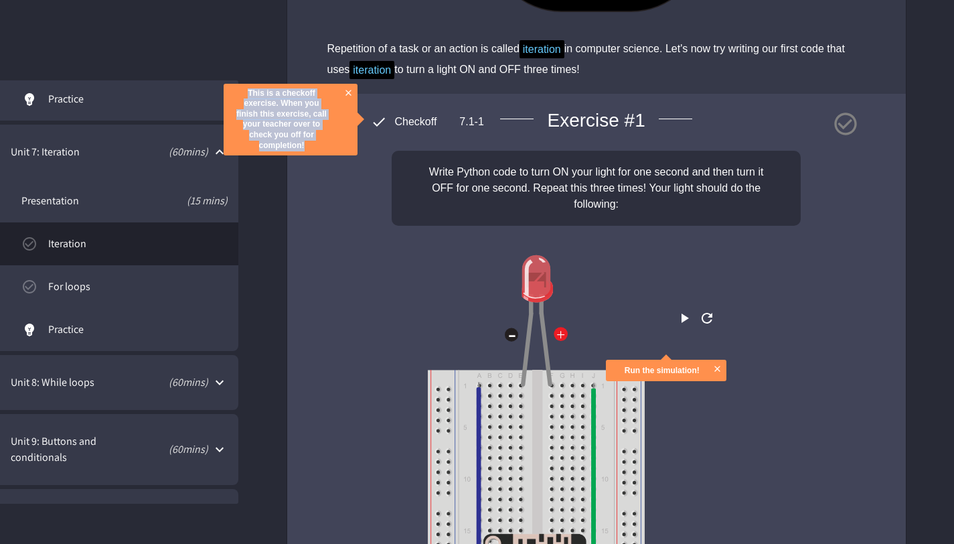
click at [344, 86] on div "This is a checkoff exercise. When you finish this exercise, call your teacher o…" at bounding box center [291, 120] width 134 height 72
click at [352, 92] on button "close" at bounding box center [348, 92] width 17 height 17
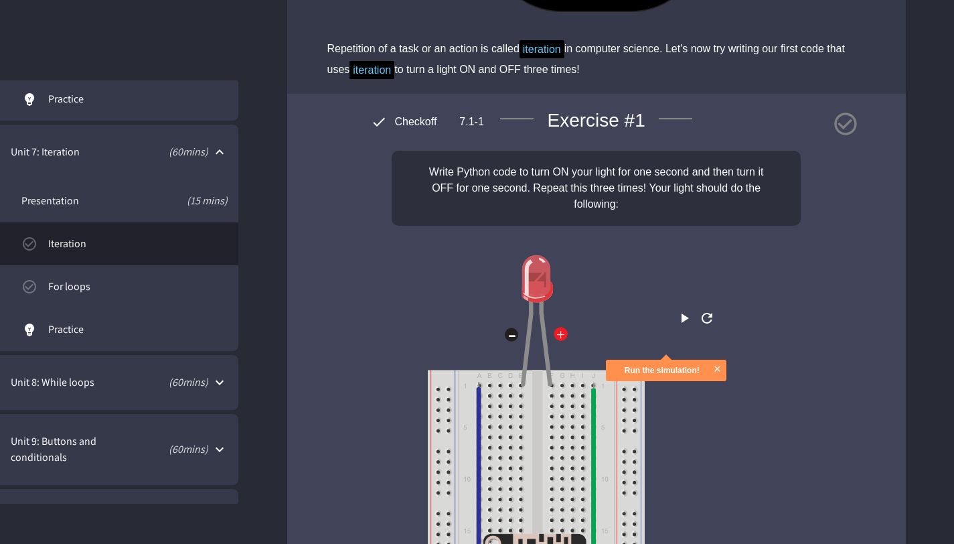
click at [390, 121] on span "Checkoff" at bounding box center [416, 121] width 58 height 11
click at [388, 123] on span "Checkoff" at bounding box center [416, 121] width 58 height 11
click at [851, 115] on icon at bounding box center [845, 124] width 27 height 27
click at [676, 326] on icon "play" at bounding box center [684, 318] width 16 height 16
click at [719, 371] on icon "close" at bounding box center [718, 369] width 6 height 6
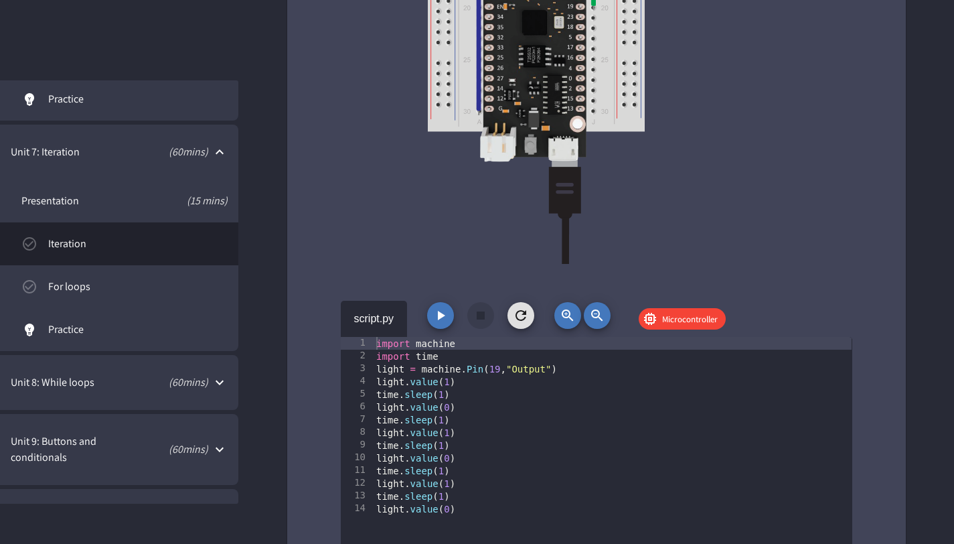
scroll to position [2331, 0]
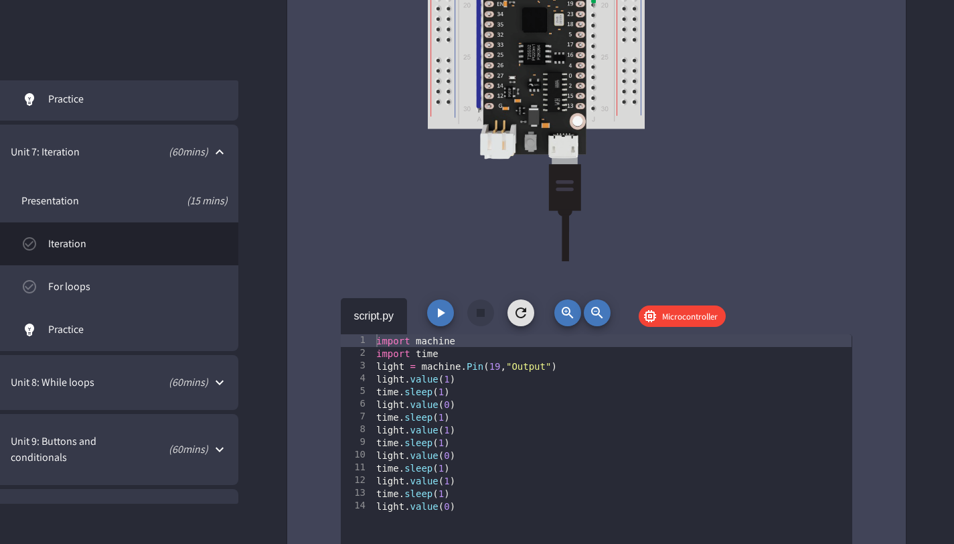
click at [429, 311] on button "button" at bounding box center [440, 312] width 27 height 27
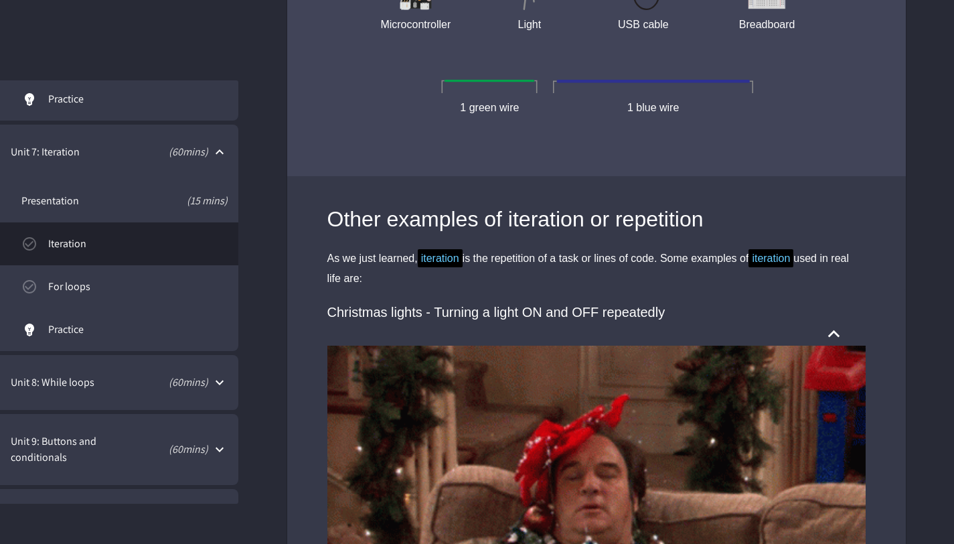
scroll to position [3442, 0]
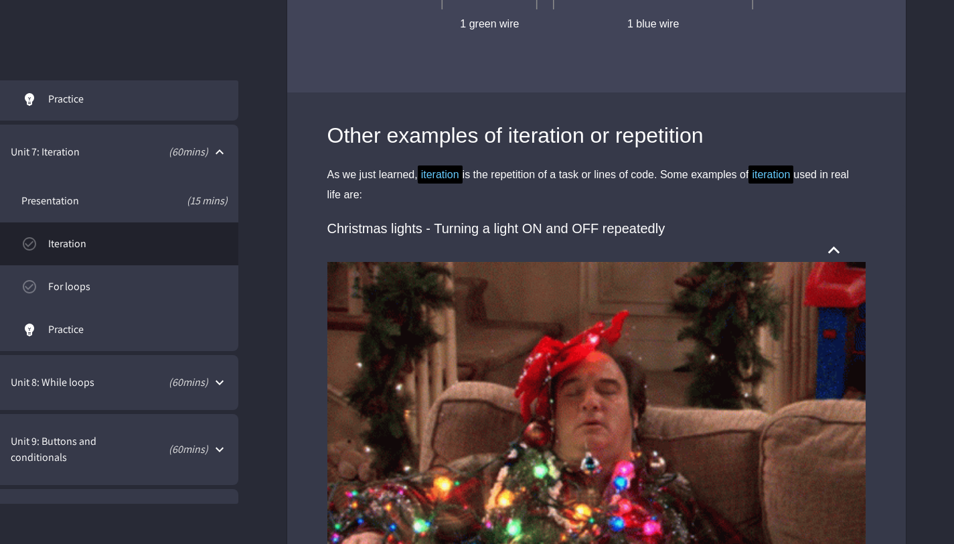
click at [455, 187] on div "As we just learned, iteration is the repetition of a task or lines of code. Som…" at bounding box center [597, 185] width 538 height 41
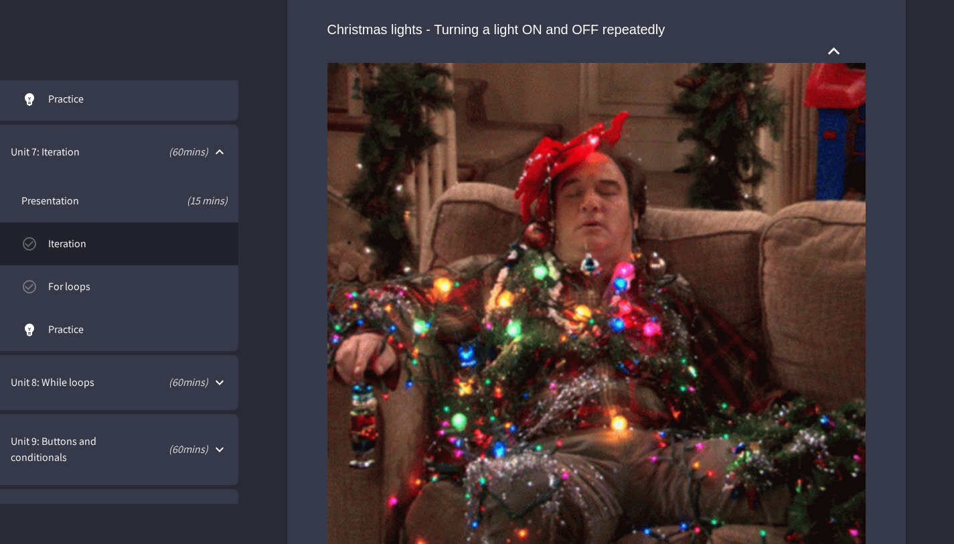
scroll to position [3653, 0]
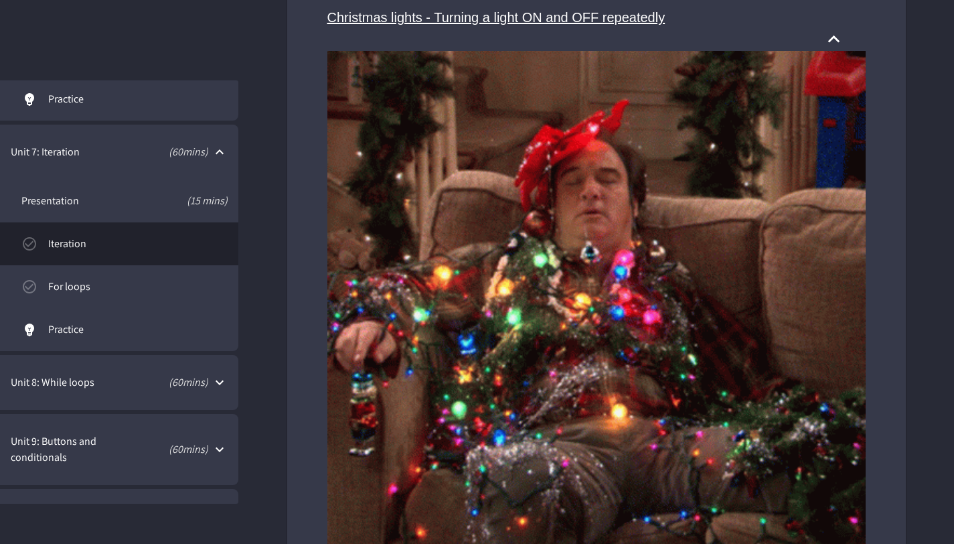
click at [830, 39] on icon at bounding box center [833, 38] width 23 height 23
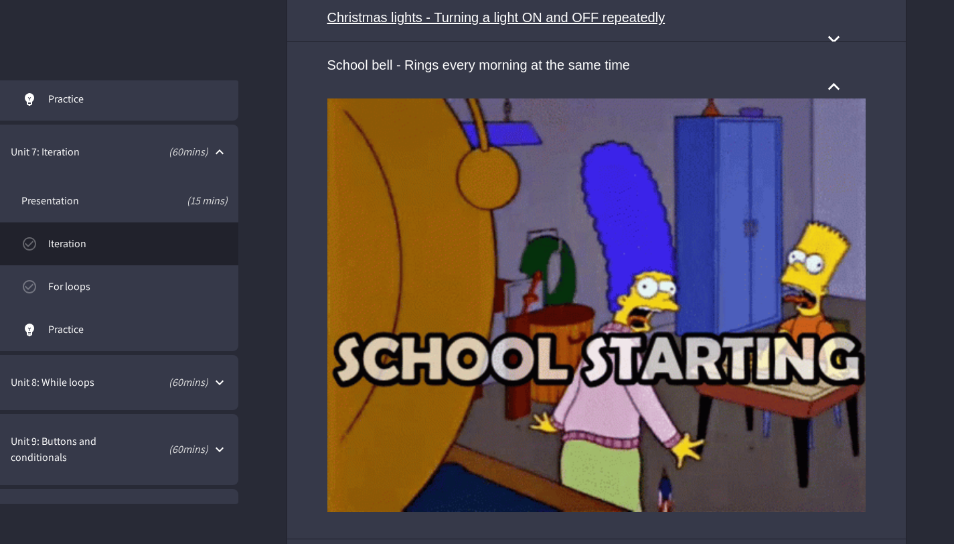
click at [662, 27] on div "Christmas lights - Turning a light ON and OFF repeatedly" at bounding box center [587, 17] width 518 height 20
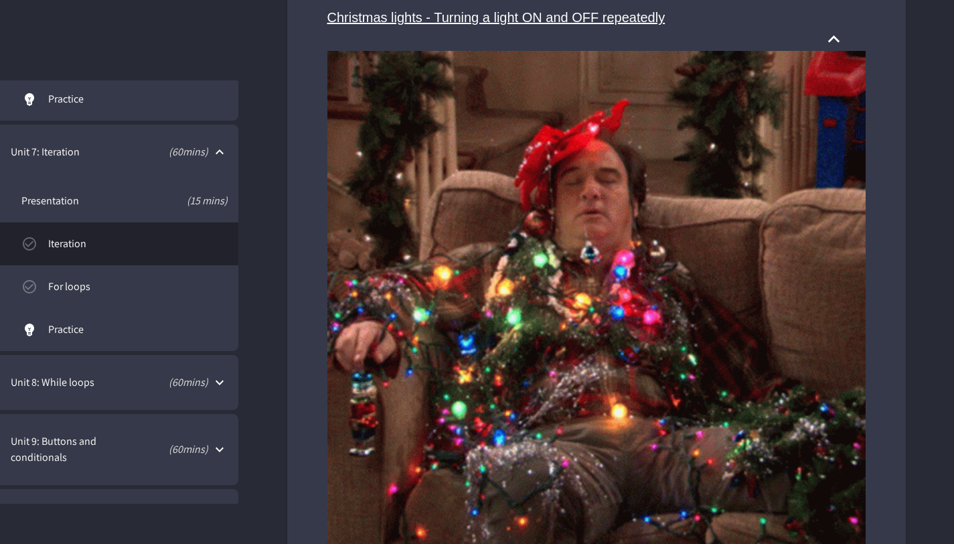
click at [661, 27] on div "Christmas lights - Turning a light ON and OFF repeatedly" at bounding box center [587, 17] width 518 height 20
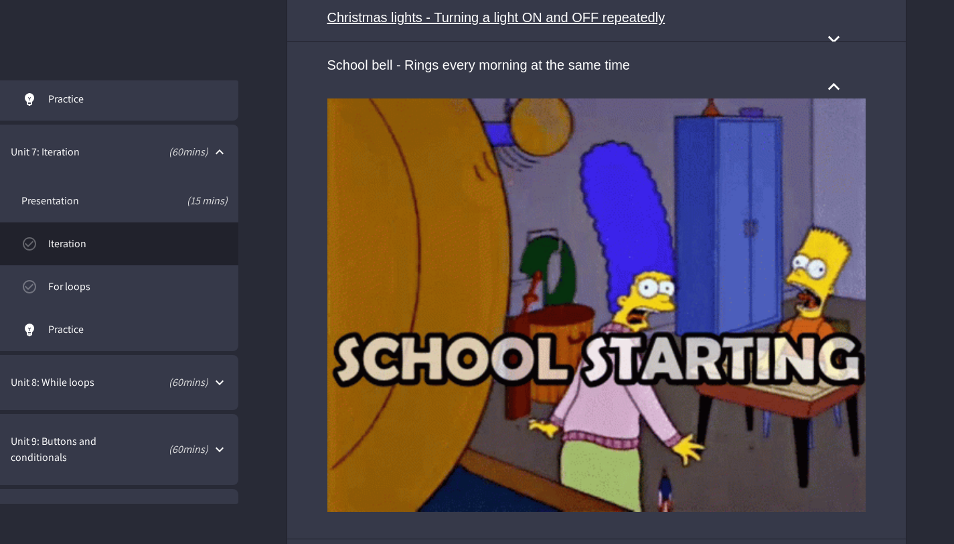
click at [660, 27] on div "Christmas lights - Turning a light ON and OFF repeatedly" at bounding box center [587, 17] width 518 height 20
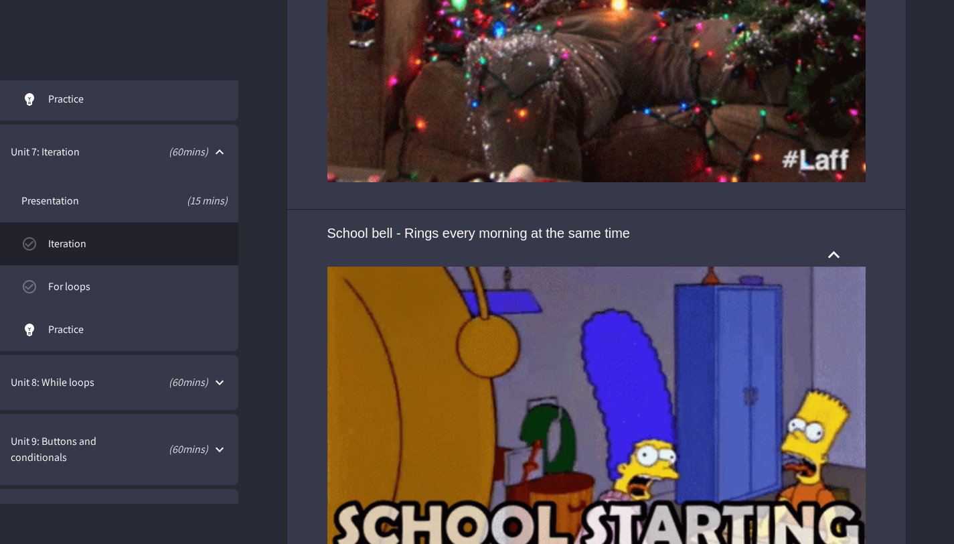
scroll to position [4306, 0]
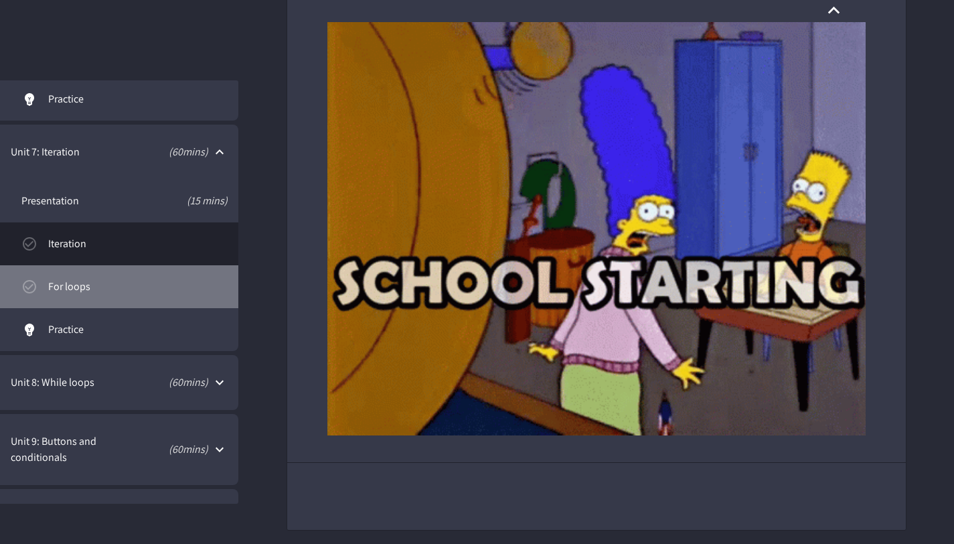
click at [141, 286] on span "For loops" at bounding box center [137, 287] width 179 height 16
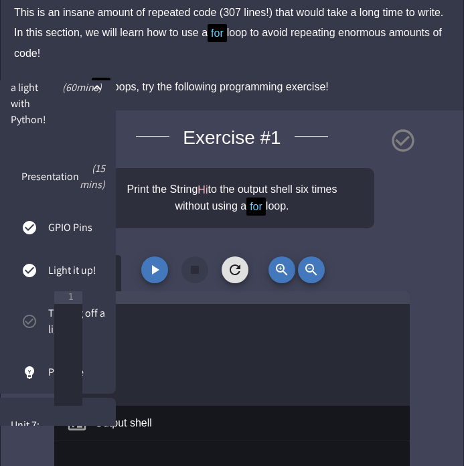
scroll to position [910, 0]
